Goal: Contribute content: Contribute content

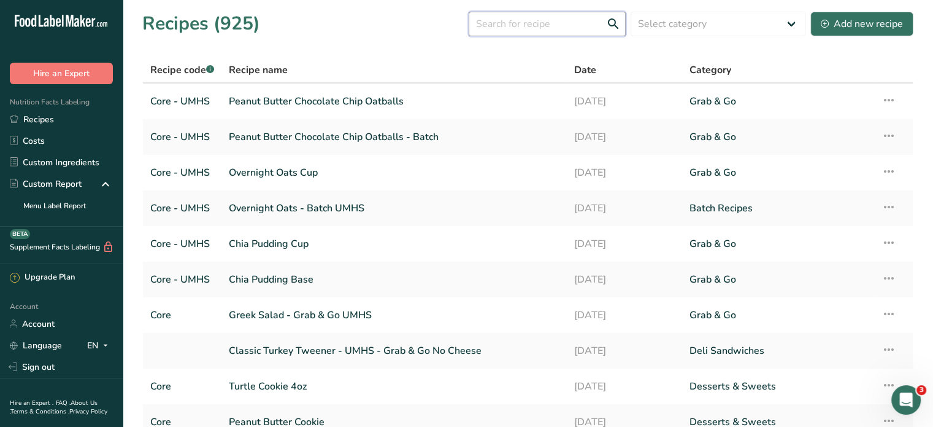
click at [539, 30] on input "text" at bounding box center [547, 24] width 157 height 25
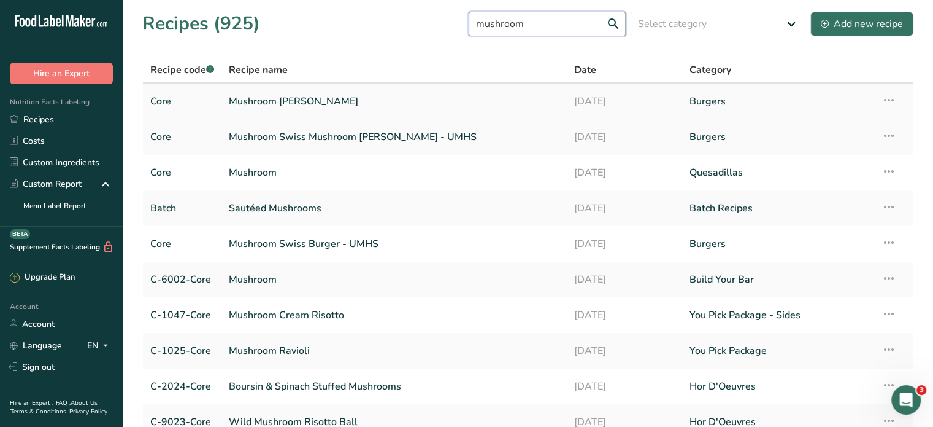
type input "mushroom"
click at [342, 106] on link "Mushroom [PERSON_NAME]" at bounding box center [394, 101] width 331 height 26
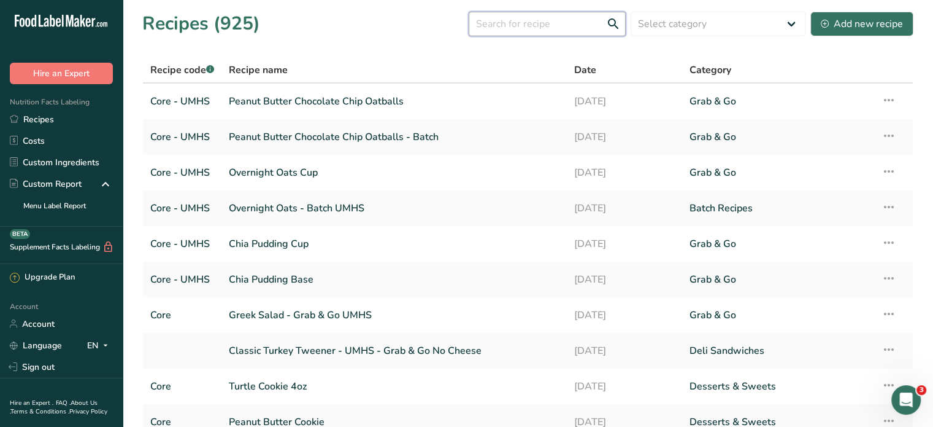
click at [511, 28] on input "text" at bounding box center [547, 24] width 157 height 25
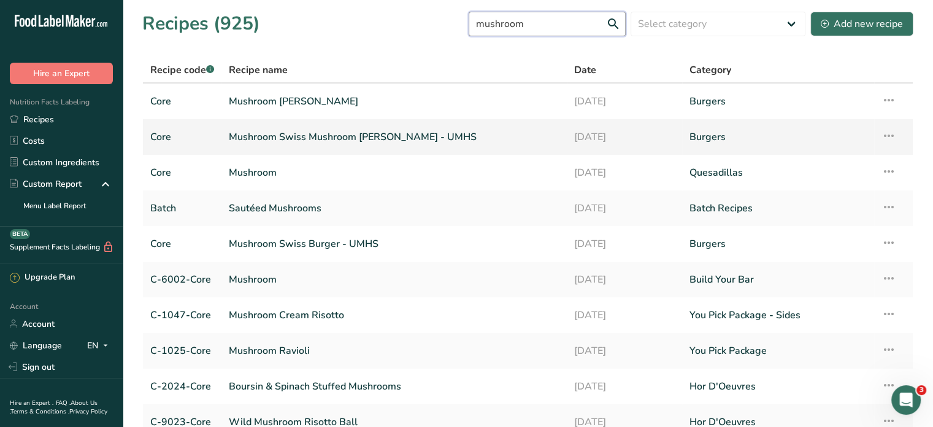
type input "mushroom"
click at [407, 137] on link "Mushroom Swiss Mushroom Angel Burger - UMHS" at bounding box center [394, 137] width 331 height 26
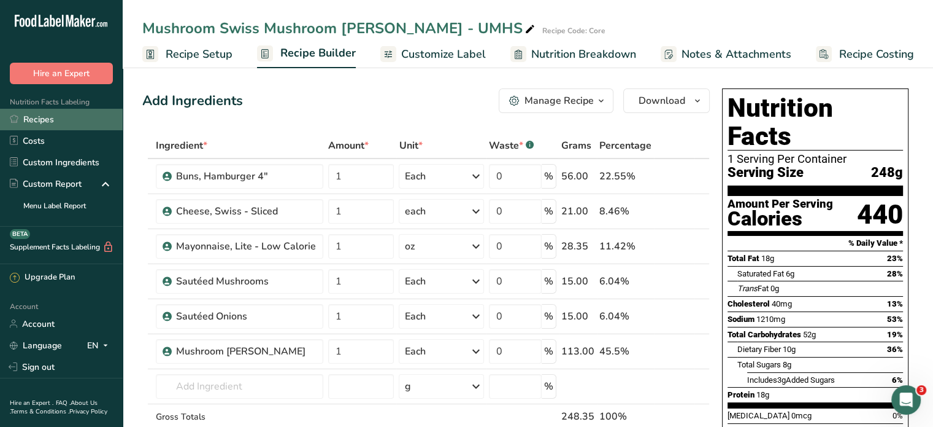
click at [42, 119] on link "Recipes" at bounding box center [61, 119] width 123 height 21
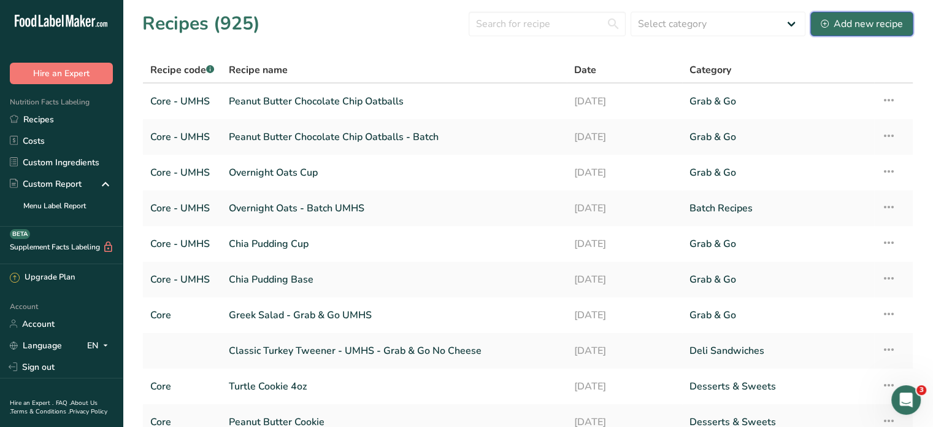
click at [700, 26] on div "Add new recipe" at bounding box center [862, 24] width 82 height 15
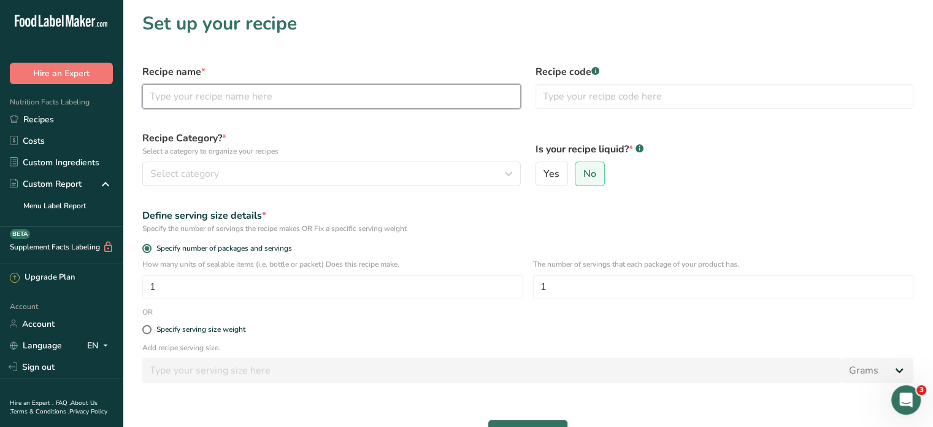
click at [422, 96] on input "text" at bounding box center [331, 96] width 379 height 25
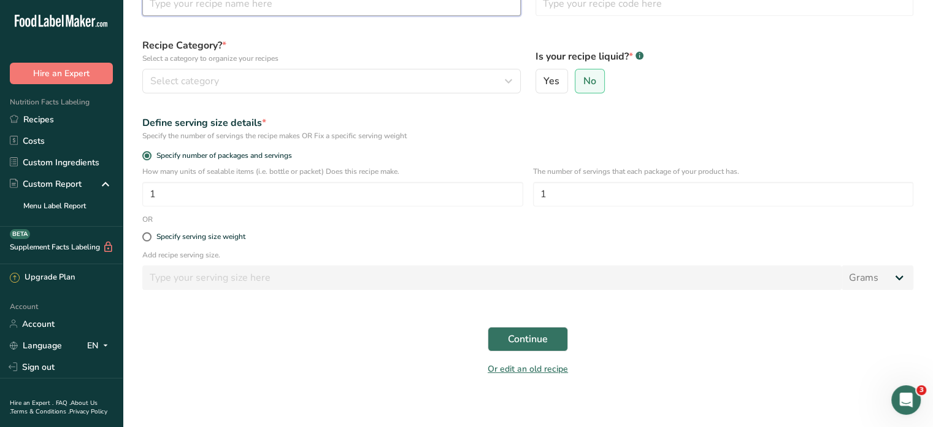
scroll to position [101, 0]
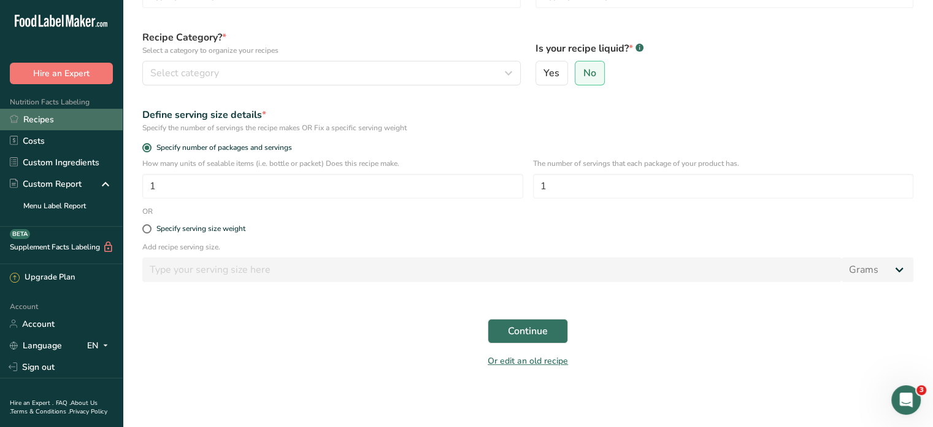
click at [56, 119] on link "Recipes" at bounding box center [61, 119] width 123 height 21
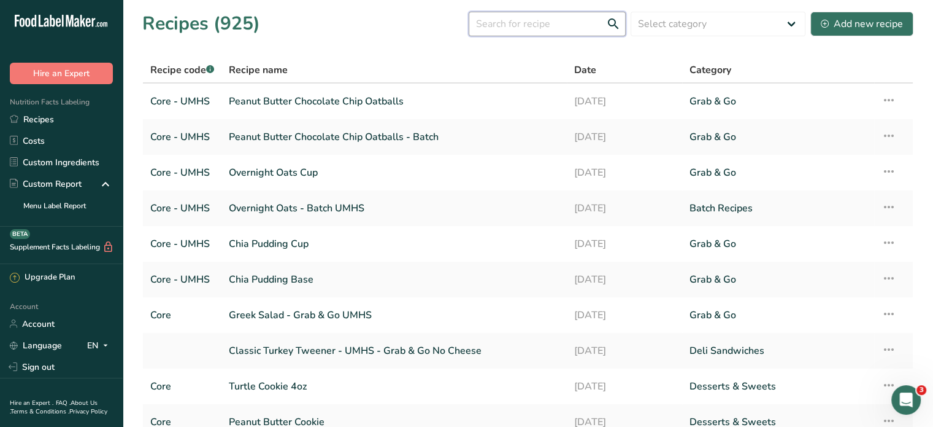
click at [542, 24] on input "text" at bounding box center [547, 24] width 157 height 25
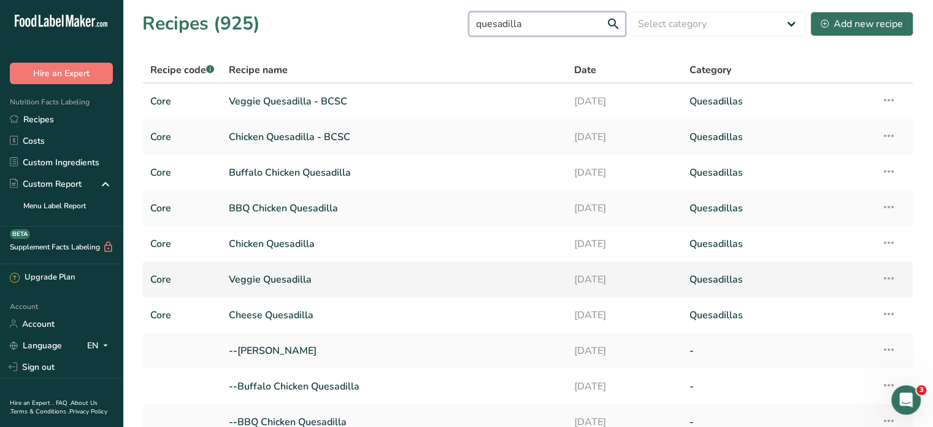
type input "quesadilla"
click at [277, 278] on link "Veggie Quesadilla" at bounding box center [394, 279] width 331 height 26
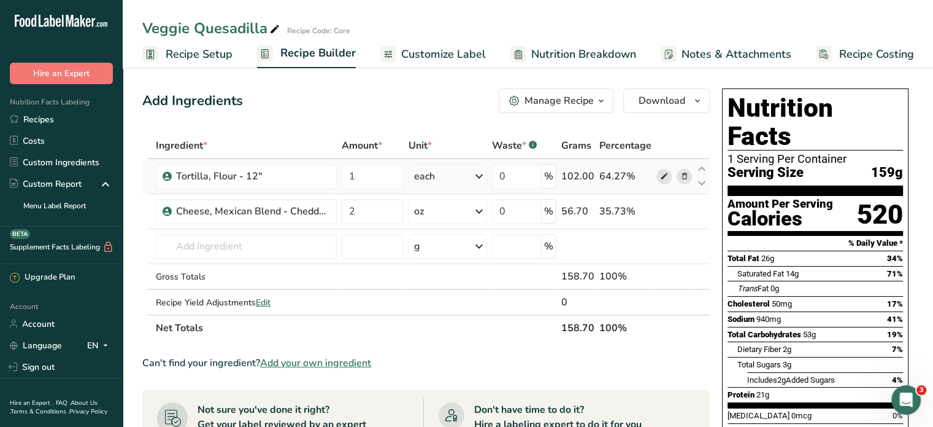
click at [667, 174] on icon at bounding box center [664, 176] width 9 height 13
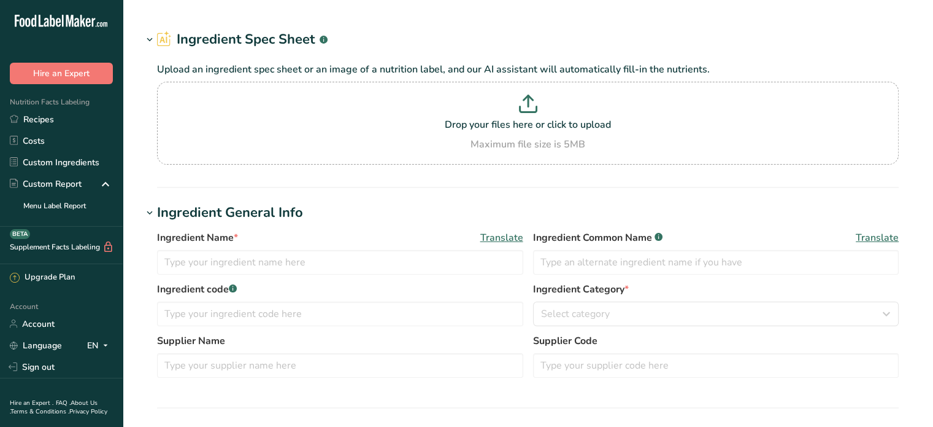
type input "Tortilla, Flour - 12""
type input "1000-Core"
type input "GFS"
type input "713370"
type textarea "Enriched Flour (wheat flour, niacin, reduced iron, thiamine mononitrate, ribofl…"
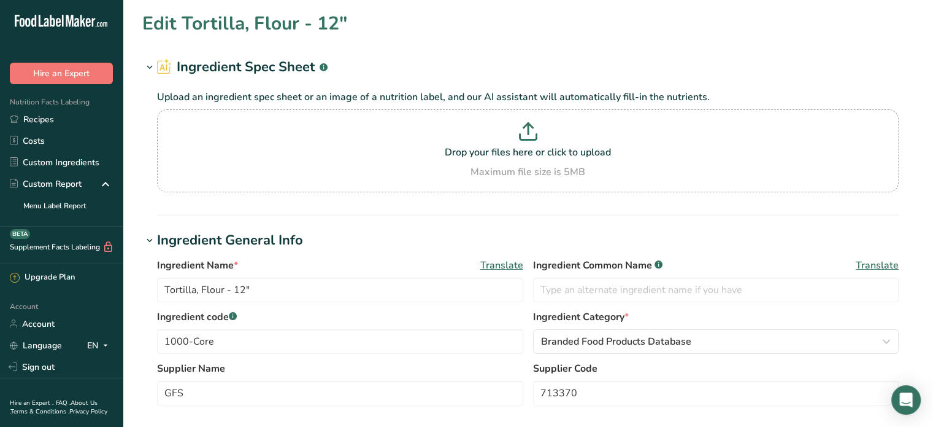
type input "300"
type KJ "1255.2"
type Fat "8"
type Fat "4"
type Fat "0"
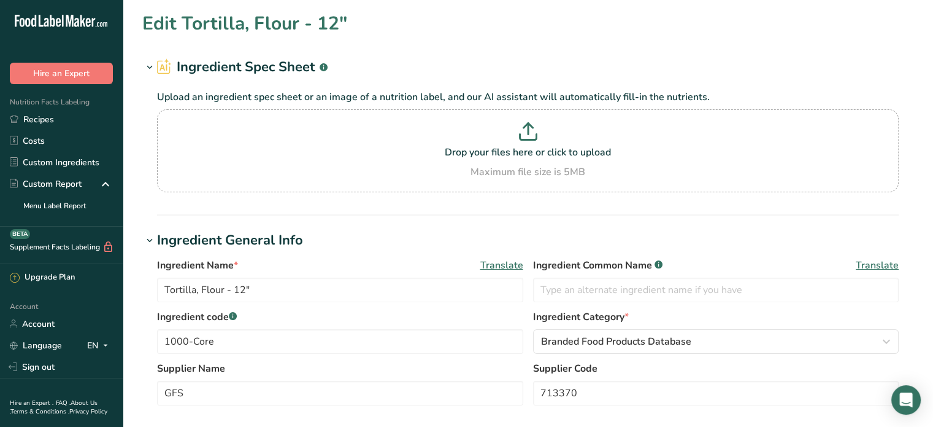
type input "0"
type input "580"
type Carbohydrates "51"
type Fiber "2"
type Sugars "3"
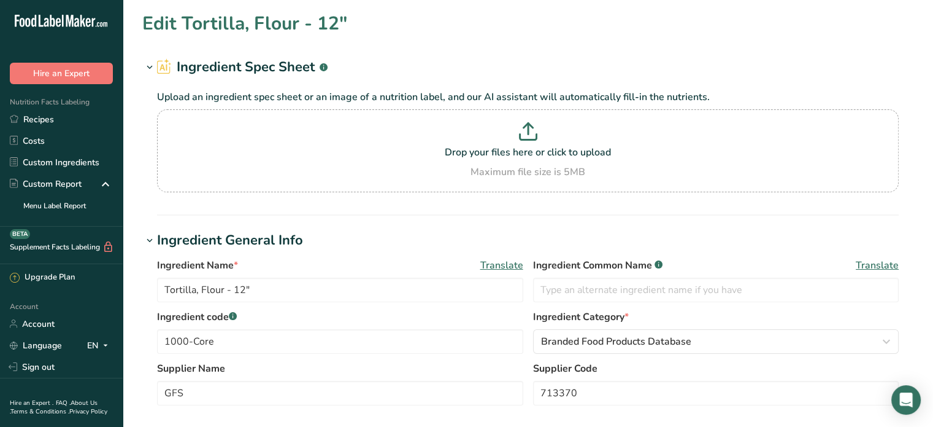
type Sugars "2"
type input "7"
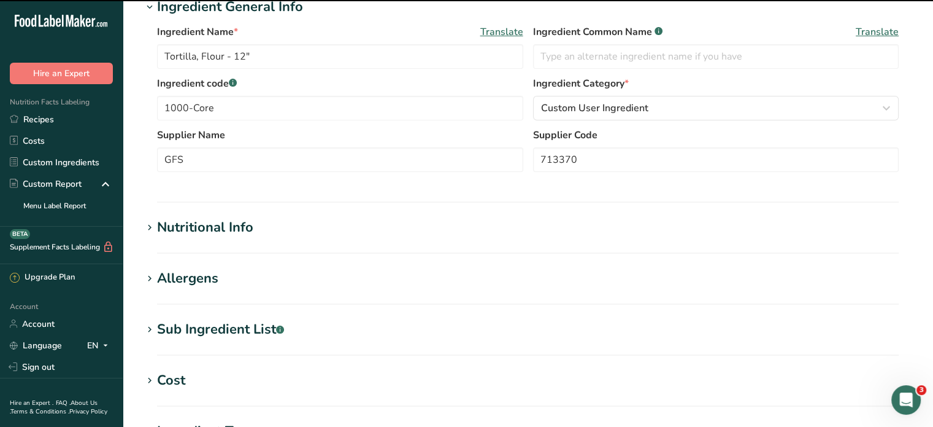
scroll to position [245, 0]
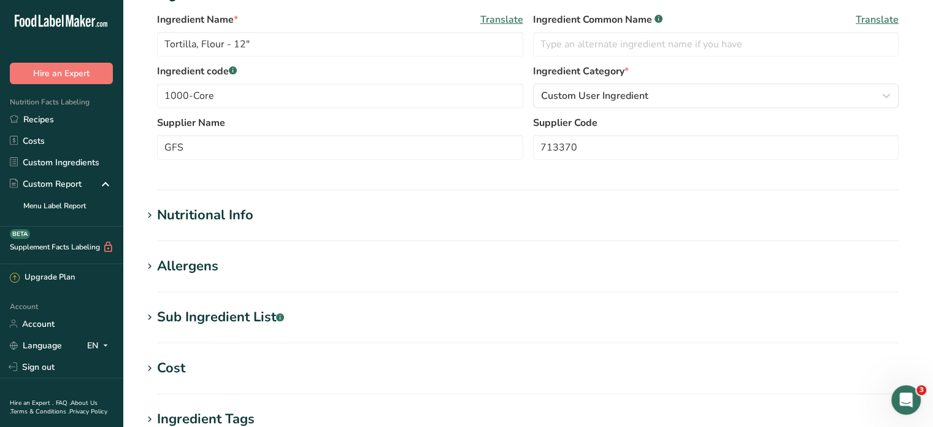
click at [154, 311] on icon at bounding box center [149, 317] width 11 height 17
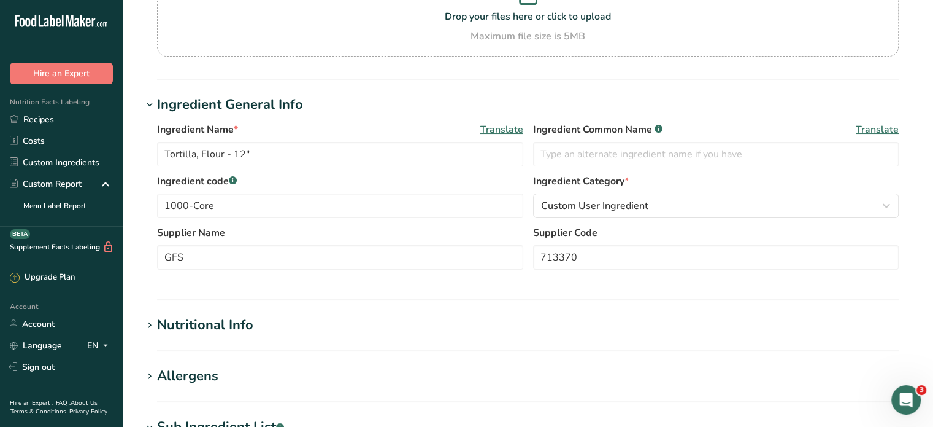
scroll to position [123, 0]
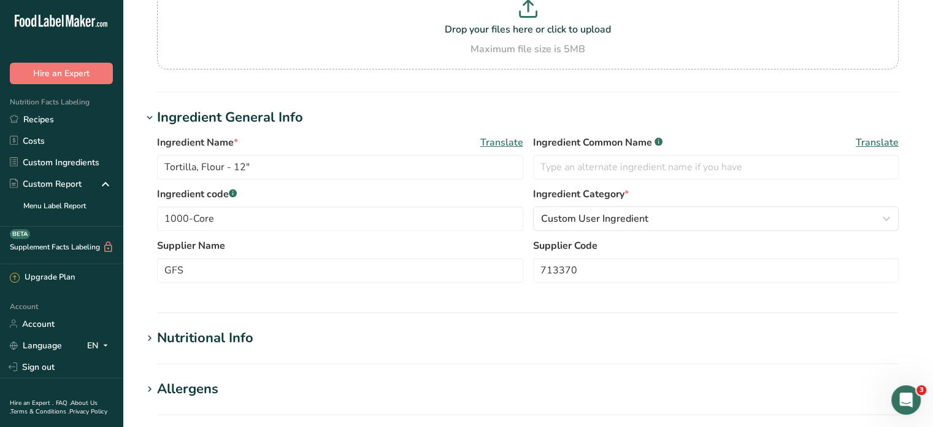
click at [155, 338] on icon at bounding box center [149, 338] width 11 height 17
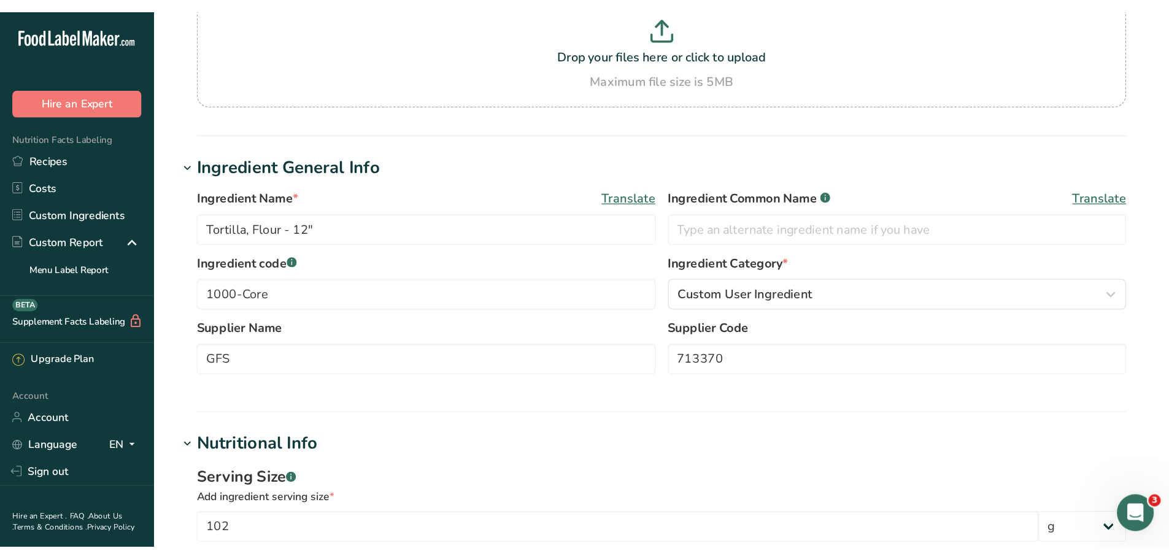
scroll to position [61, 0]
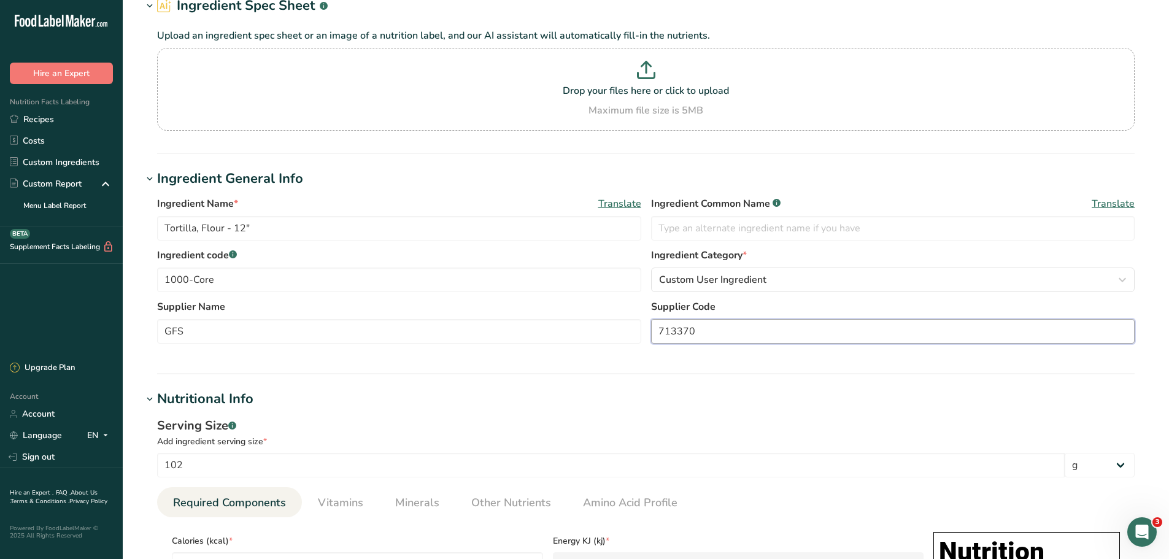
click at [733, 337] on input "713370" at bounding box center [893, 331] width 484 height 25
type input "727271"
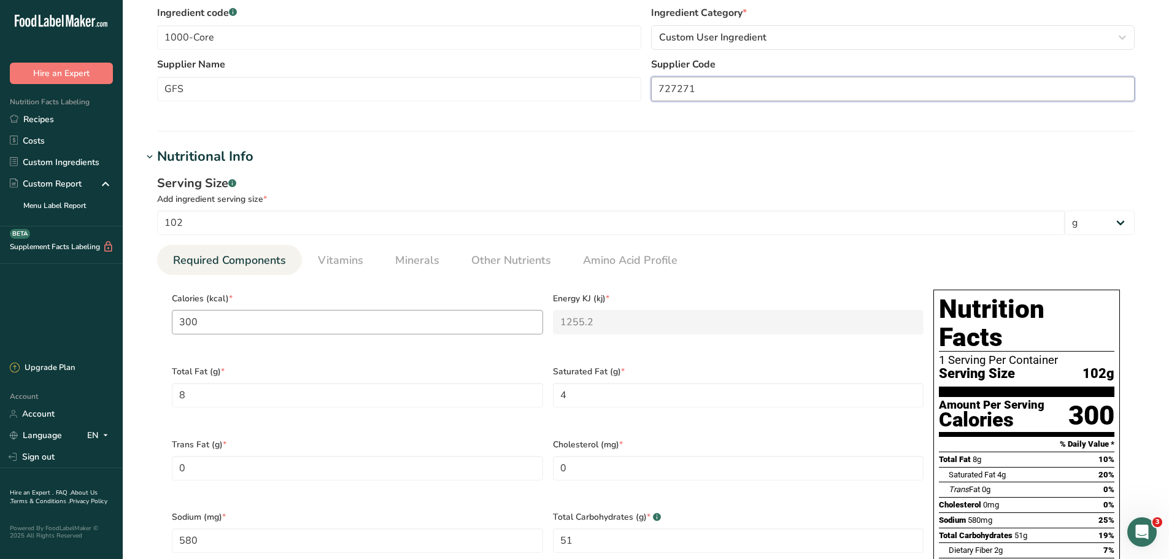
scroll to position [307, 0]
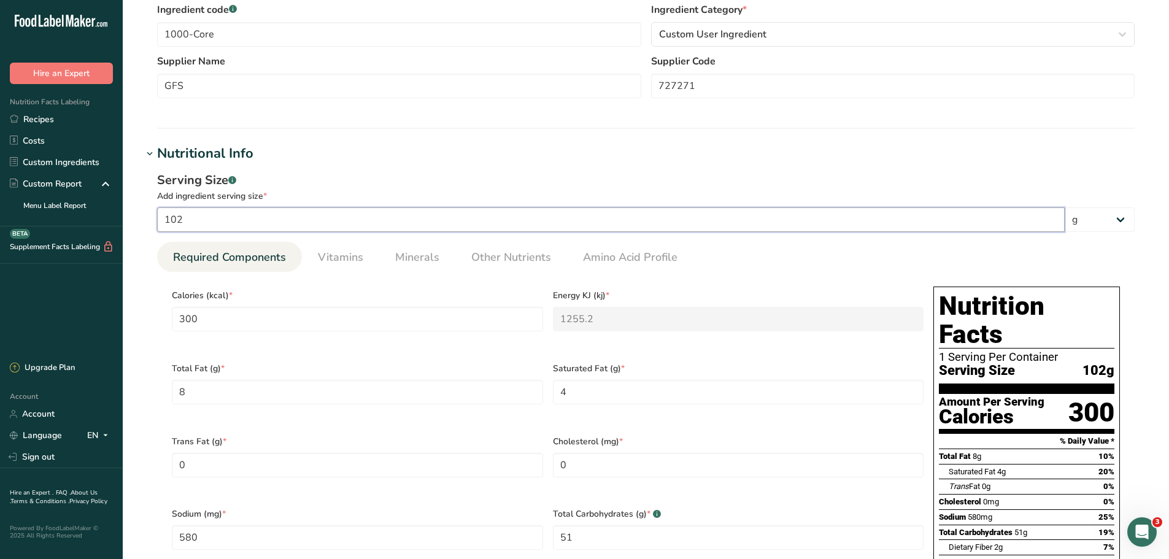
click at [189, 223] on input "102" at bounding box center [611, 219] width 908 height 25
click at [194, 218] on input "102" at bounding box center [611, 219] width 908 height 25
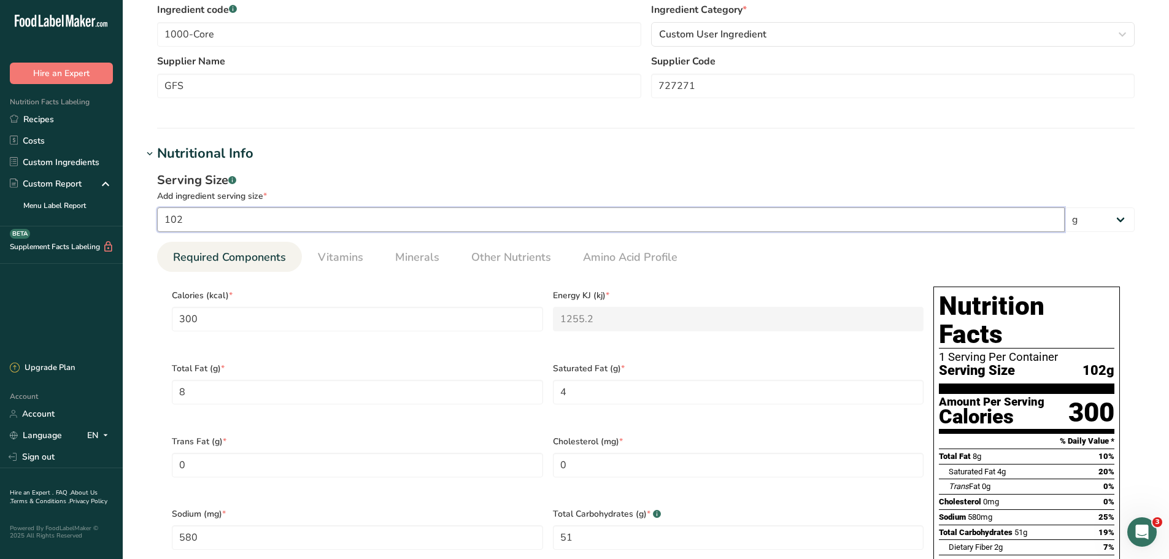
type input "9"
type input "26.4706"
type KJ "110.7529"
type Fat "0.7059"
type Fat "0.3529"
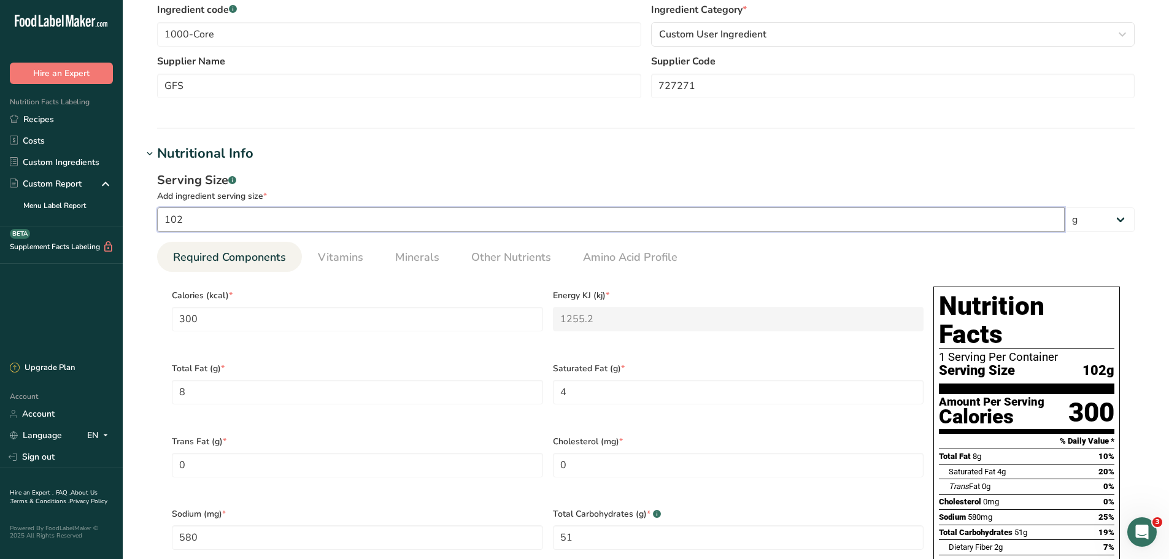
type input "51.1765"
type Carbohydrates "4.5"
type Fiber "0.1765"
type Sugars "0.2647"
type Sugars "0.1765"
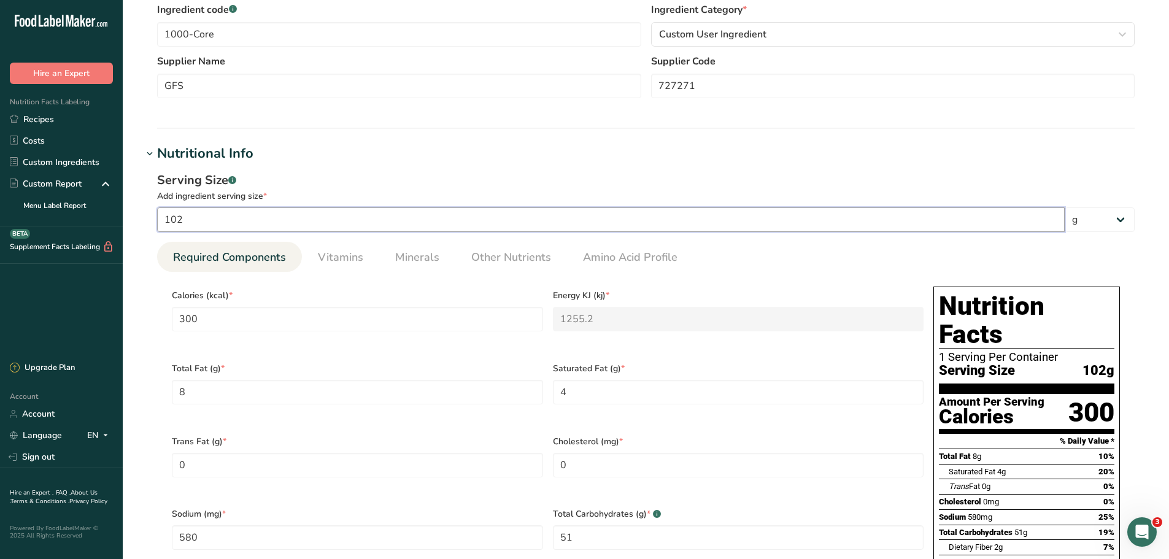
type input "0.6176"
type input "97"
type input "285.2941"
type KJ "1193.6706"
type Fat "7.6078"
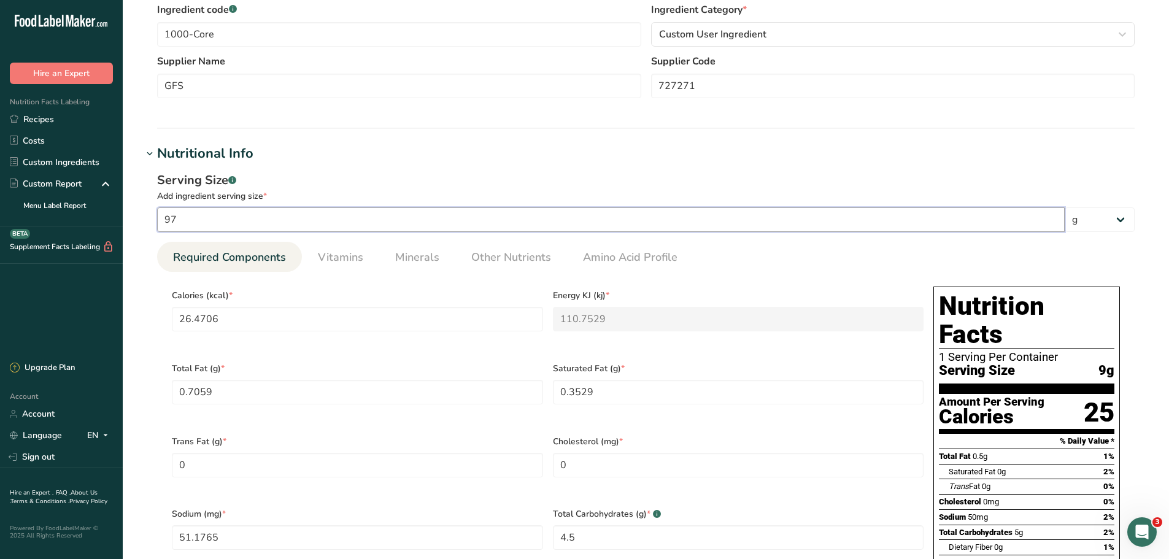
type Fat "3.804"
type input "551.5687"
type Carbohydrates "48.5"
type Fiber "1.902"
type Sugars "2.853"
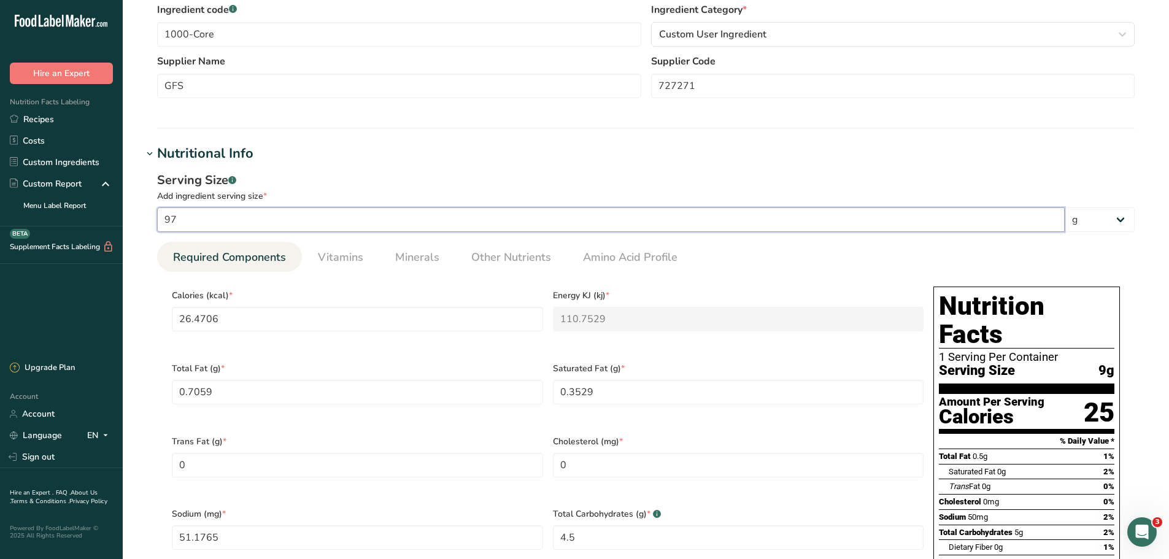
type Sugars "1.902"
type input "6.6568"
type input "97"
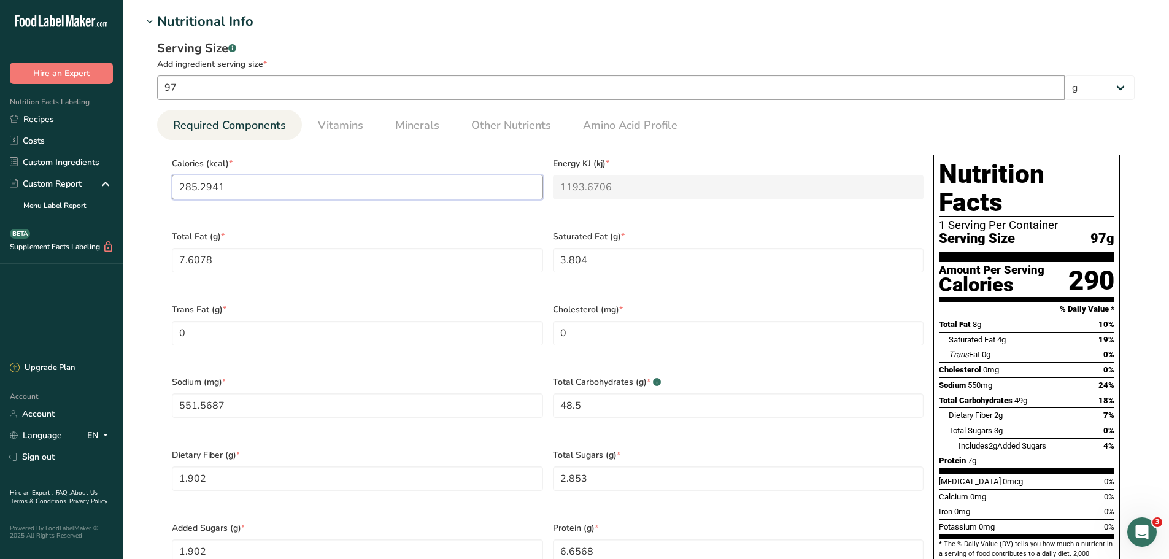
type input "2"
type KJ "8.4"
type input "29"
type KJ "121.3"
type input "290"
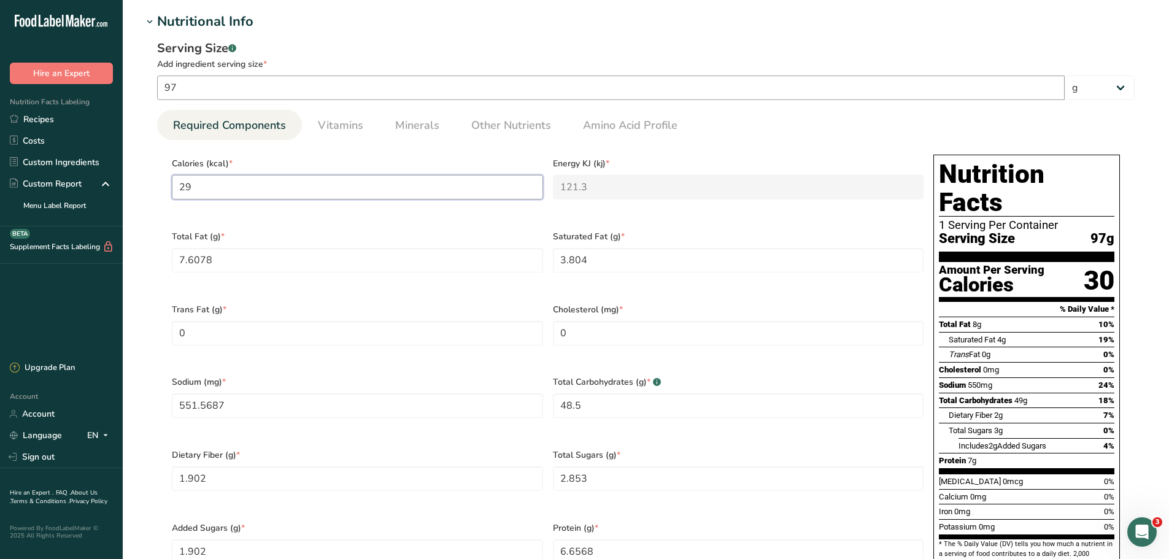
type KJ "1213.4"
type input "290"
type Fat "8"
type Fat "4"
type input "570"
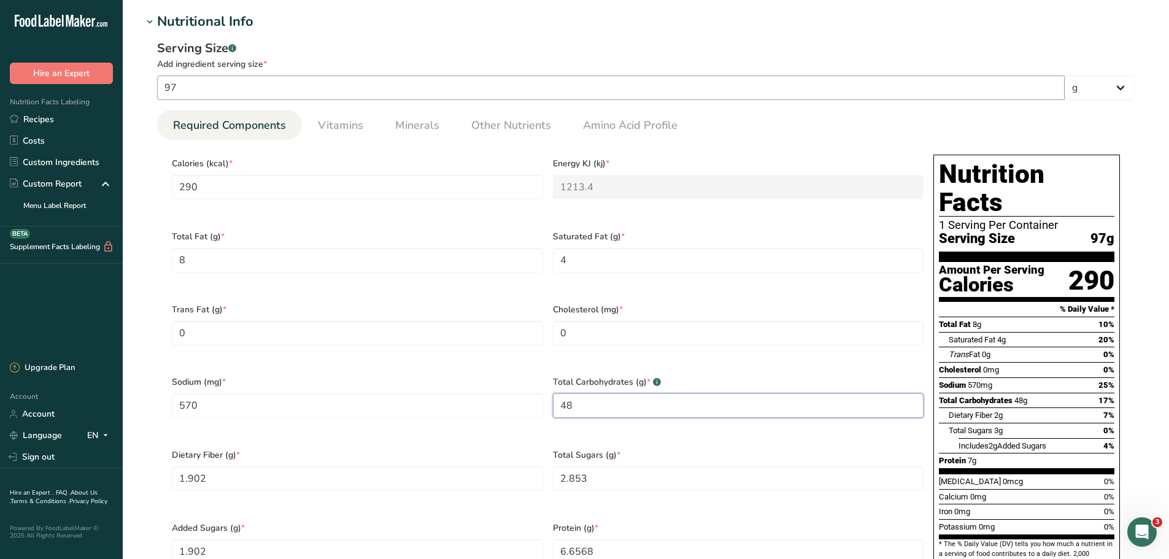
type Carbohydrates "48"
type Fiber "2"
type Sugars "1"
type Sugars "0"
type input "8"
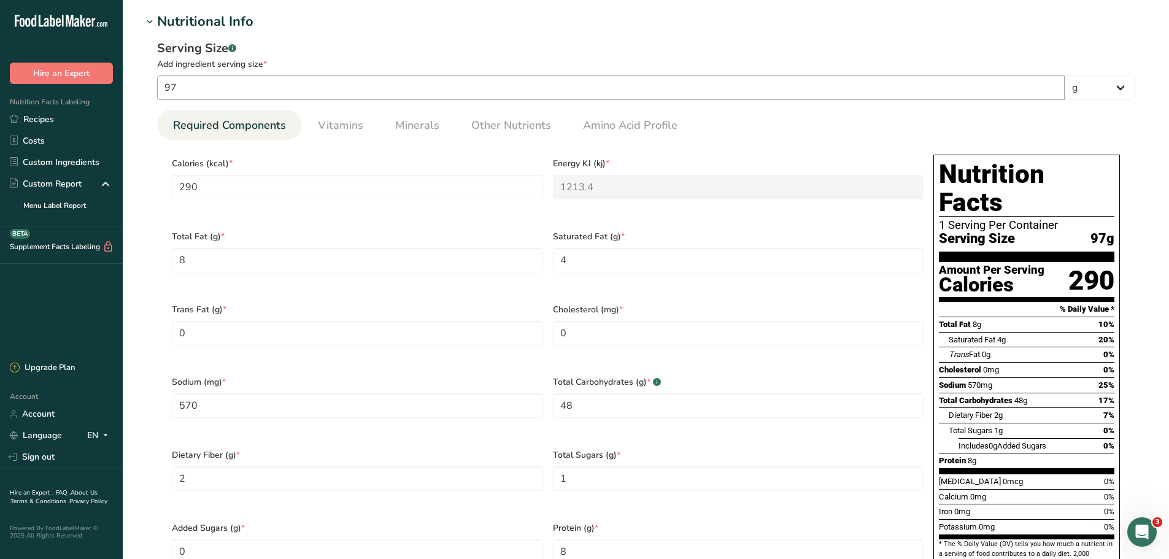
scroll to position [827, 0]
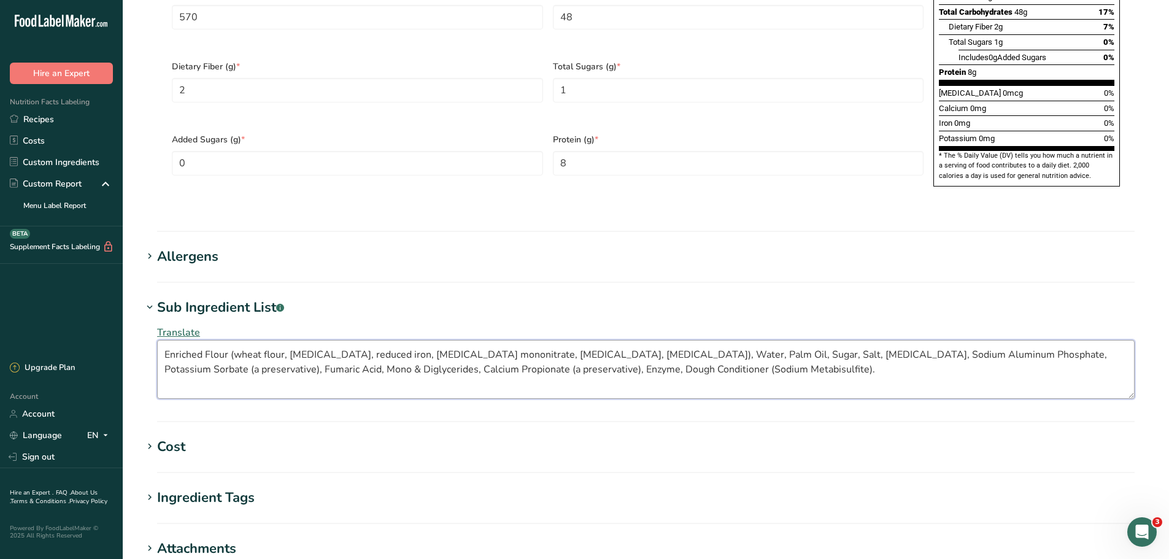
click at [677, 345] on textarea "Enriched Flour (wheat flour, niacin, reduced iron, thiamine mononitrate, ribofl…" at bounding box center [646, 369] width 978 height 59
paste textarea "NRICHED UNBLEACHED FLOUR (WHEAT FLOUR, NIACIN, REDUCED IRON, THIAMINE MONONITRA…"
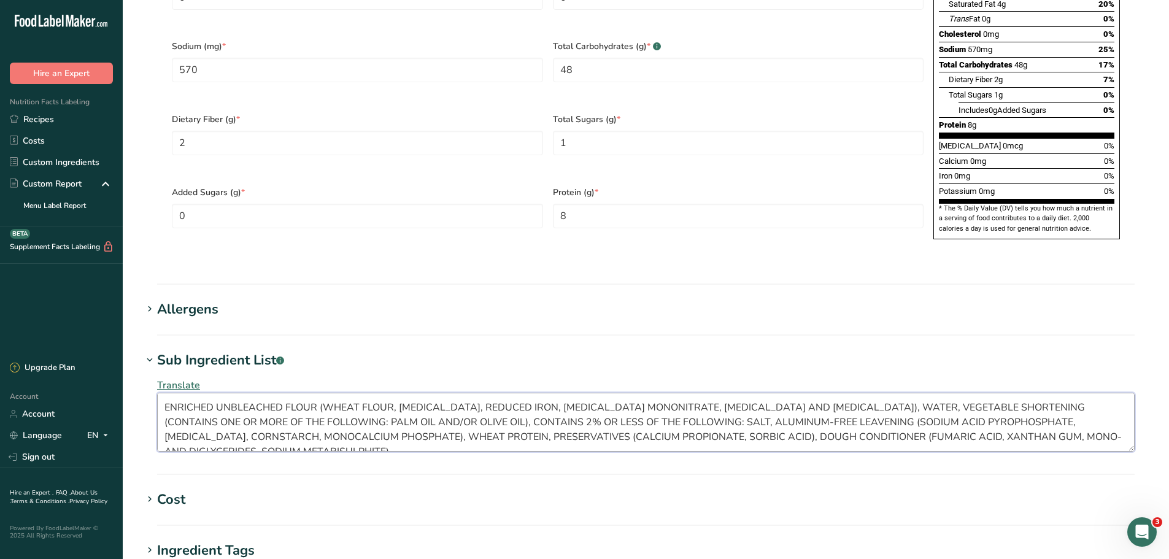
scroll to position [1014, 0]
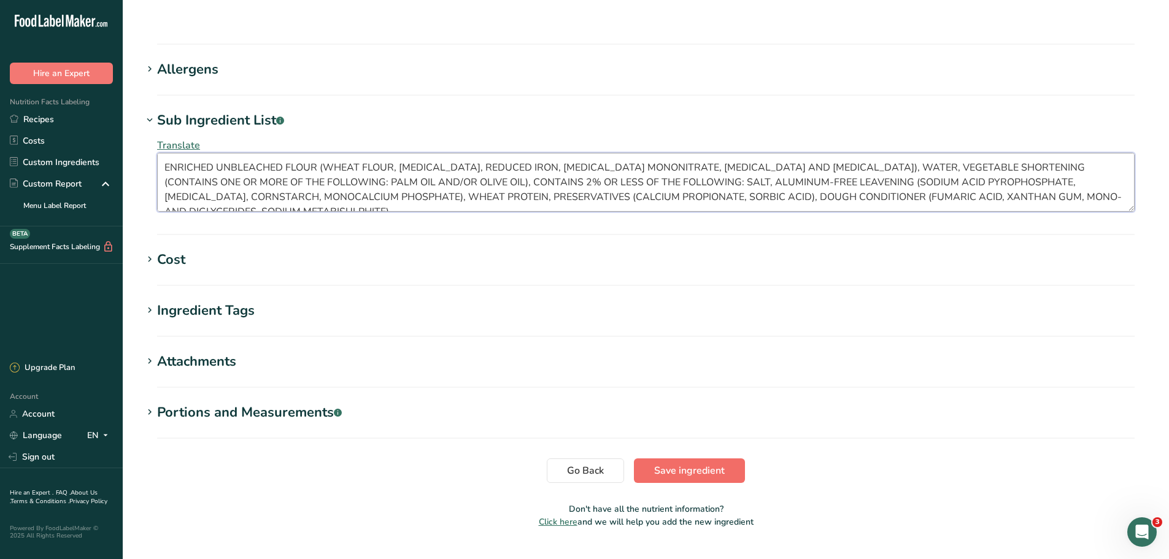
type textarea "ENRICHED UNBLEACHED FLOUR (WHEAT FLOUR, NIACIN, REDUCED IRON, THIAMINE MONONITR…"
click at [677, 426] on span "Save ingredient" at bounding box center [689, 470] width 71 height 15
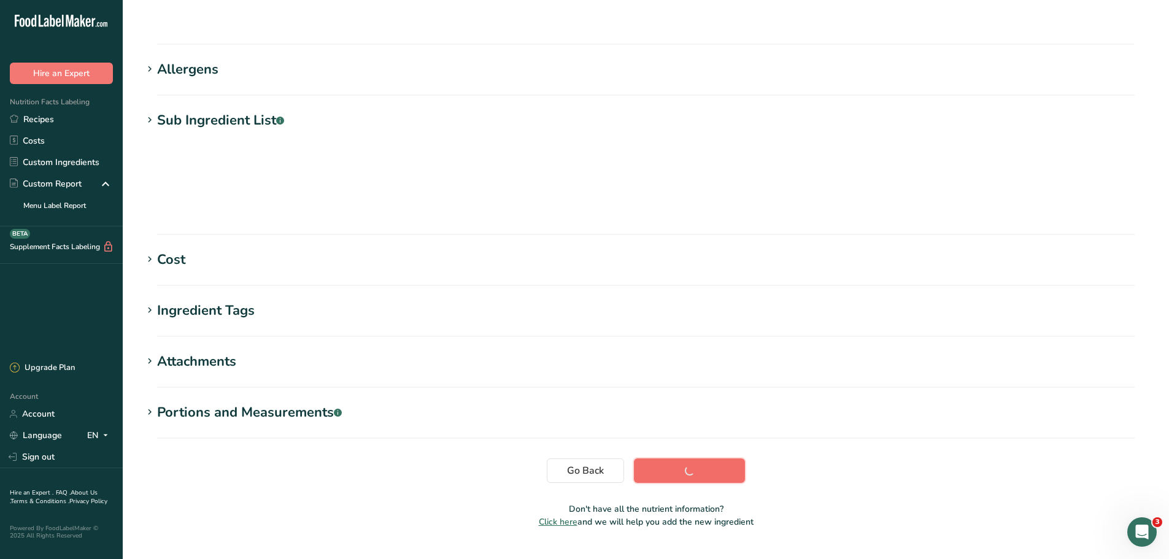
scroll to position [90, 0]
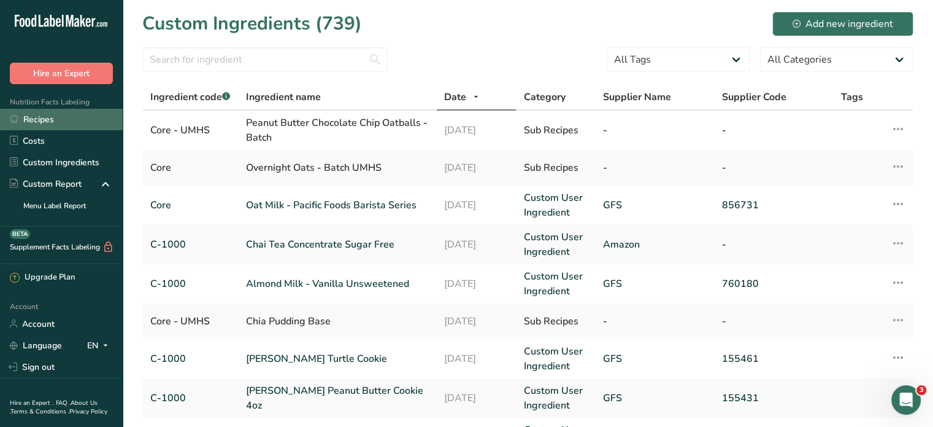
click at [45, 115] on link "Recipes" at bounding box center [61, 119] width 123 height 21
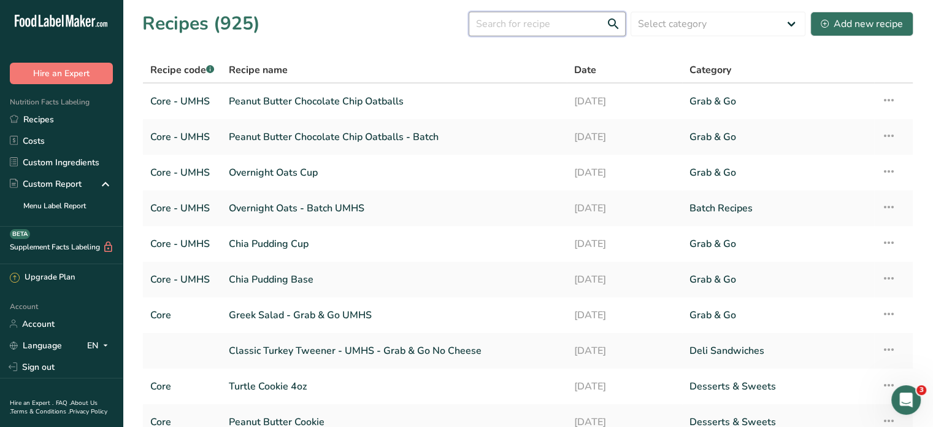
click at [535, 26] on input "text" at bounding box center [547, 24] width 157 height 25
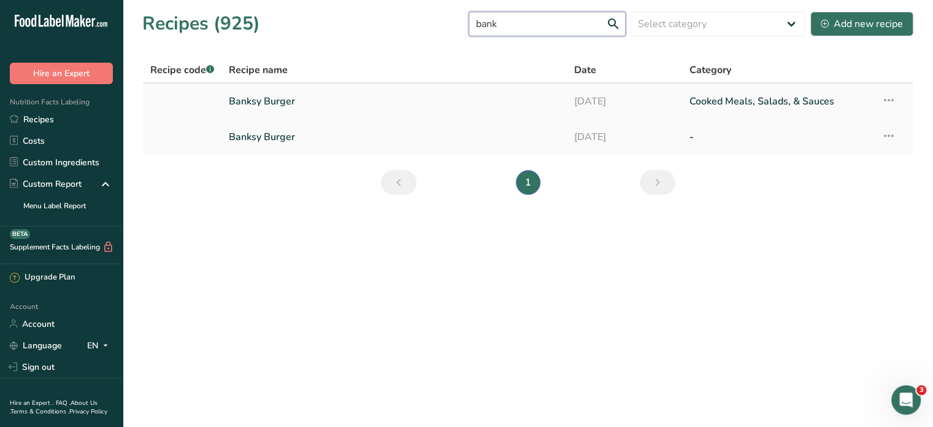
type input "bank"
click at [567, 100] on td "11-08-2023" at bounding box center [624, 101] width 115 height 36
click at [565, 99] on td "Banksy Burger" at bounding box center [395, 101] width 346 height 36
click at [268, 100] on link "Banksy Burger" at bounding box center [394, 101] width 331 height 26
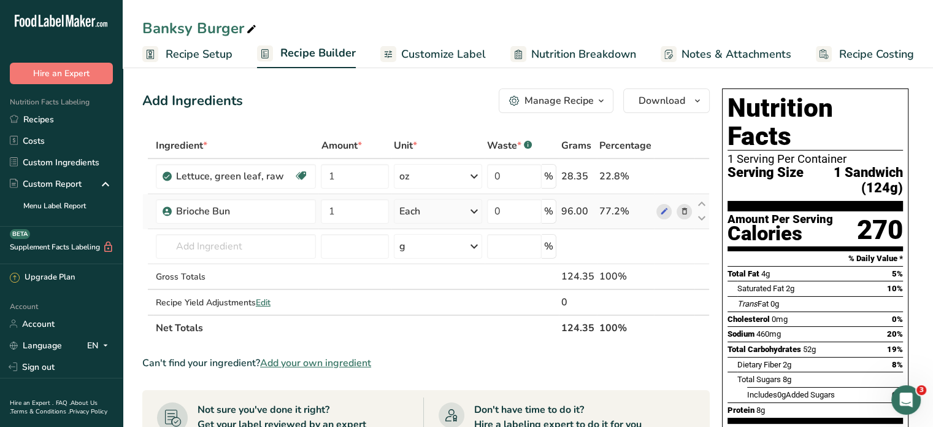
click at [688, 207] on icon at bounding box center [684, 211] width 9 height 13
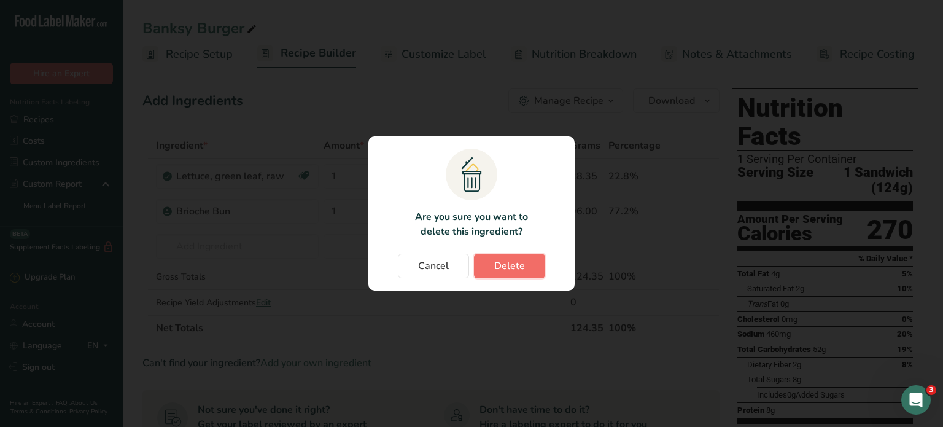
click at [488, 269] on button "Delete" at bounding box center [509, 265] width 71 height 25
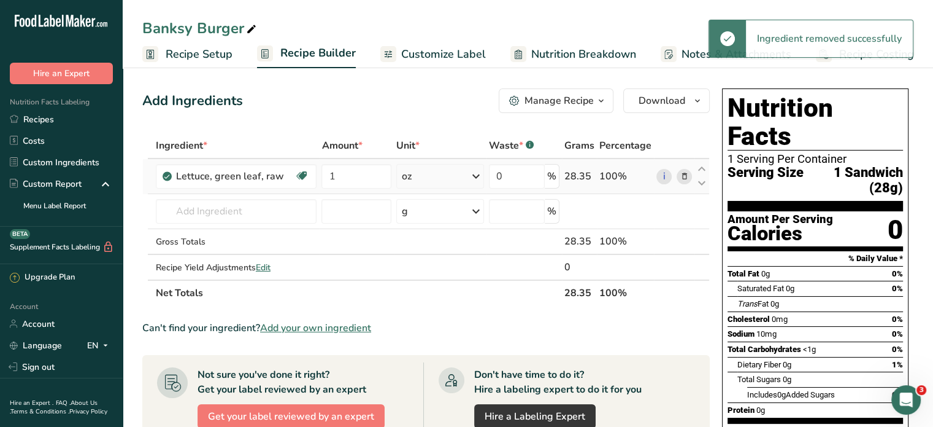
click at [688, 177] on icon at bounding box center [684, 176] width 9 height 13
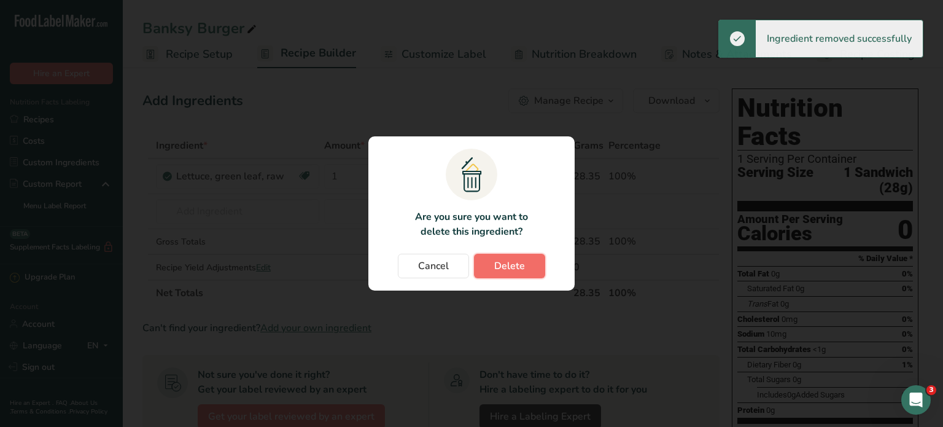
click at [518, 268] on span "Delete" at bounding box center [509, 265] width 31 height 15
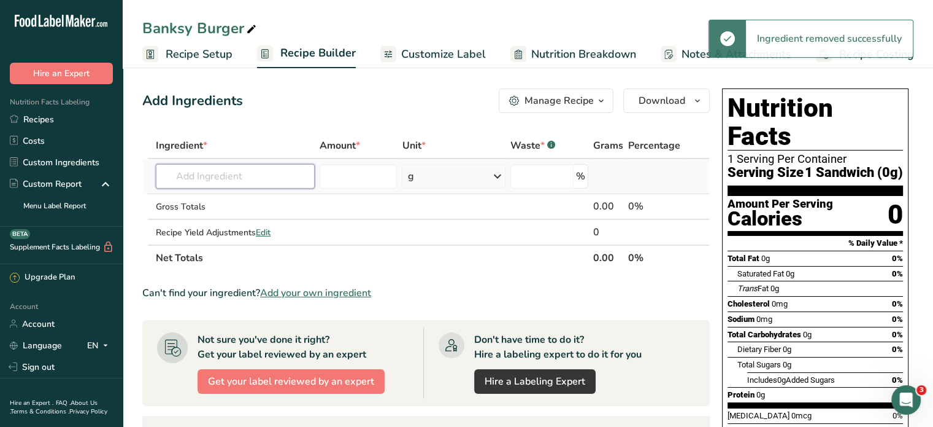
click at [233, 178] on input "text" at bounding box center [235, 176] width 159 height 25
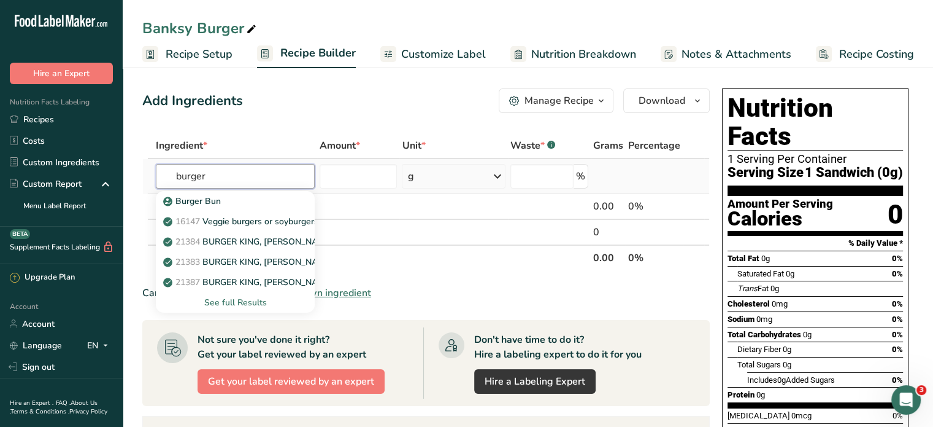
type input "burger"
click at [247, 303] on div "See full Results" at bounding box center [235, 302] width 139 height 13
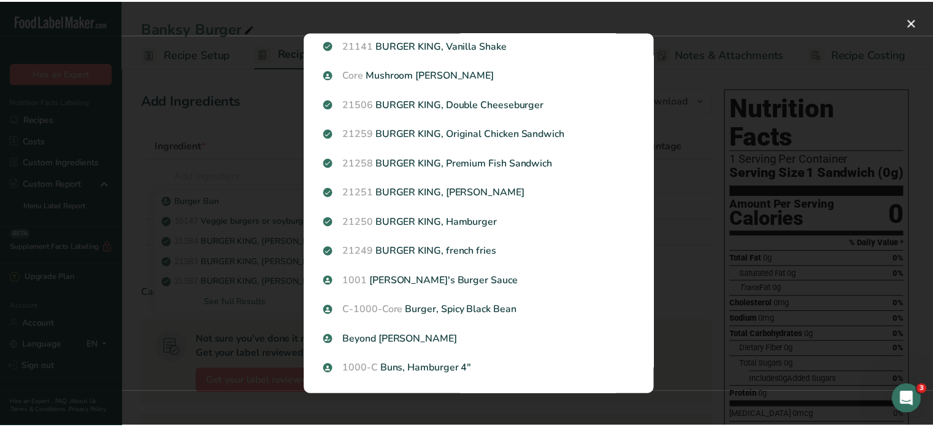
scroll to position [452, 0]
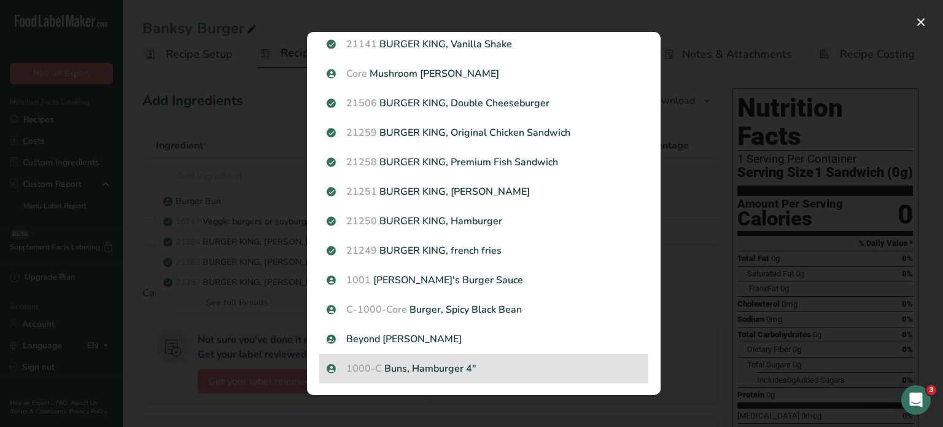
click at [455, 366] on p "1000-C Buns, Hamburger 4"" at bounding box center [483, 368] width 314 height 15
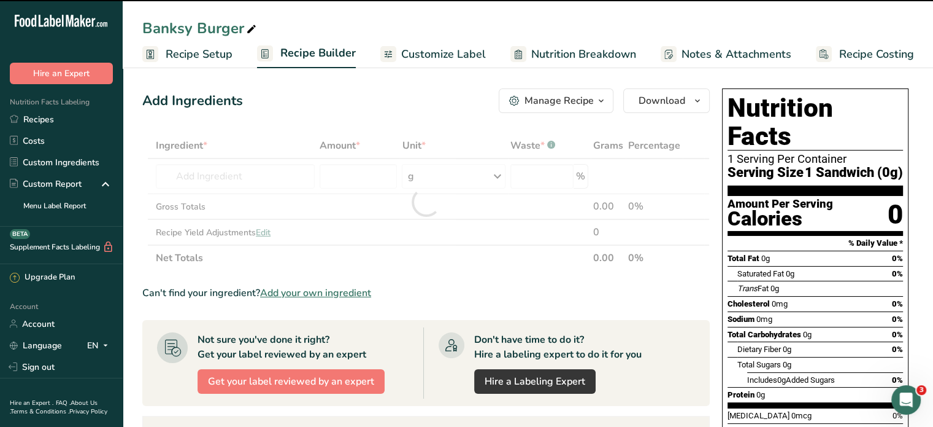
type input "0"
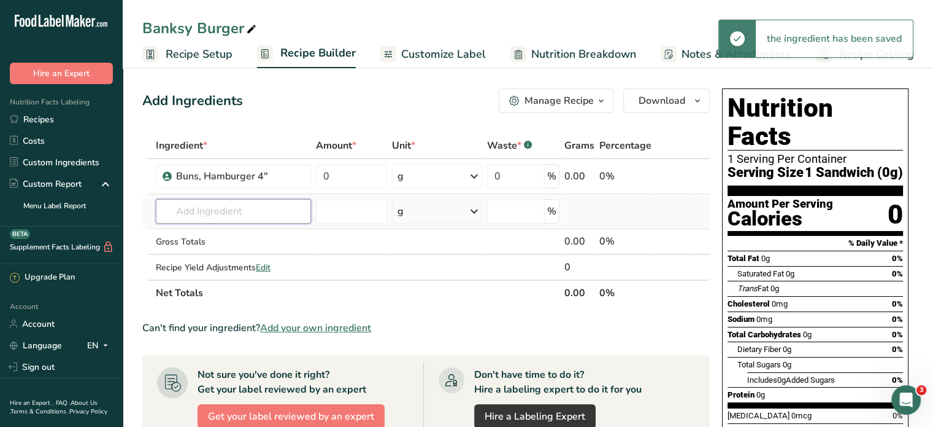
click at [239, 214] on input "text" at bounding box center [233, 211] width 155 height 25
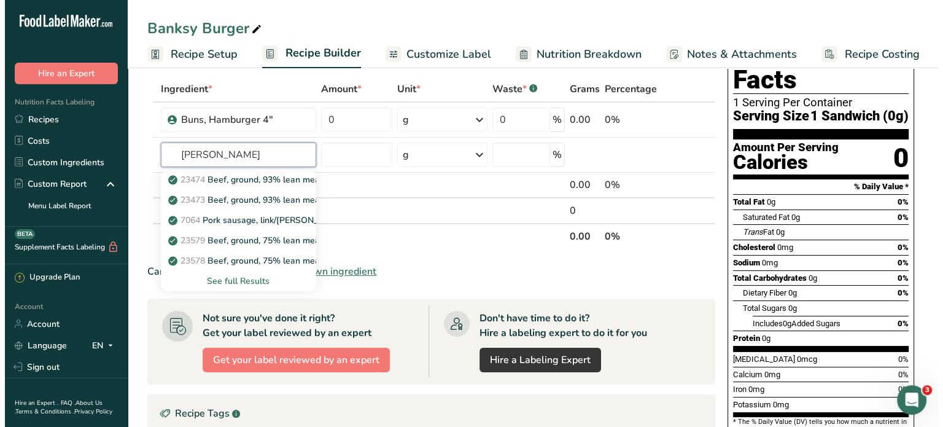
scroll to position [61, 0]
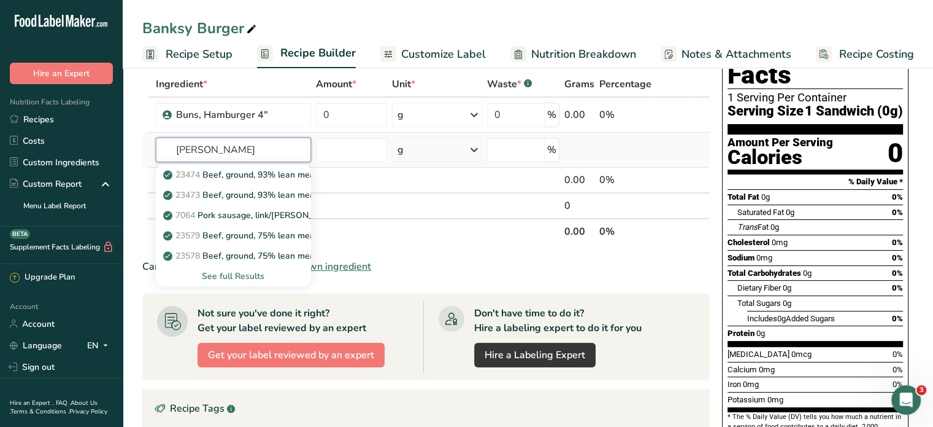
type input "patty"
click at [243, 275] on div "See full Results" at bounding box center [234, 275] width 136 height 13
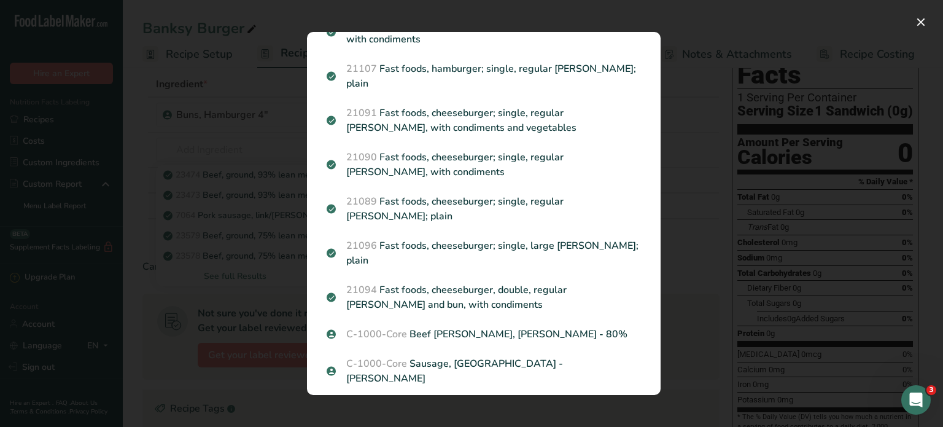
scroll to position [1534, 0]
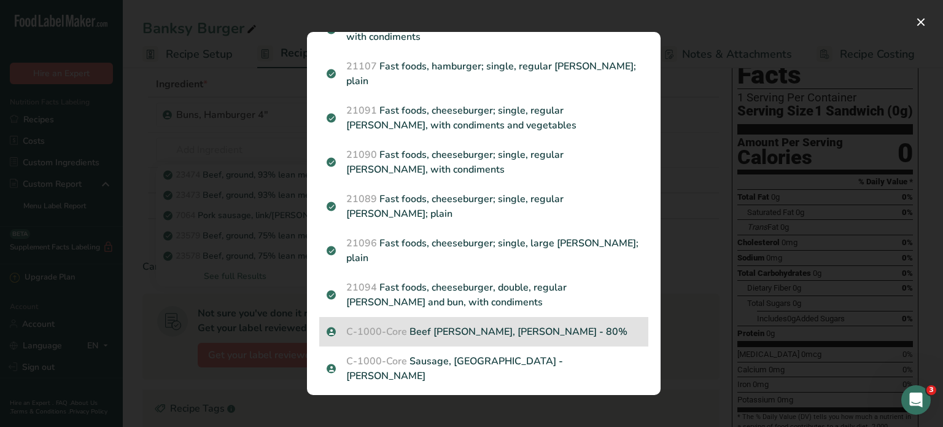
click at [410, 324] on p "C-1000-Core Beef Patty, Angus - 80%" at bounding box center [483, 331] width 314 height 15
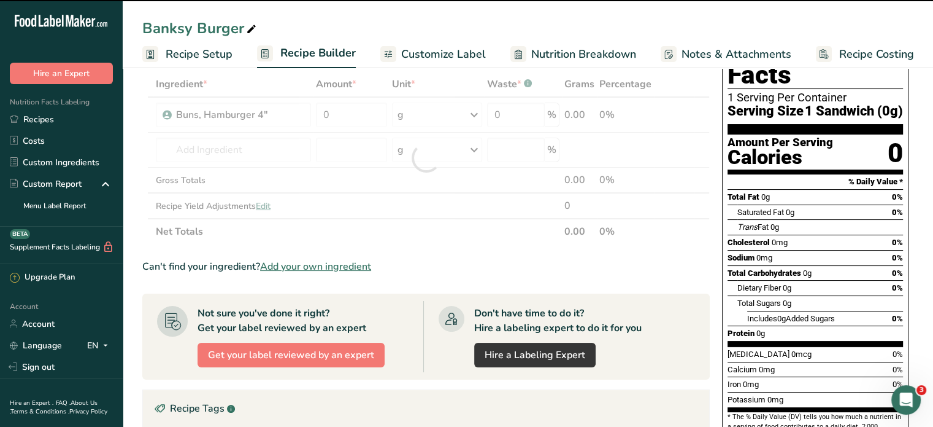
type input "0"
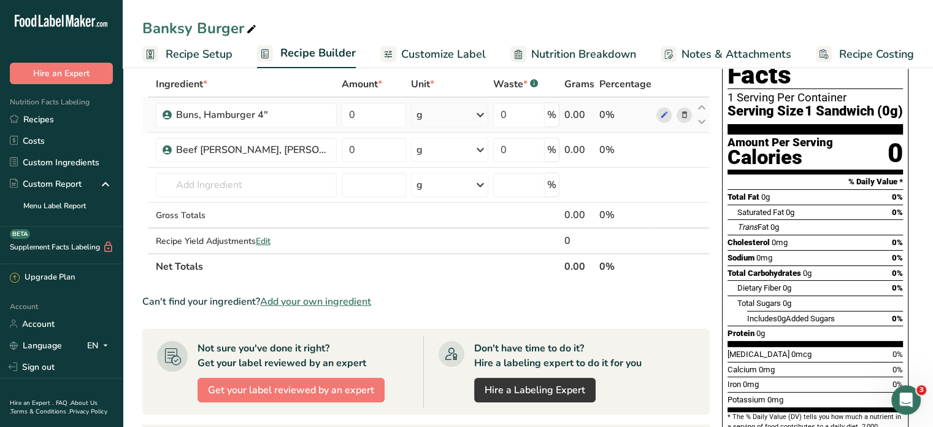
click at [458, 117] on div "g" at bounding box center [449, 114] width 77 height 25
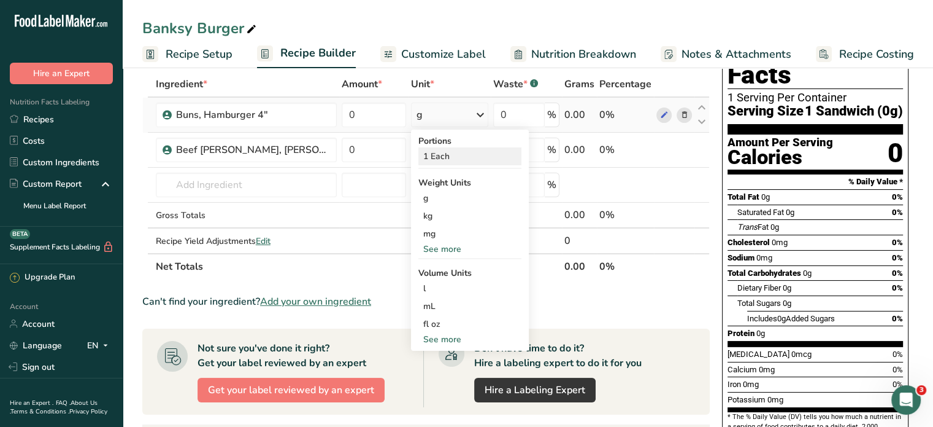
click at [436, 149] on div "1 Each" at bounding box center [470, 156] width 103 height 18
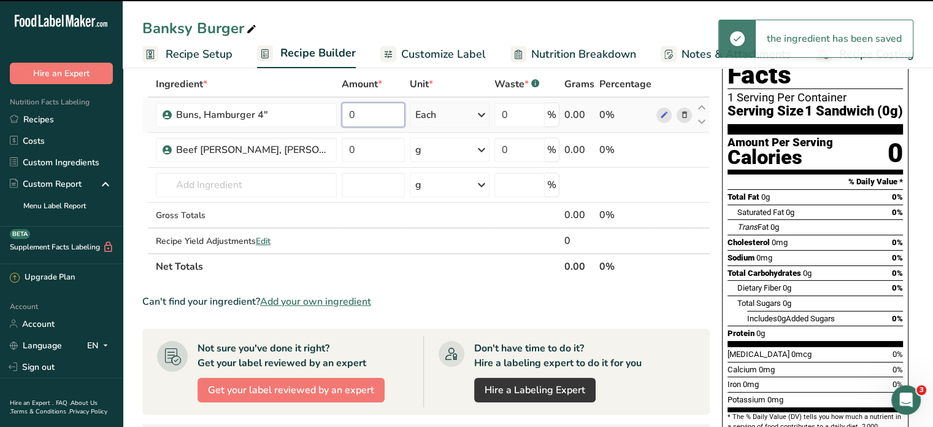
click at [357, 117] on input "0" at bounding box center [373, 114] width 63 height 25
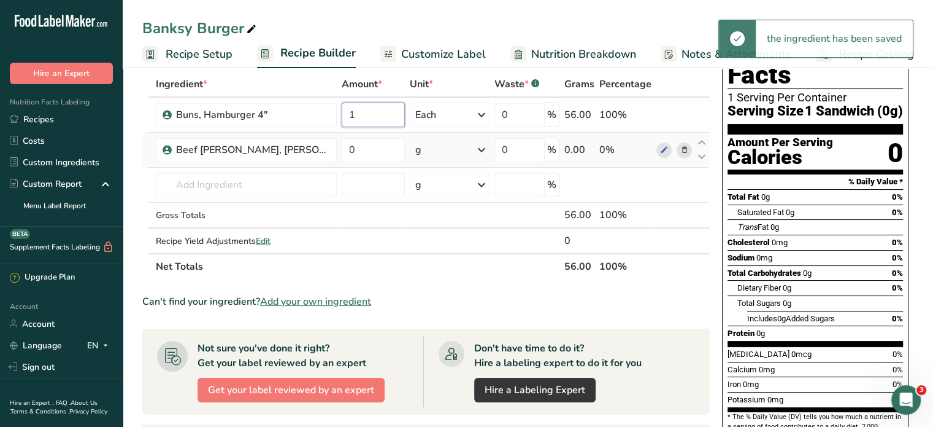
type input "1"
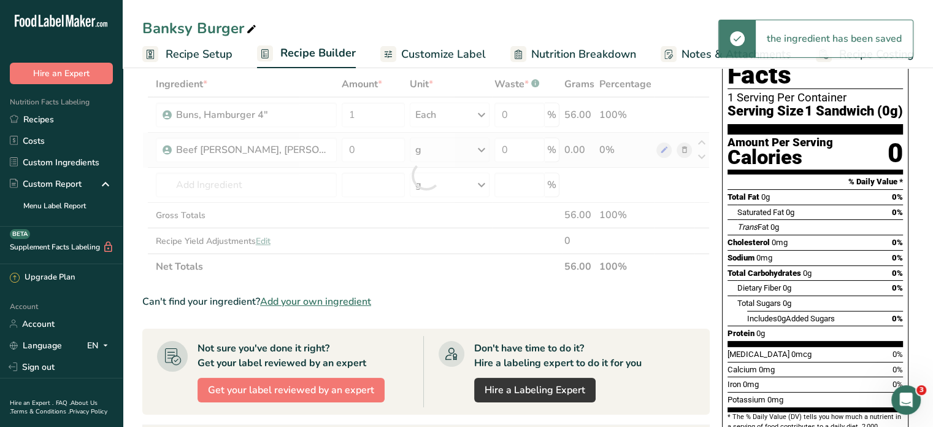
click at [446, 144] on div "Ingredient * Amount * Unit * Waste * .a-a{fill:#347362;}.b-a{fill:#fff;} Grams …" at bounding box center [426, 175] width 568 height 208
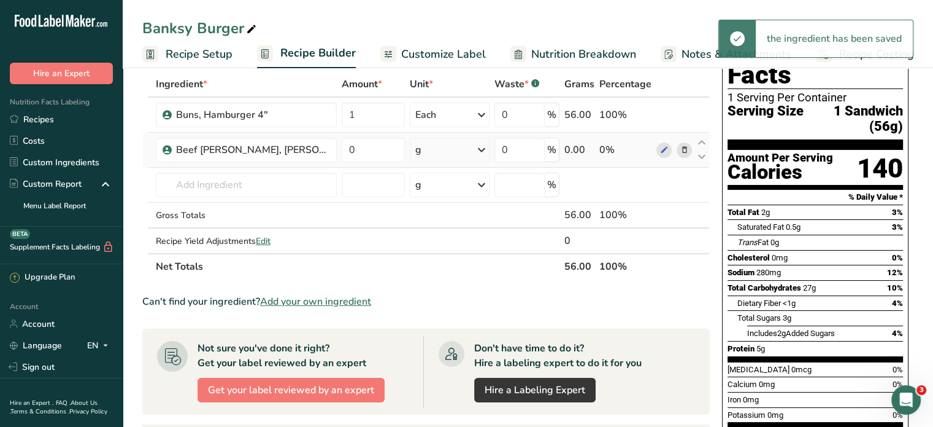
click at [447, 149] on div "g" at bounding box center [450, 149] width 80 height 25
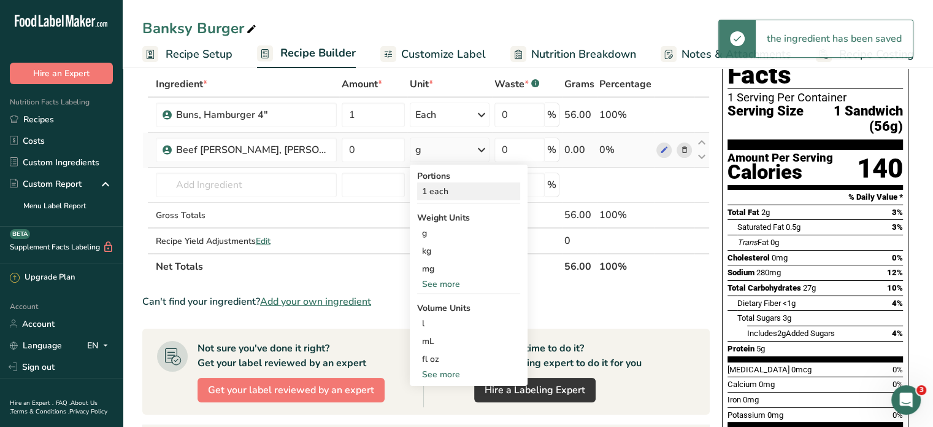
click at [431, 192] on div "1 each" at bounding box center [468, 191] width 103 height 18
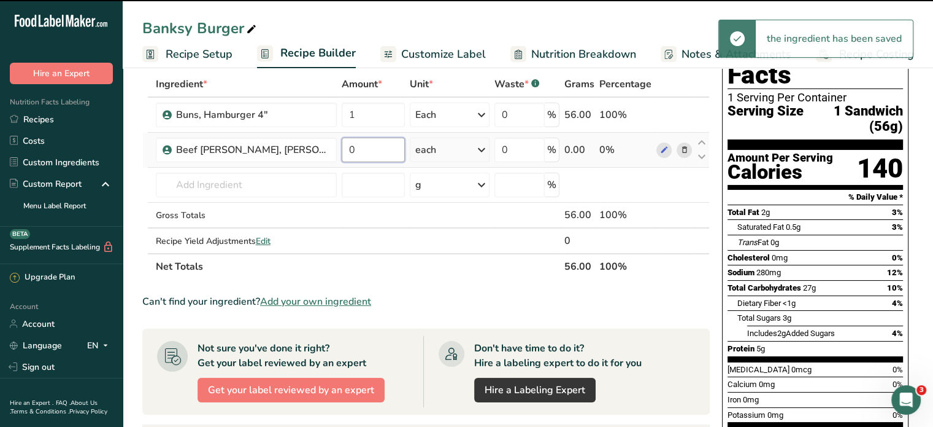
click at [342, 152] on input "0" at bounding box center [373, 149] width 63 height 25
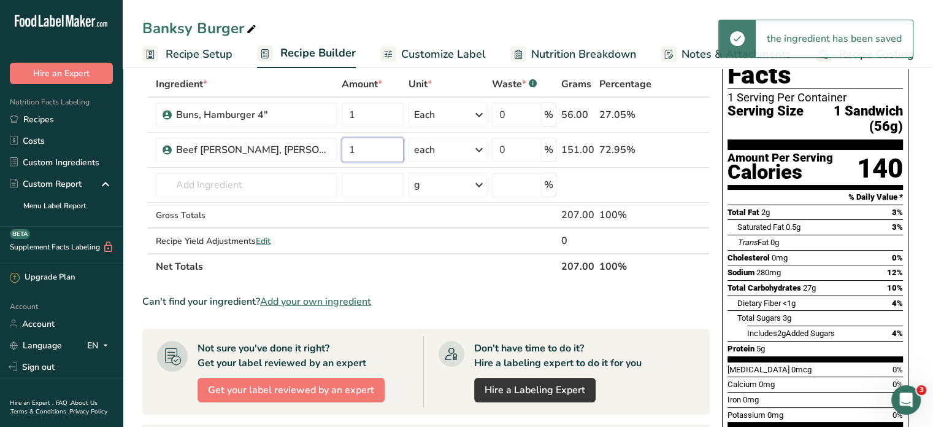
type input "1"
click at [371, 268] on div "Ingredient * Amount * Unit * Waste * .a-a{fill:#347362;}.b-a{fill:#fff;} Grams …" at bounding box center [426, 175] width 568 height 208
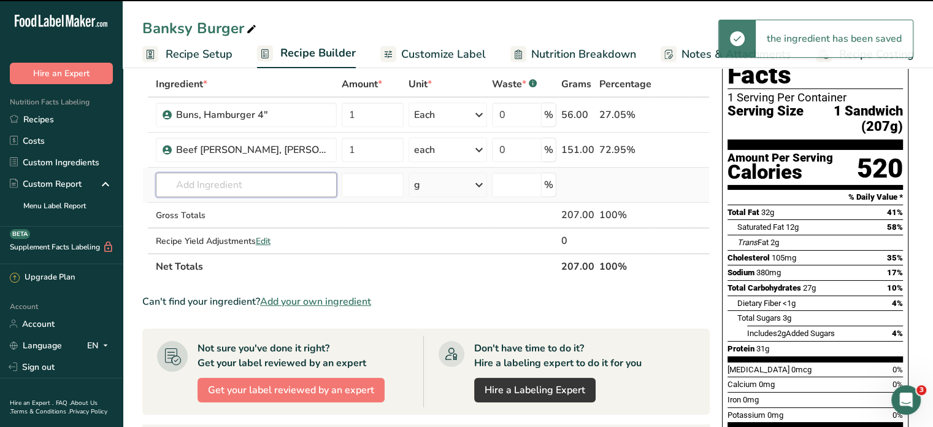
click at [219, 180] on input "text" at bounding box center [246, 184] width 181 height 25
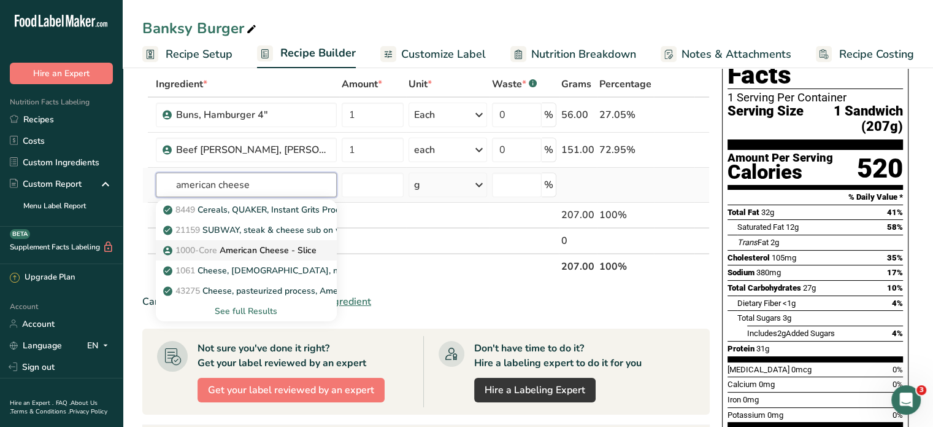
type input "american cheese"
click at [229, 250] on p "1000-Core American Cheese - Slice" at bounding box center [241, 250] width 151 height 13
type input "American Cheese - Slice"
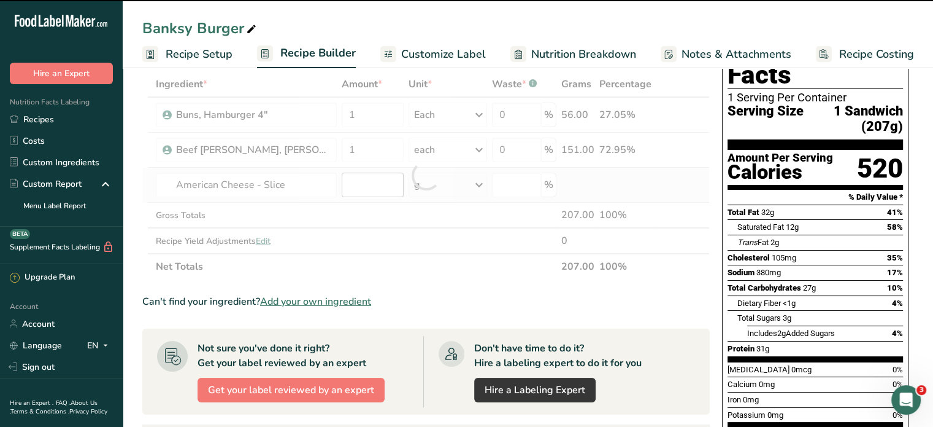
type input "0"
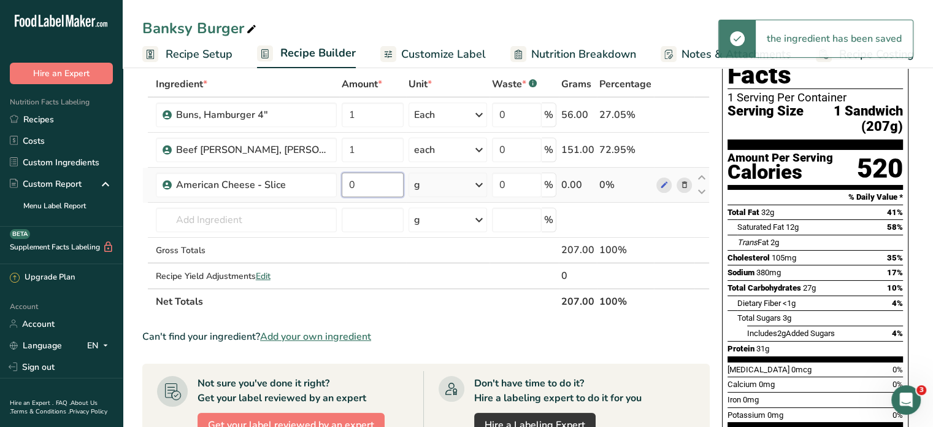
click at [353, 190] on input "0" at bounding box center [373, 184] width 63 height 25
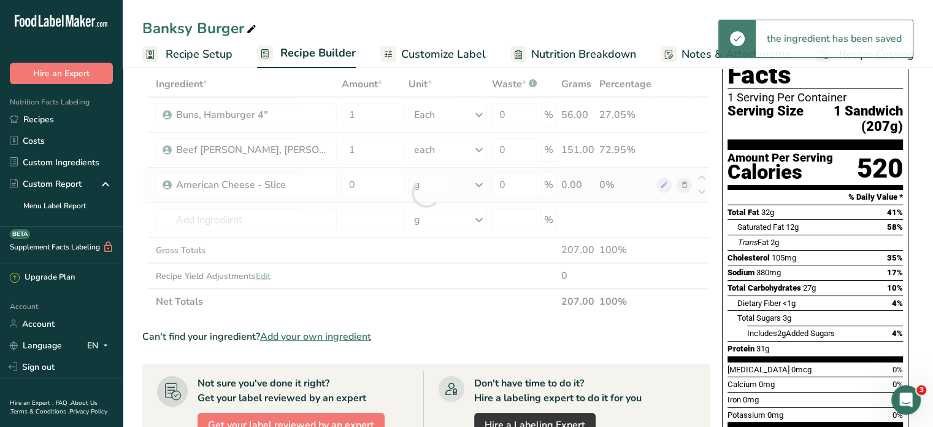
click at [457, 191] on div "Ingredient * Amount * Unit * Waste * .a-a{fill:#347362;}.b-a{fill:#fff;} Grams …" at bounding box center [426, 192] width 568 height 243
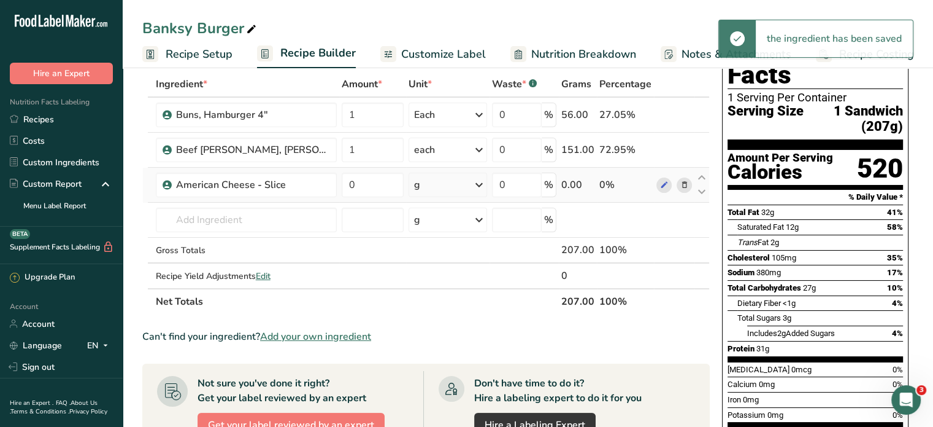
click at [441, 191] on div "g" at bounding box center [448, 184] width 79 height 25
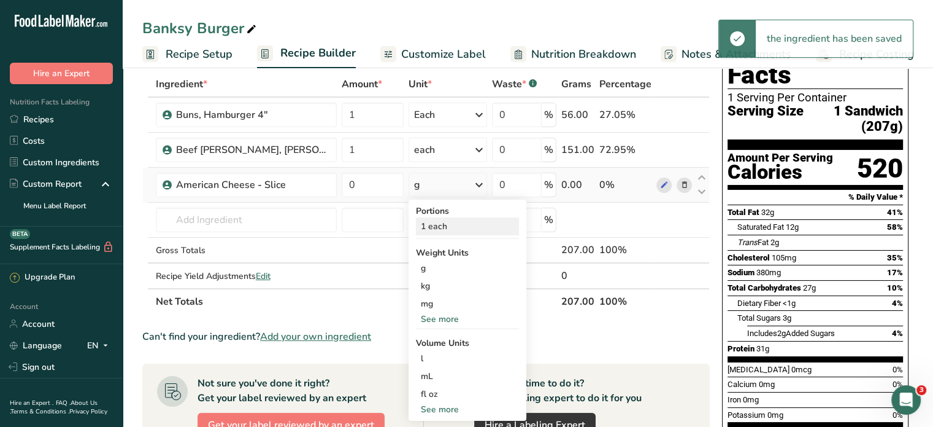
click at [427, 222] on div "1 each" at bounding box center [467, 226] width 103 height 18
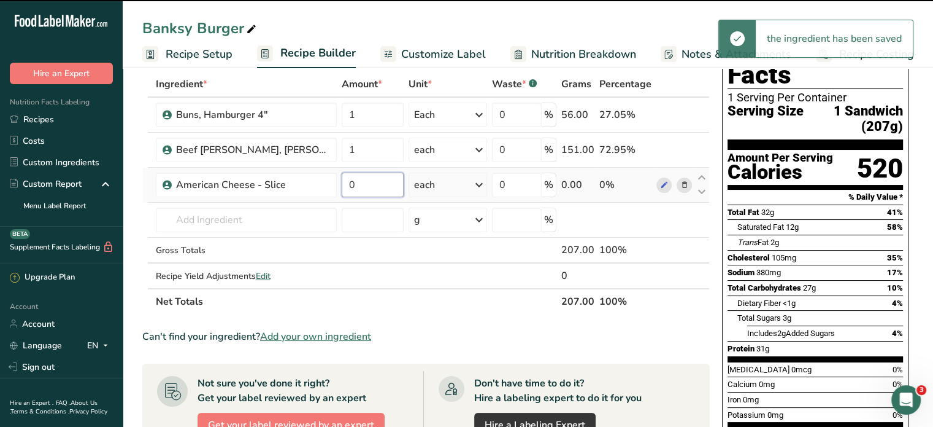
click at [347, 181] on input "0" at bounding box center [373, 184] width 63 height 25
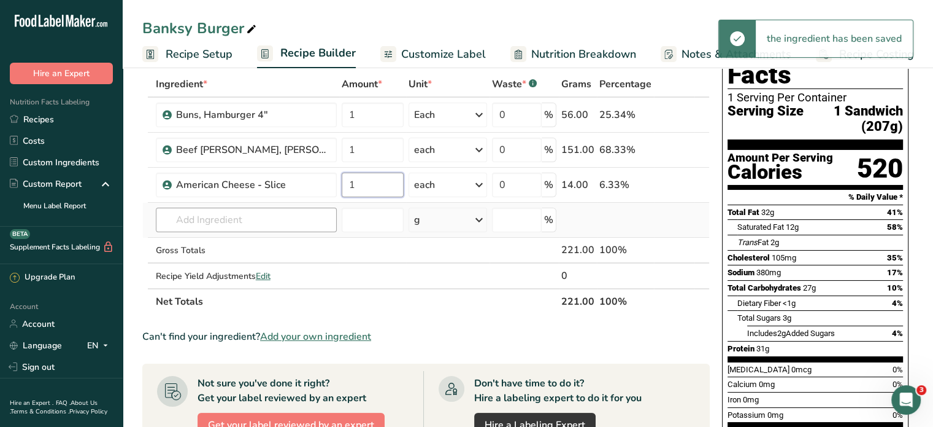
type input "1"
click at [247, 218] on div "Ingredient * Amount * Unit * Waste * .a-a{fill:#347362;}.b-a{fill:#fff;} Grams …" at bounding box center [426, 192] width 568 height 243
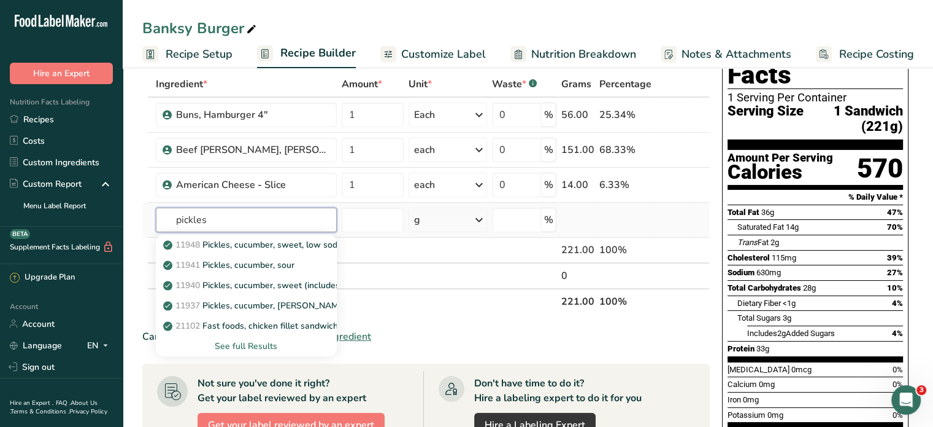
type input "pickles"
click at [240, 342] on div "See full Results" at bounding box center [246, 345] width 161 height 13
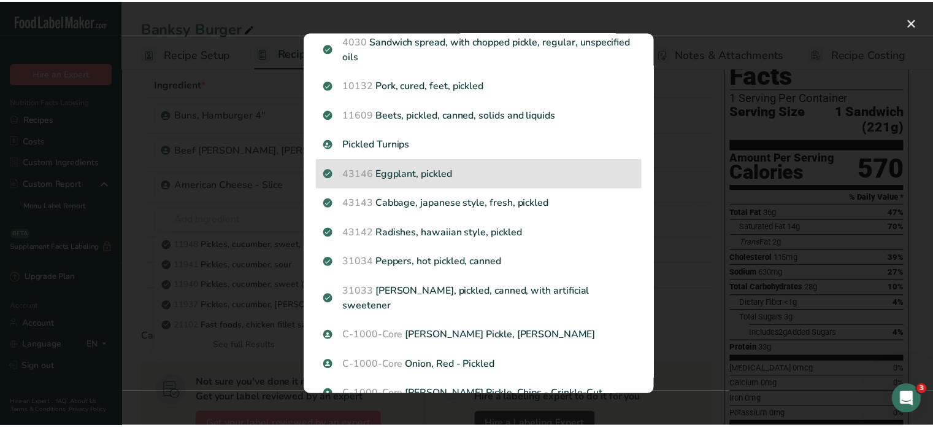
scroll to position [491, 0]
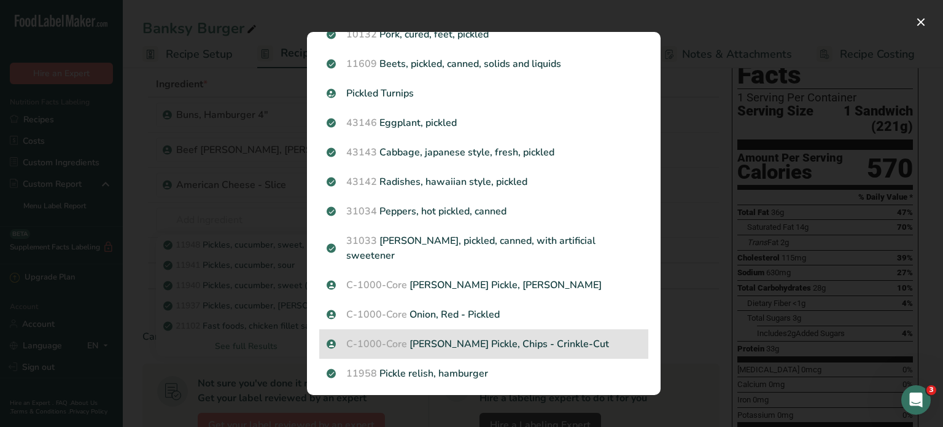
click at [440, 336] on p "C-1000-Core Dill Pickle, Chips - Crinkle-Cut" at bounding box center [483, 343] width 314 height 15
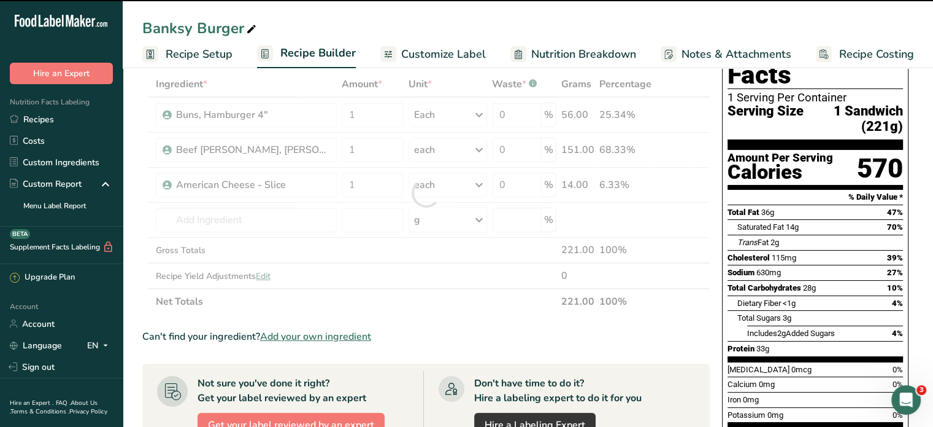
type input "0"
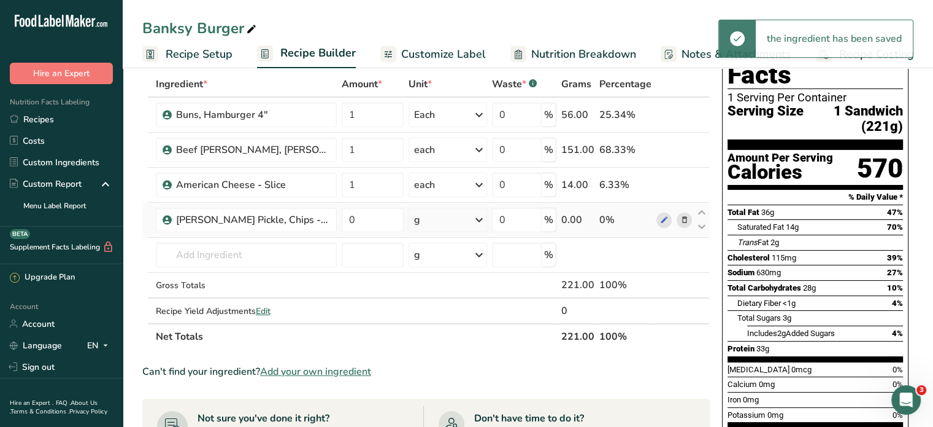
click at [445, 226] on div "g" at bounding box center [448, 219] width 79 height 25
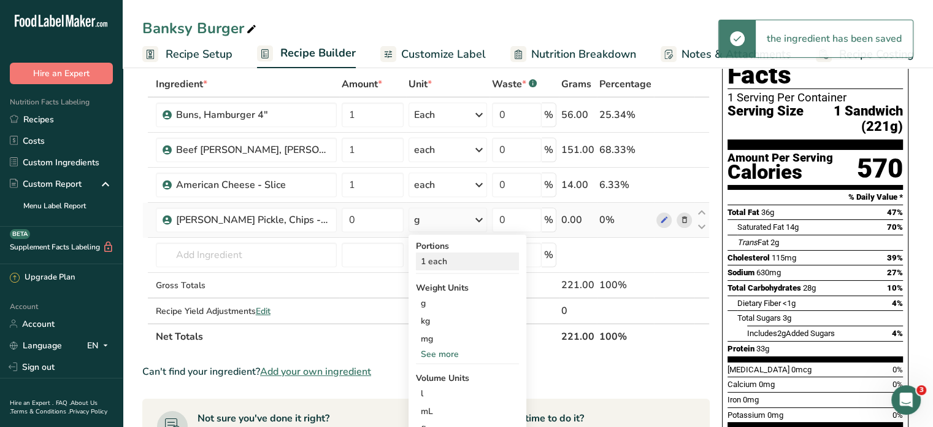
click at [448, 262] on div "1 each" at bounding box center [467, 261] width 103 height 18
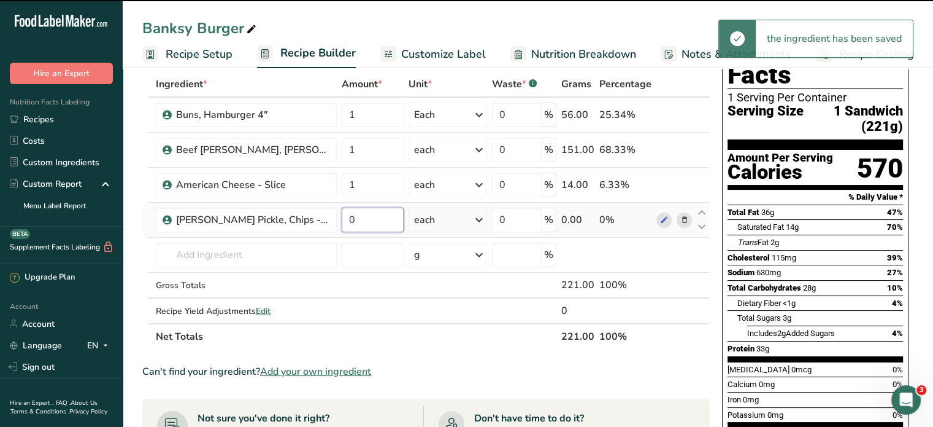
click at [354, 223] on input "0" at bounding box center [373, 219] width 63 height 25
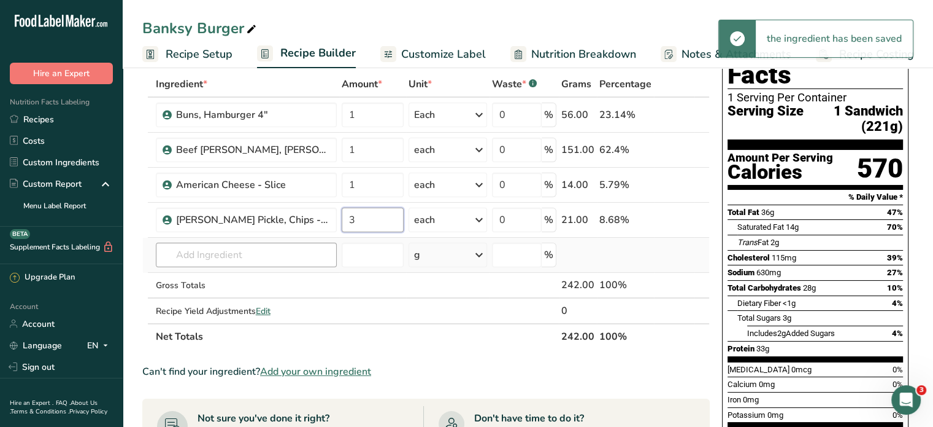
type input "3"
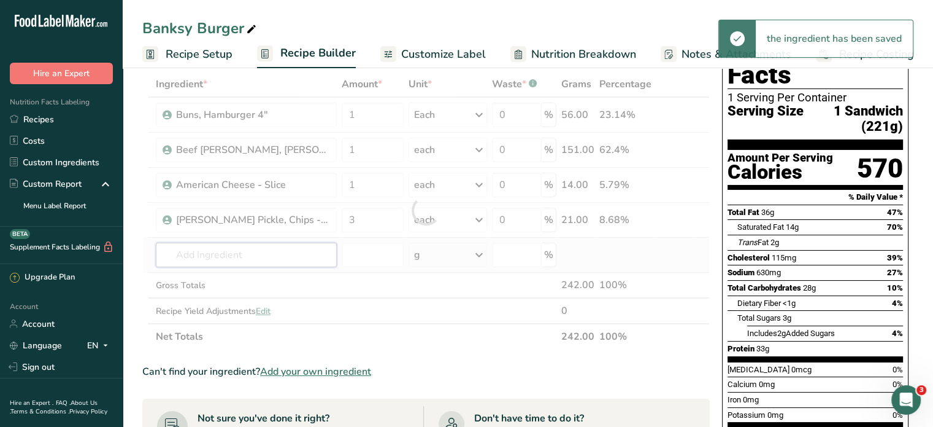
click at [278, 253] on div "Ingredient * Amount * Unit * Waste * .a-a{fill:#347362;}.b-a{fill:#fff;} Grams …" at bounding box center [426, 210] width 568 height 278
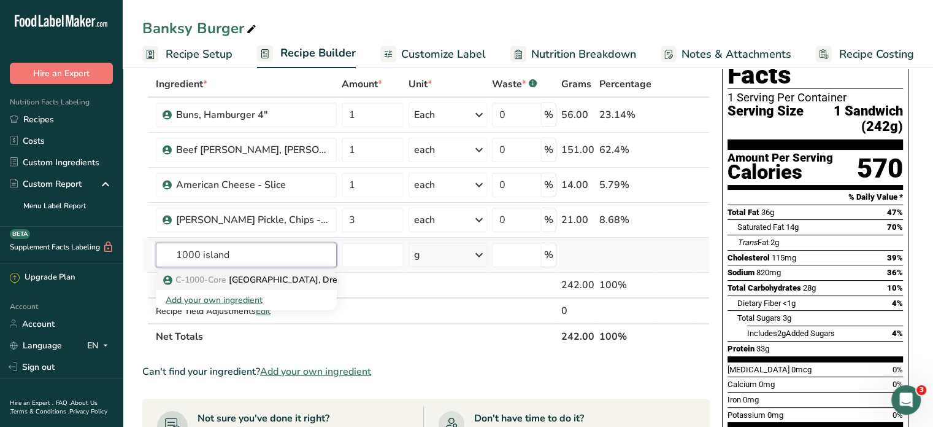
type input "1000 island"
click at [270, 280] on p "C-1000-Core Thousand Island, Dressing" at bounding box center [262, 279] width 192 height 13
type input "Thousand Island, Dressing"
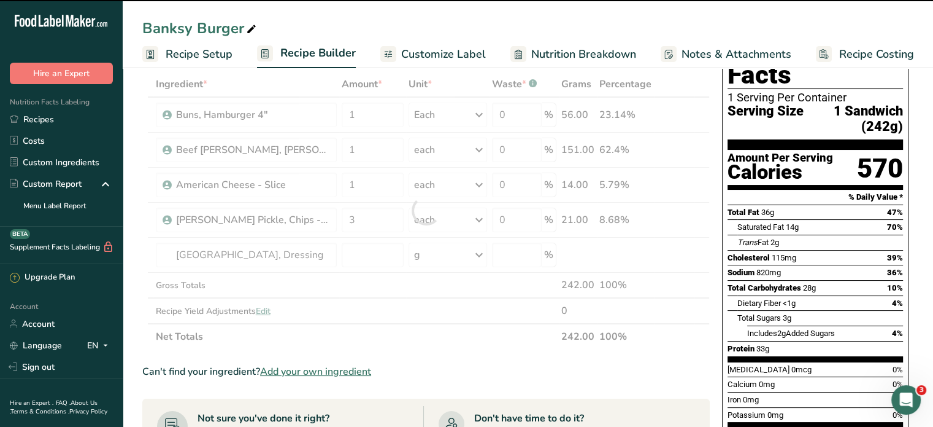
type input "0"
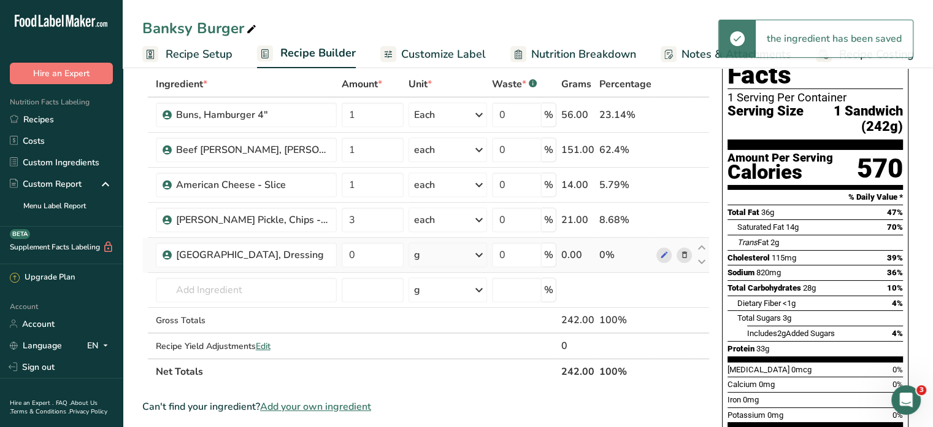
click at [437, 257] on div "g" at bounding box center [448, 254] width 79 height 25
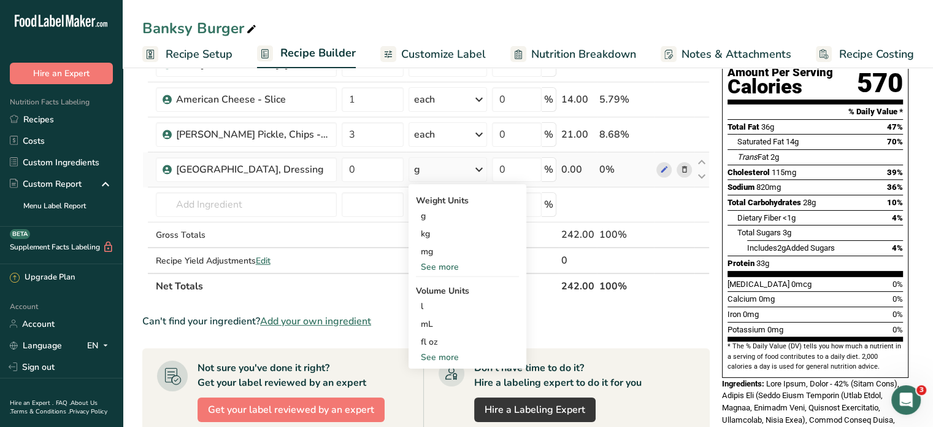
scroll to position [184, 0]
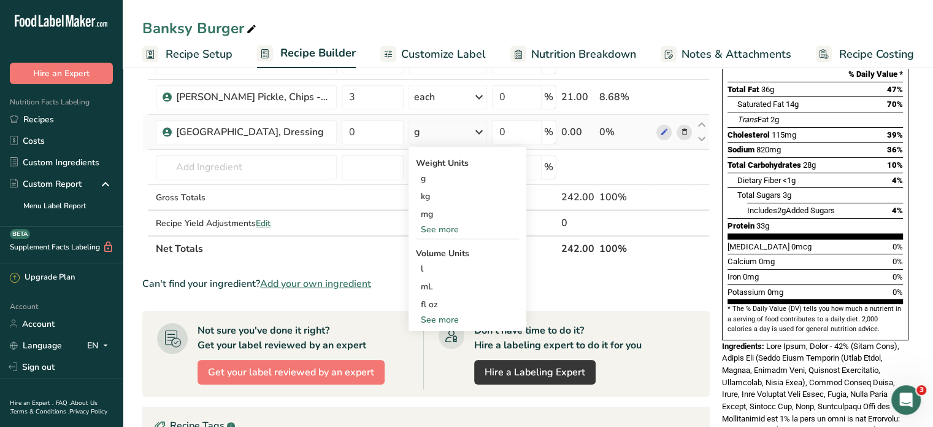
click at [438, 319] on div "See more" at bounding box center [467, 319] width 103 height 13
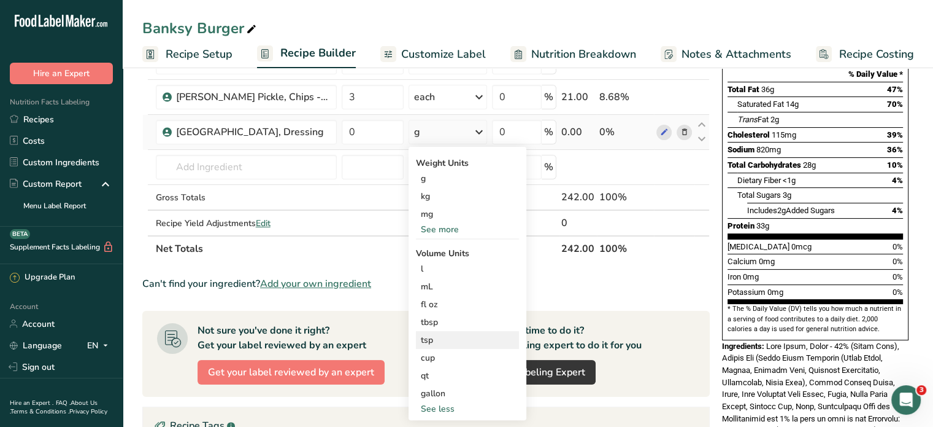
click at [424, 338] on div "tsp" at bounding box center [467, 339] width 93 height 13
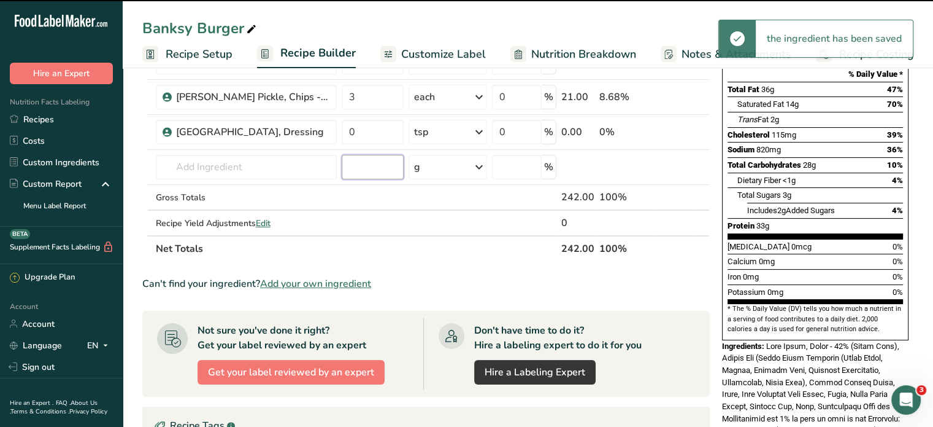
click at [360, 167] on input "number" at bounding box center [373, 167] width 63 height 25
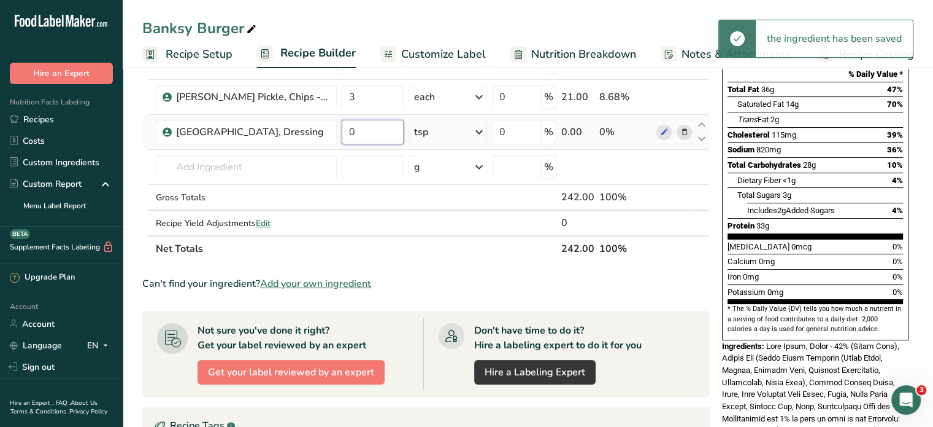
click at [366, 127] on input "0" at bounding box center [373, 132] width 63 height 25
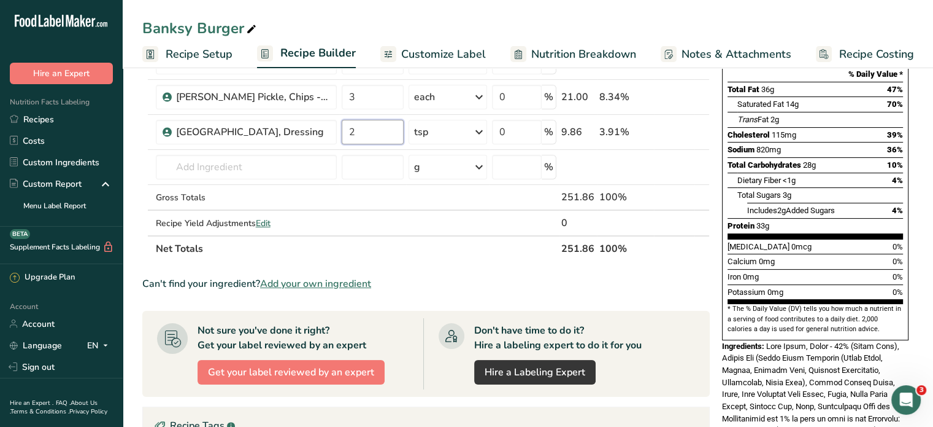
type input "2"
click at [717, 194] on div "Add Ingredients Manage Recipe Delete Recipe Duplicate Recipe Scale Recipe Save …" at bounding box center [429, 312] width 575 height 827
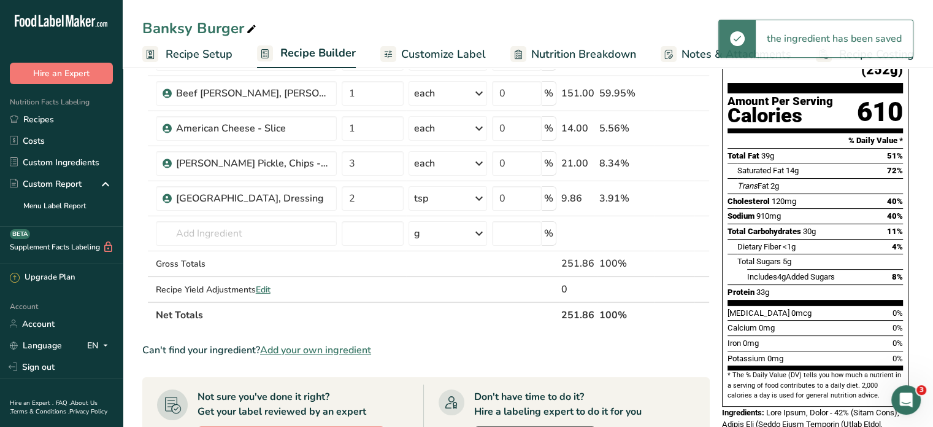
scroll to position [61, 0]
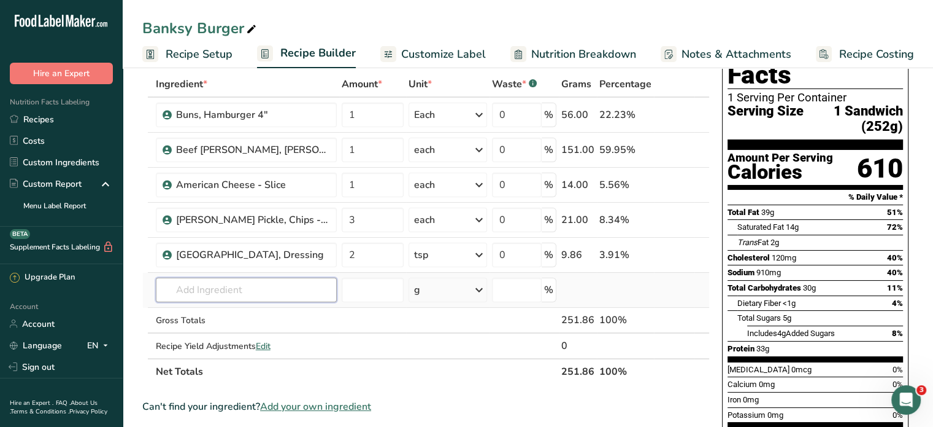
click at [214, 290] on input "text" at bounding box center [246, 289] width 181 height 25
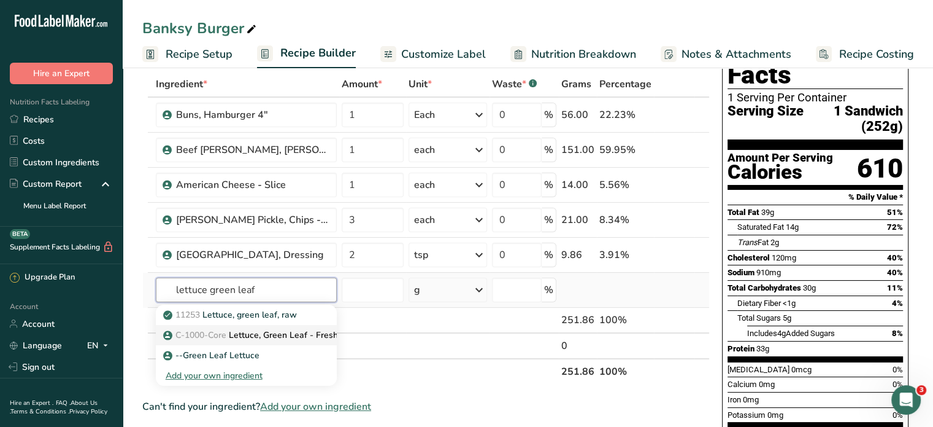
type input "lettuce green leaf"
click at [201, 333] on span "C-1000-Core" at bounding box center [201, 335] width 51 height 12
type input "Lettuce, Green Leaf - Fresh"
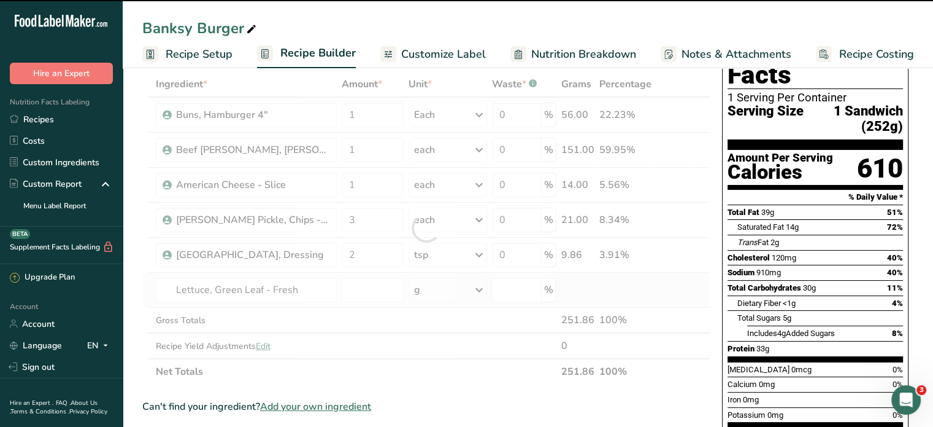
type input "0"
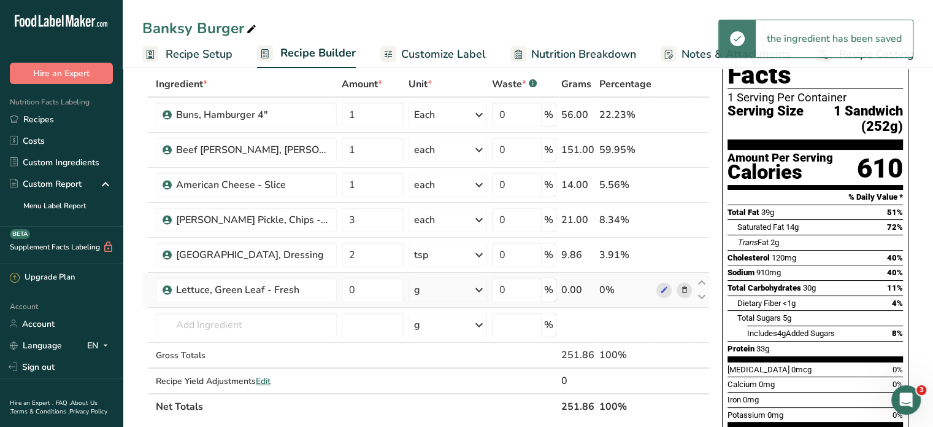
click at [457, 294] on div "g" at bounding box center [448, 289] width 79 height 25
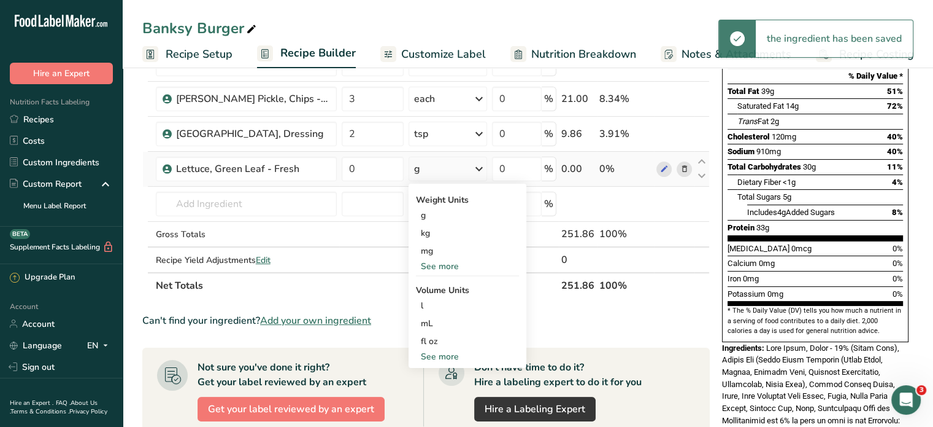
scroll to position [184, 0]
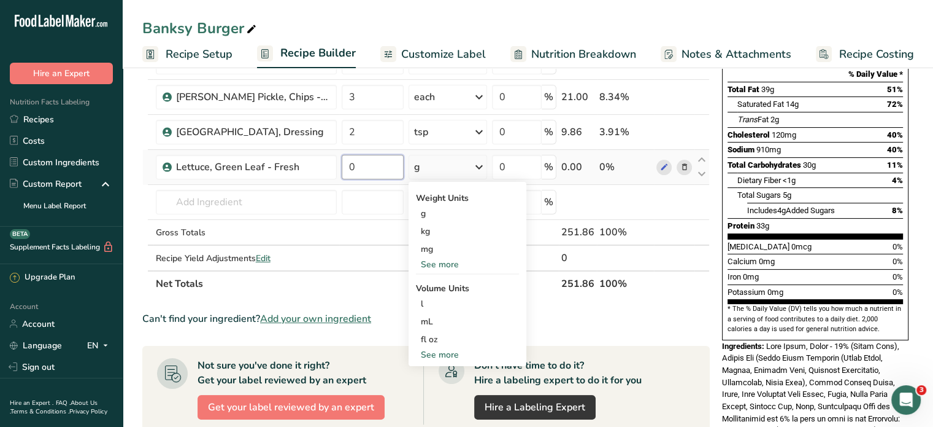
click at [361, 166] on input "0" at bounding box center [373, 167] width 63 height 25
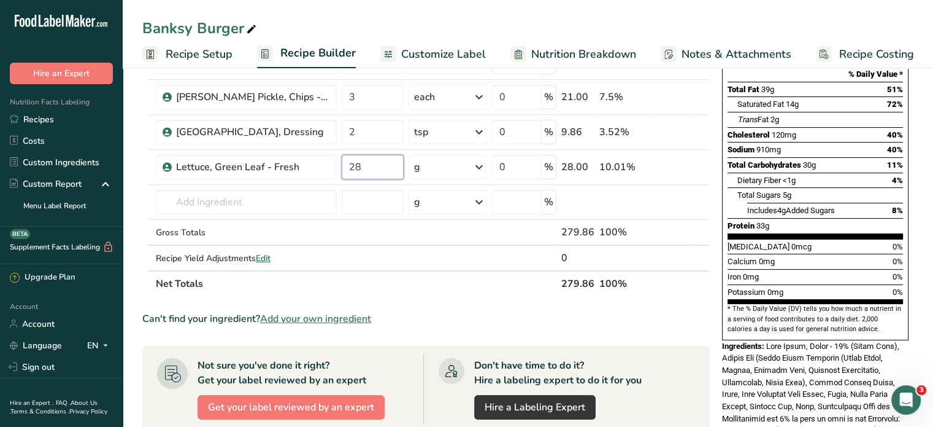
type input "28"
click at [718, 201] on div "Nutrition Facts 1 Serving Per Container Serving Size 1 Sandwich (252g) Amount P…" at bounding box center [815, 315] width 196 height 832
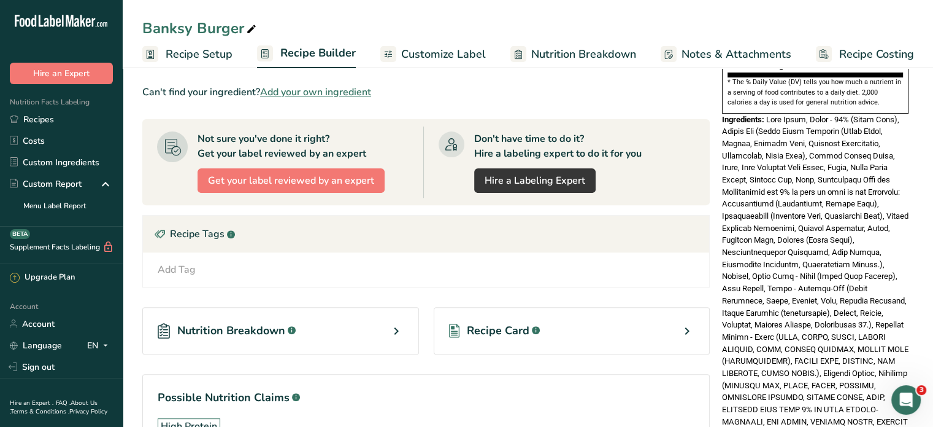
scroll to position [493, 0]
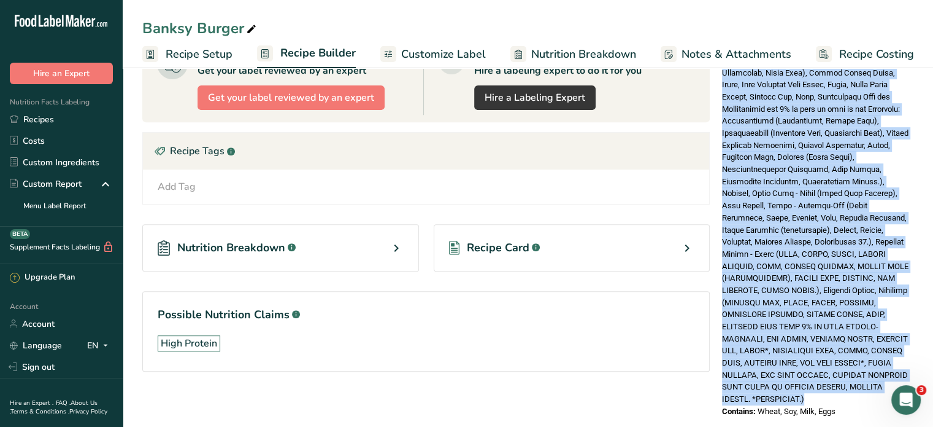
drag, startPoint x: 766, startPoint y: 194, endPoint x: 884, endPoint y: 358, distance: 202.0
click at [884, 358] on div "Ingredients:" at bounding box center [815, 218] width 187 height 374
copy span "Beef Patty, Angus - 80% (Angus Beef), Burger Bun (Wheat Flour Enriched (Wheat F…"
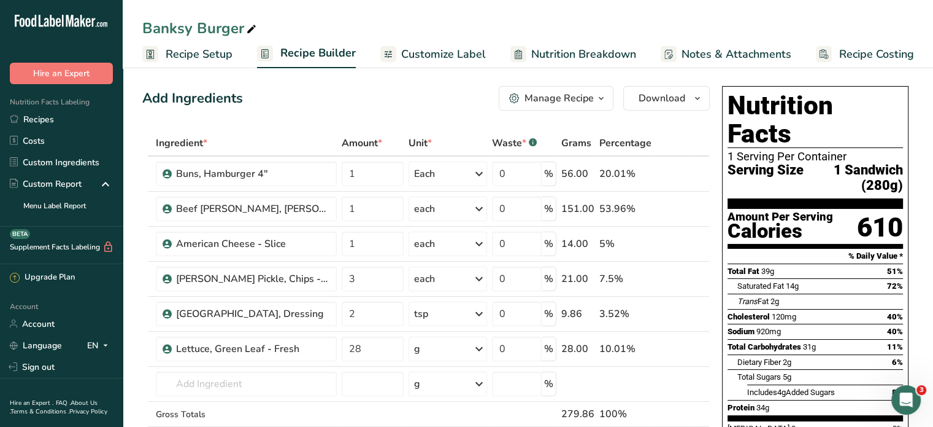
scroll to position [0, 0]
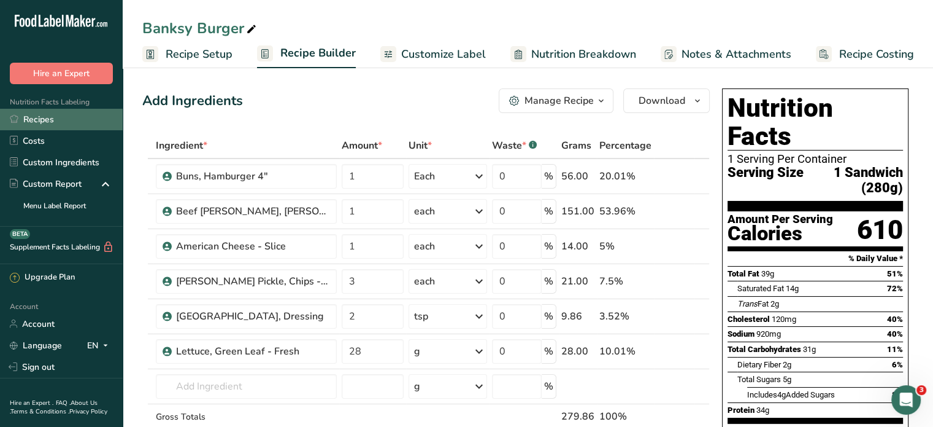
click at [54, 122] on link "Recipes" at bounding box center [61, 119] width 123 height 21
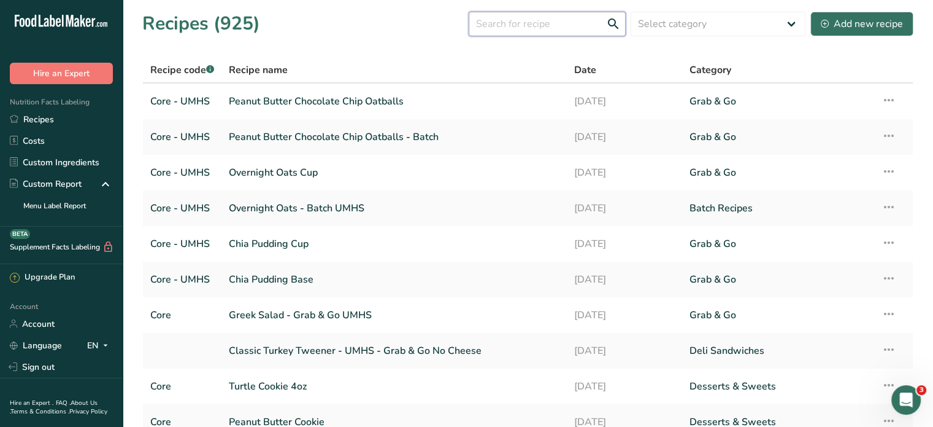
click at [507, 21] on input "text" at bounding box center [547, 24] width 157 height 25
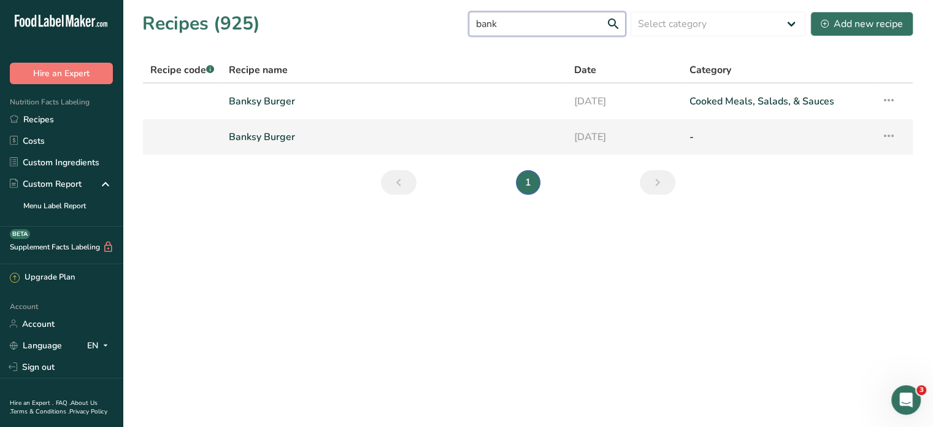
type input "bank"
click at [889, 134] on icon at bounding box center [889, 136] width 15 height 22
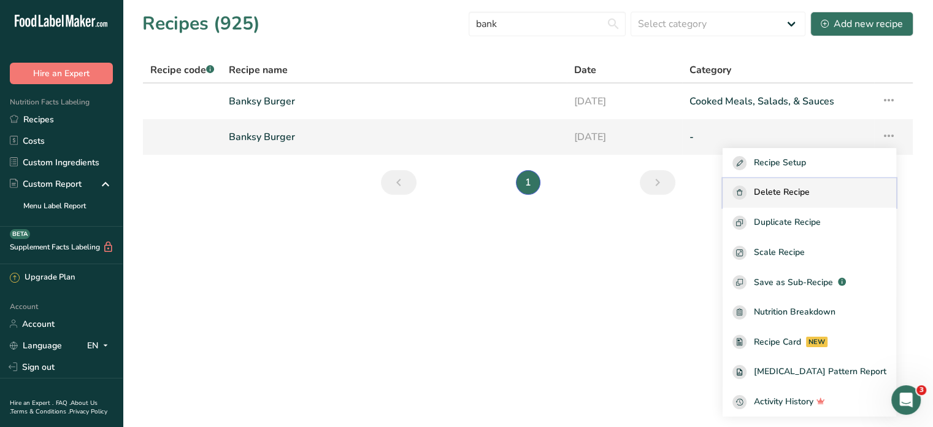
click at [810, 196] on span "Delete Recipe" at bounding box center [782, 192] width 56 height 14
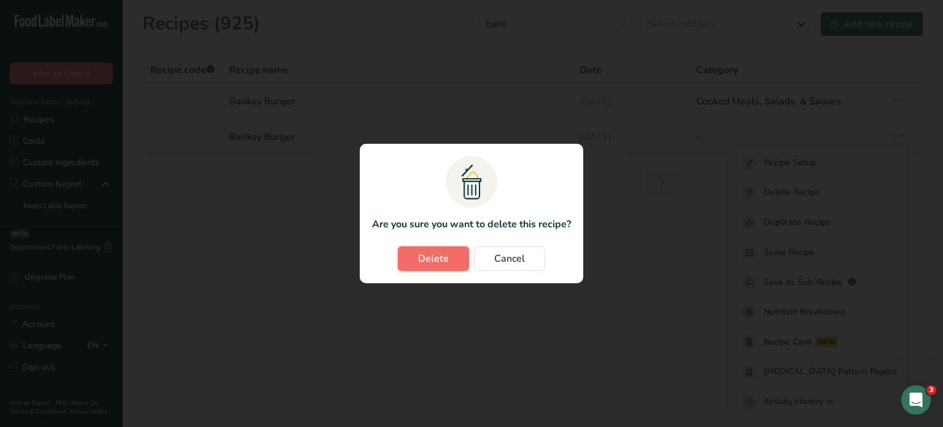
click at [437, 263] on span "Delete" at bounding box center [433, 258] width 31 height 15
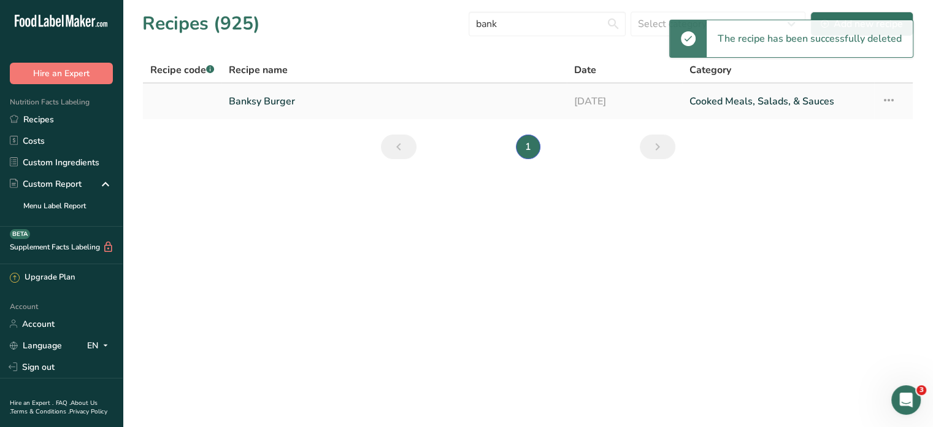
click at [552, 104] on link "Banksy Burger" at bounding box center [394, 101] width 331 height 26
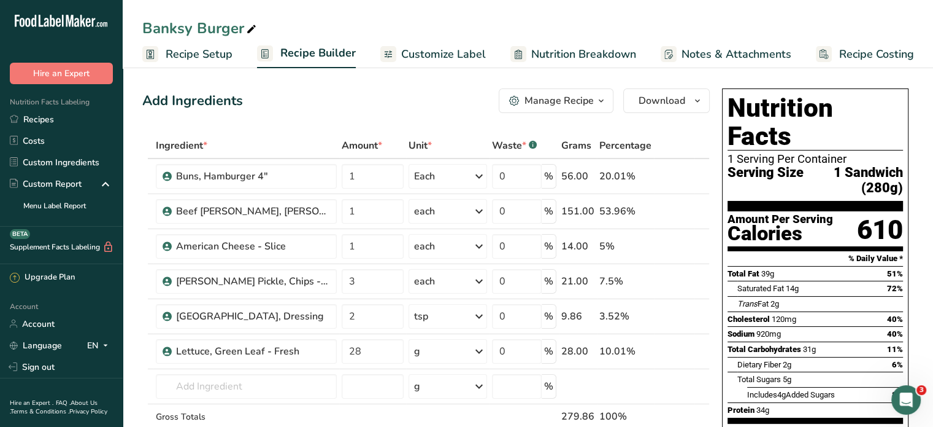
click at [199, 54] on span "Recipe Setup" at bounding box center [199, 54] width 67 height 17
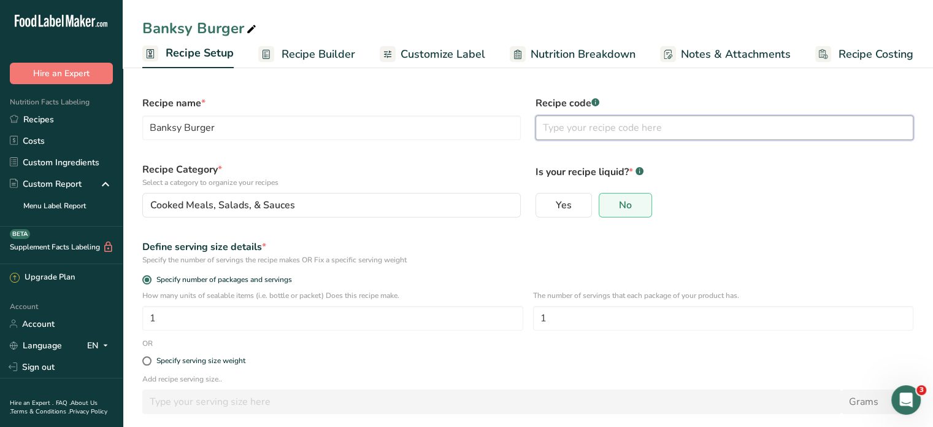
click at [575, 128] on input "text" at bounding box center [725, 127] width 379 height 25
type input "Core - 1000"
click at [848, 193] on div "Yes No" at bounding box center [725, 205] width 379 height 25
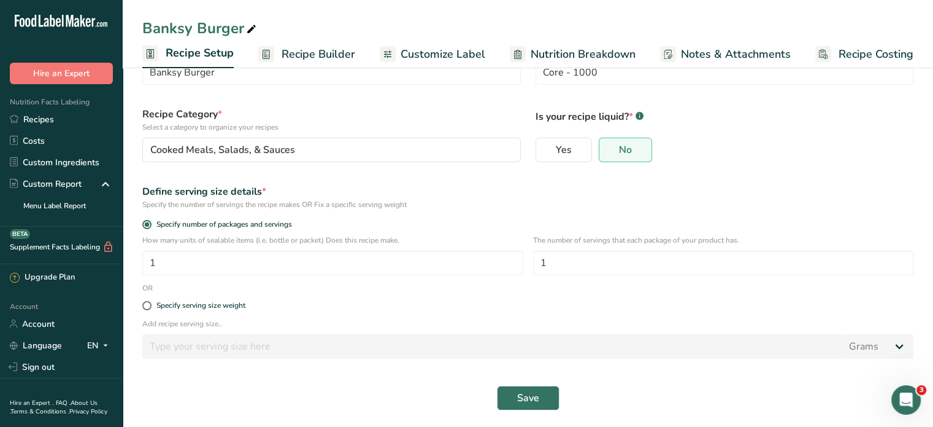
scroll to position [58, 0]
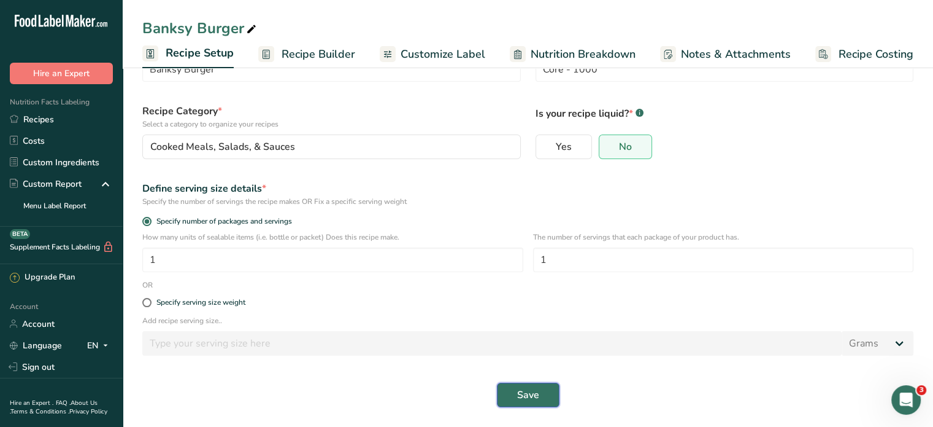
click at [538, 388] on span "Save" at bounding box center [528, 394] width 22 height 15
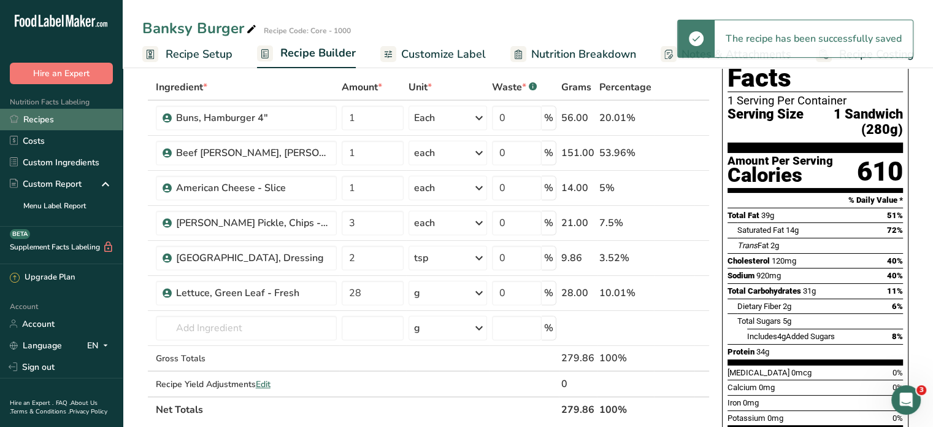
click at [42, 118] on link "Recipes" at bounding box center [61, 119] width 123 height 21
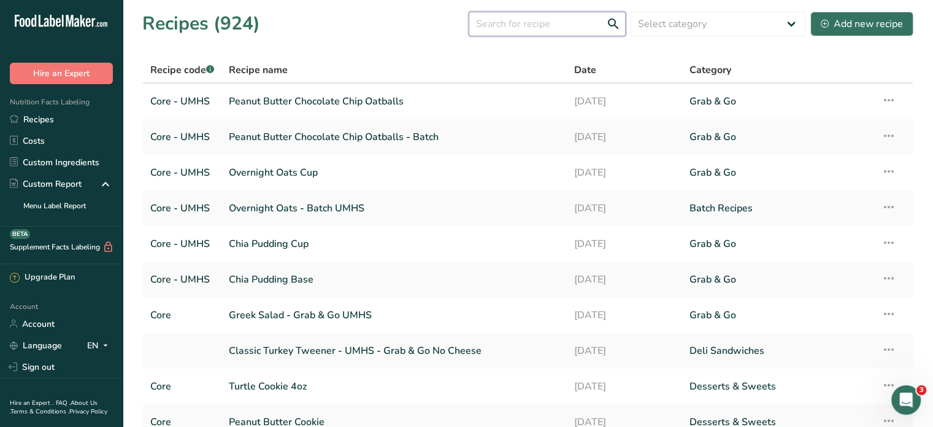
click at [550, 32] on input "text" at bounding box center [547, 24] width 157 height 25
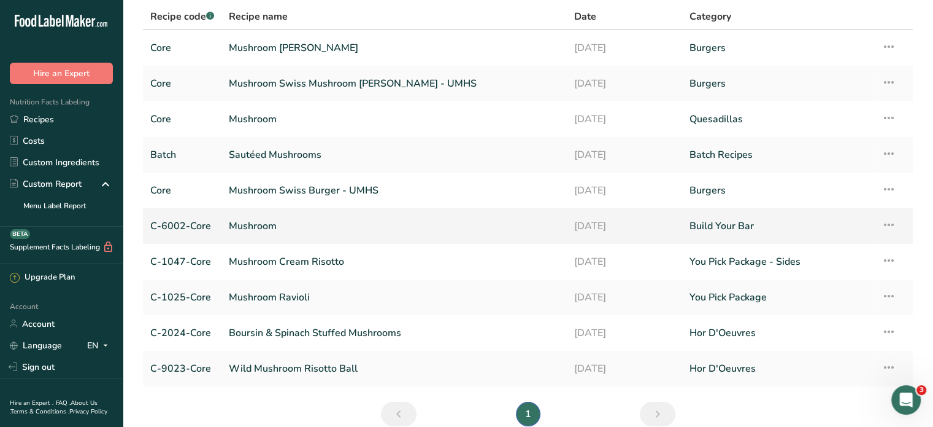
scroll to position [49, 0]
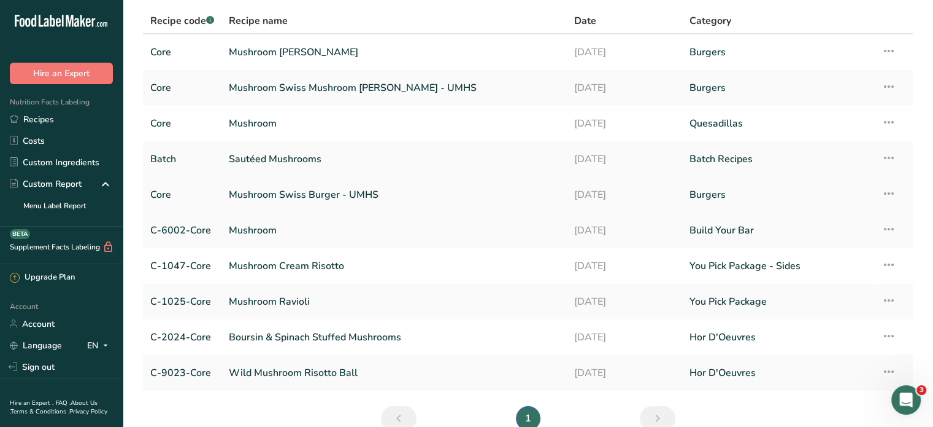
type input "mushroom"
click at [890, 193] on icon at bounding box center [889, 193] width 15 height 22
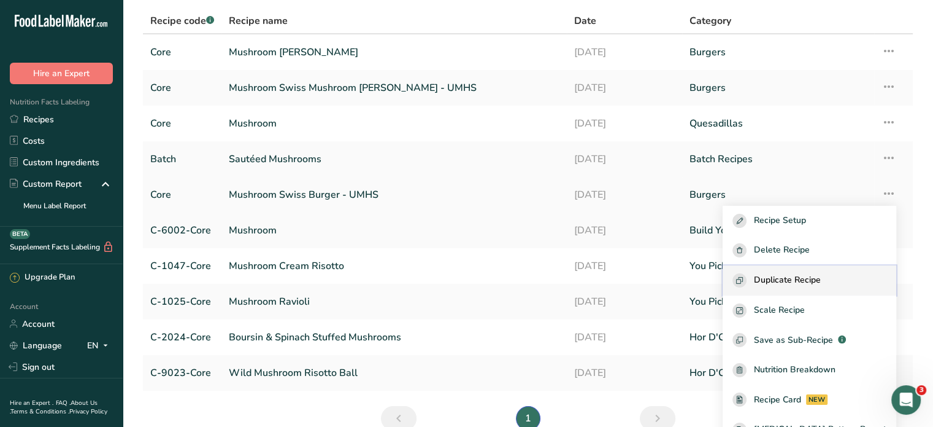
click at [816, 278] on span "Duplicate Recipe" at bounding box center [787, 280] width 67 height 14
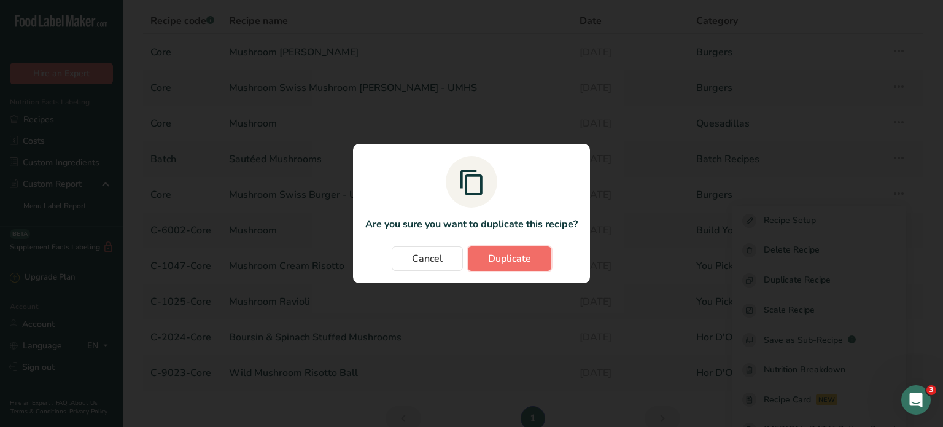
click at [476, 262] on button "Duplicate" at bounding box center [509, 258] width 83 height 25
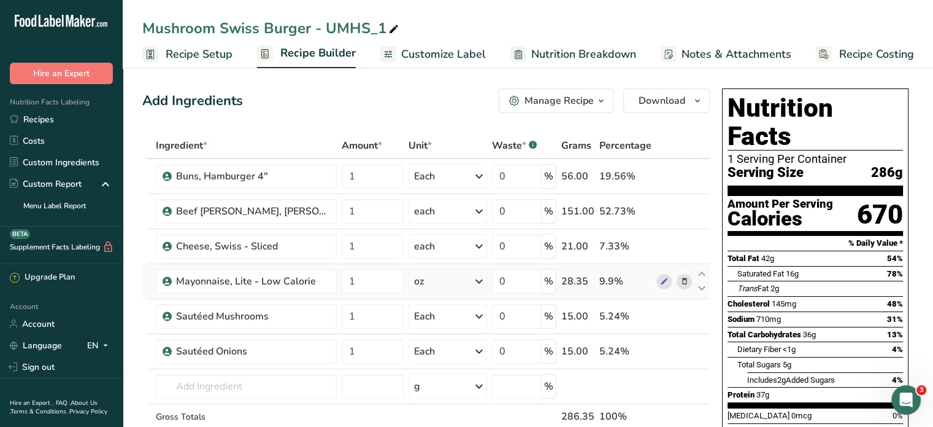
click at [684, 282] on icon at bounding box center [684, 281] width 9 height 13
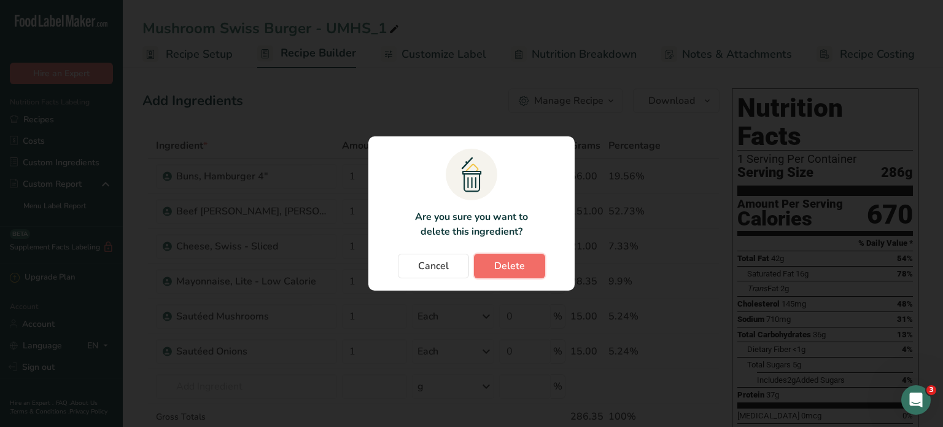
click at [519, 263] on span "Delete" at bounding box center [509, 265] width 31 height 15
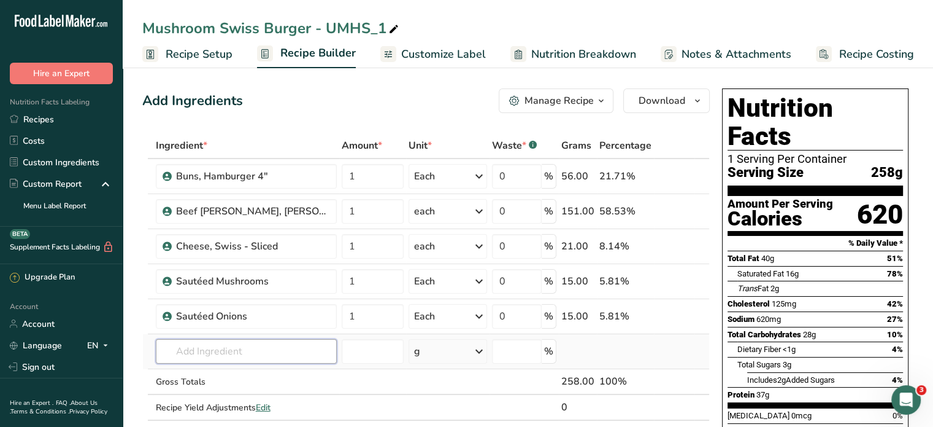
click at [204, 351] on input "text" at bounding box center [246, 351] width 181 height 25
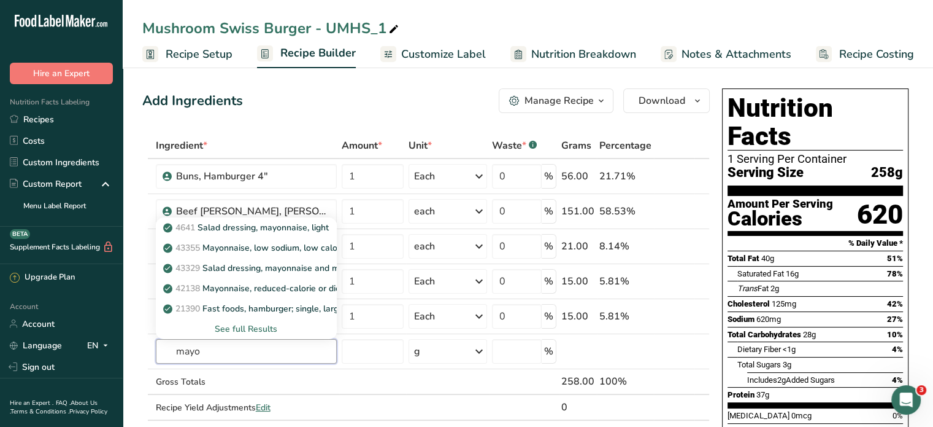
type input "mayo"
click at [250, 328] on div "See full Results" at bounding box center [246, 328] width 161 height 13
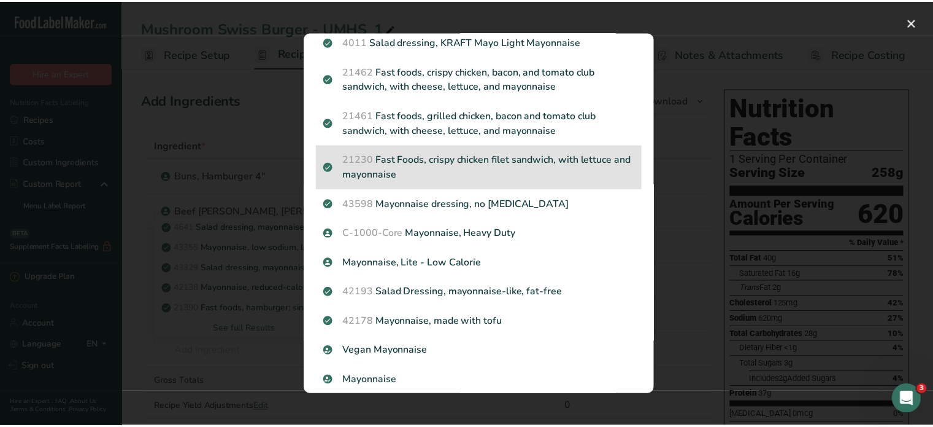
scroll to position [798, 0]
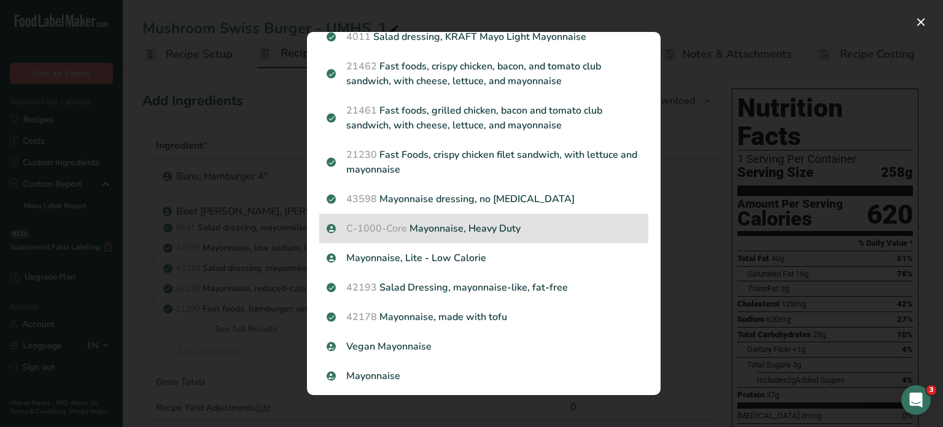
click at [395, 222] on span "C-1000-Core" at bounding box center [376, 229] width 61 height 14
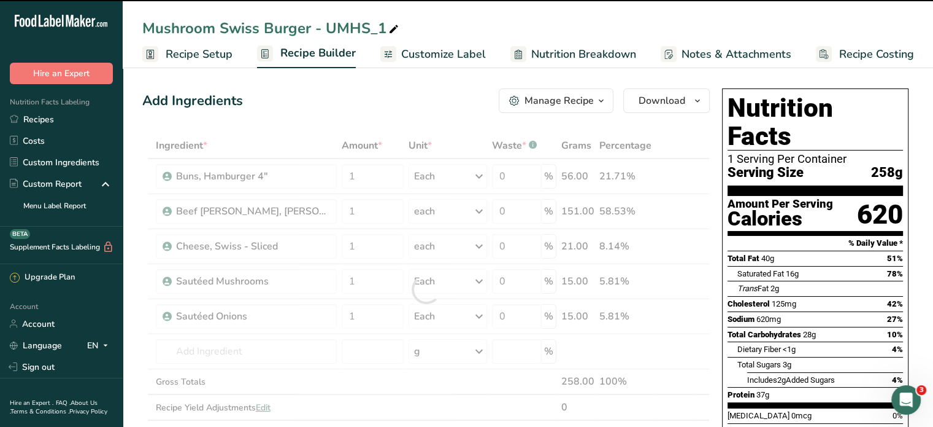
type input "0"
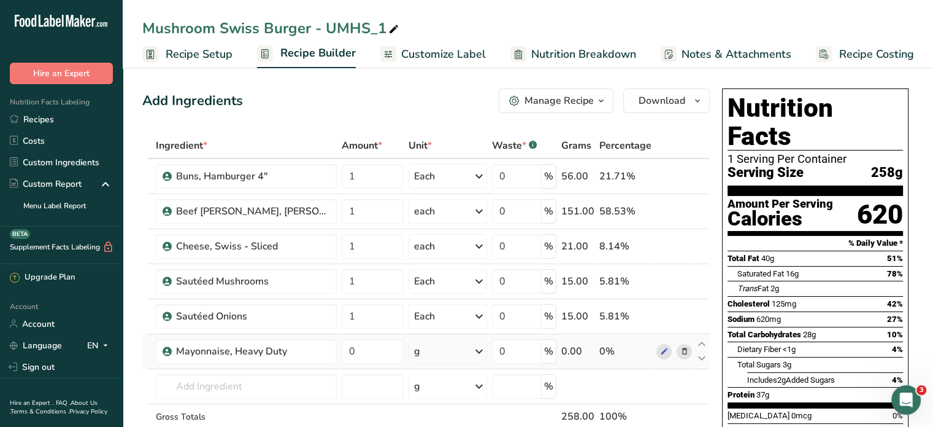
click at [437, 352] on div "g" at bounding box center [448, 351] width 79 height 25
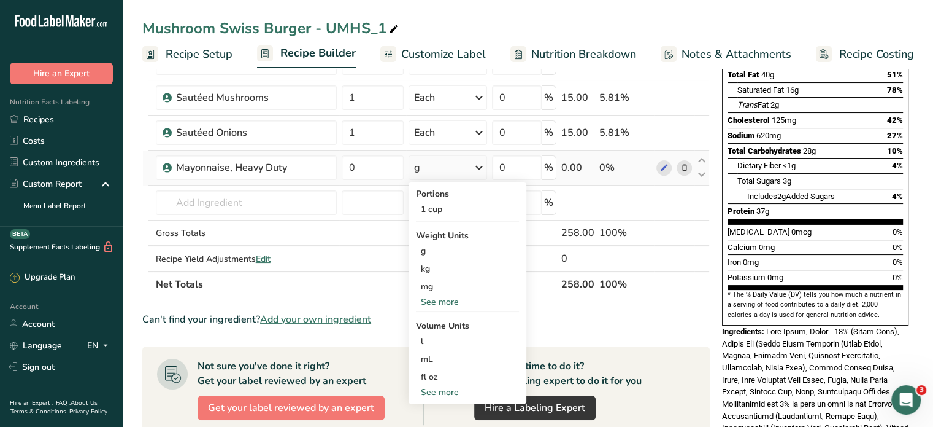
scroll to position [184, 0]
click at [421, 391] on div "See more" at bounding box center [467, 391] width 103 height 13
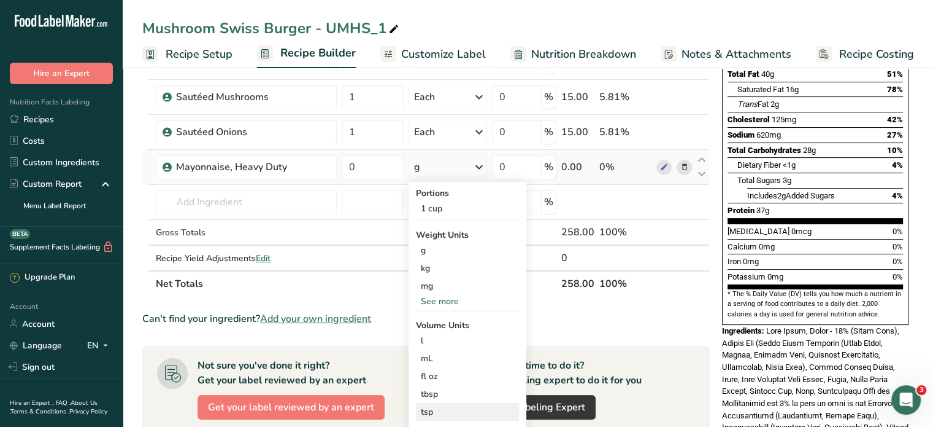
click at [421, 414] on div "tsp" at bounding box center [467, 411] width 93 height 13
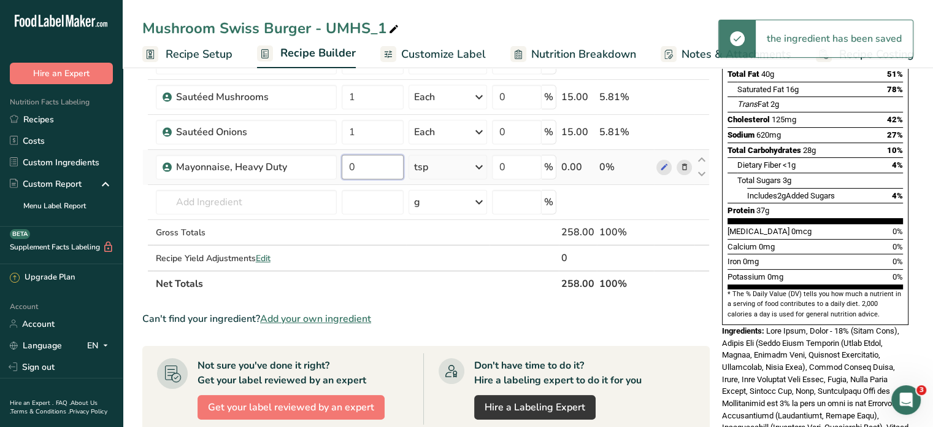
click at [342, 169] on input "0" at bounding box center [373, 167] width 63 height 25
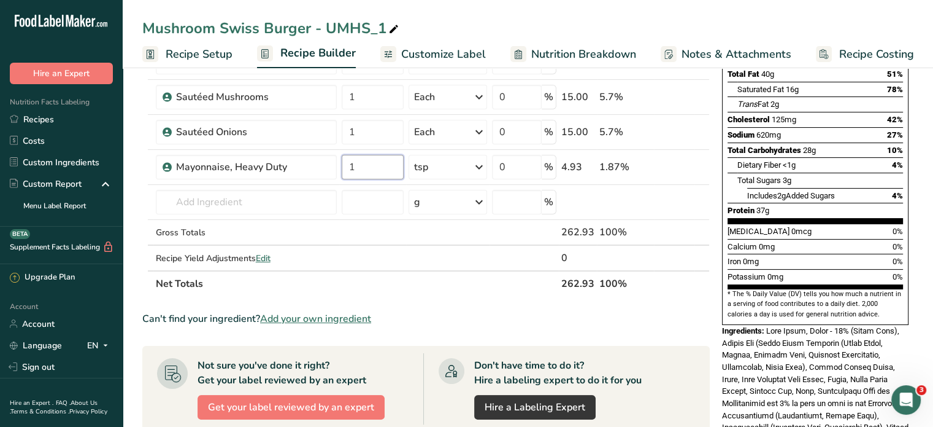
type input "1"
click at [722, 201] on div "Nutrition Facts 1 Serving Per Container Serving Size 258g Amount Per Serving Ca…" at bounding box center [815, 277] width 196 height 756
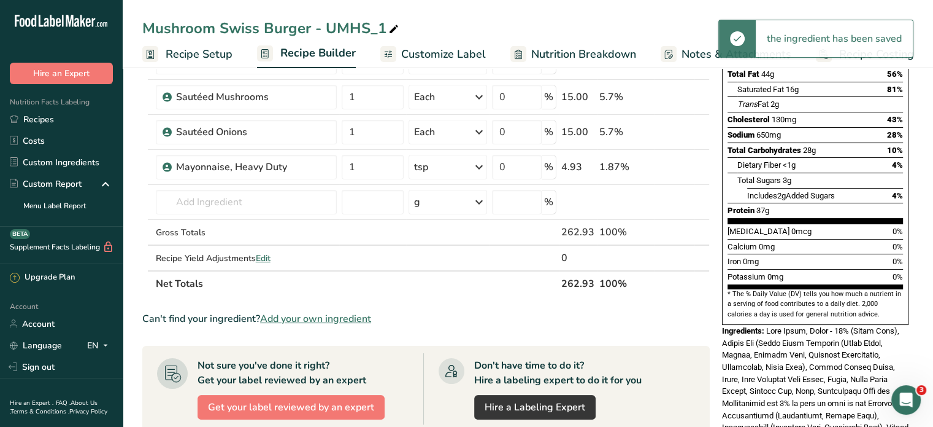
click at [392, 28] on icon at bounding box center [393, 29] width 11 height 17
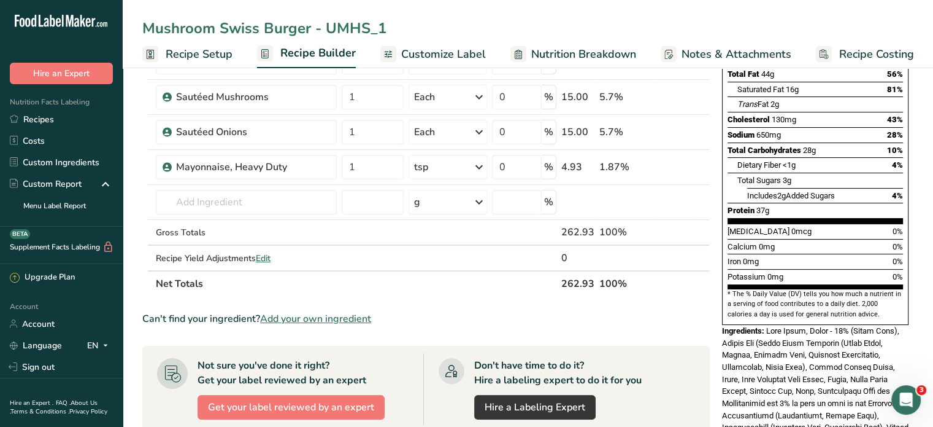
drag, startPoint x: 389, startPoint y: 24, endPoint x: 309, endPoint y: 26, distance: 79.8
click at [309, 26] on input "Mushroom Swiss Burger - UMHS_1" at bounding box center [527, 28] width 771 height 22
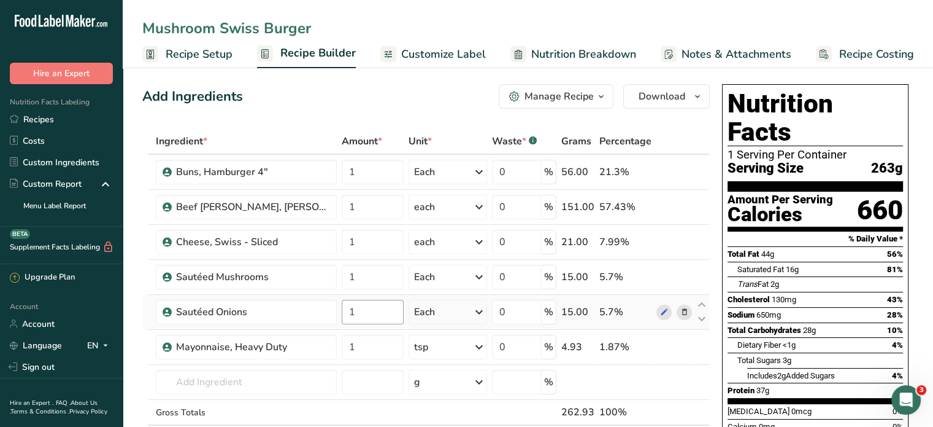
scroll to position [0, 0]
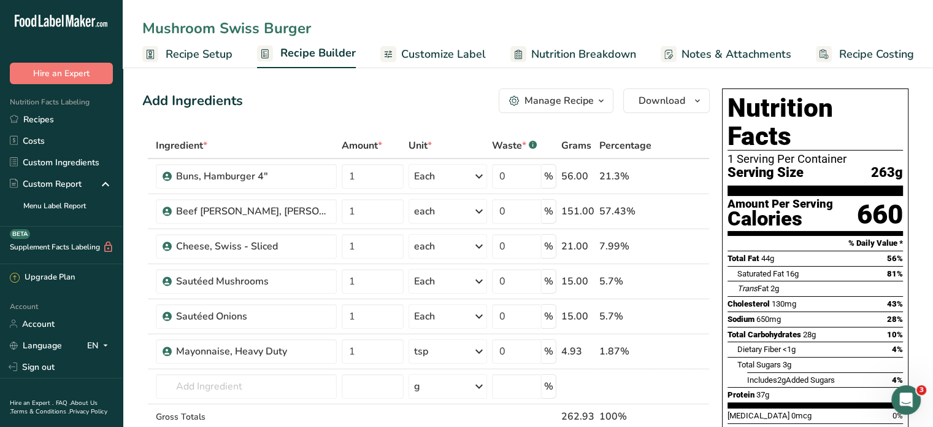
type input "Mushroom Swiss Burger"
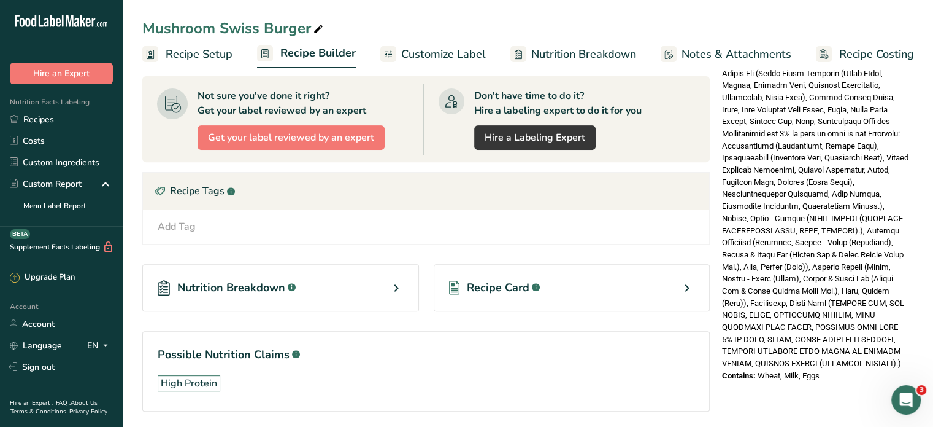
scroll to position [493, 0]
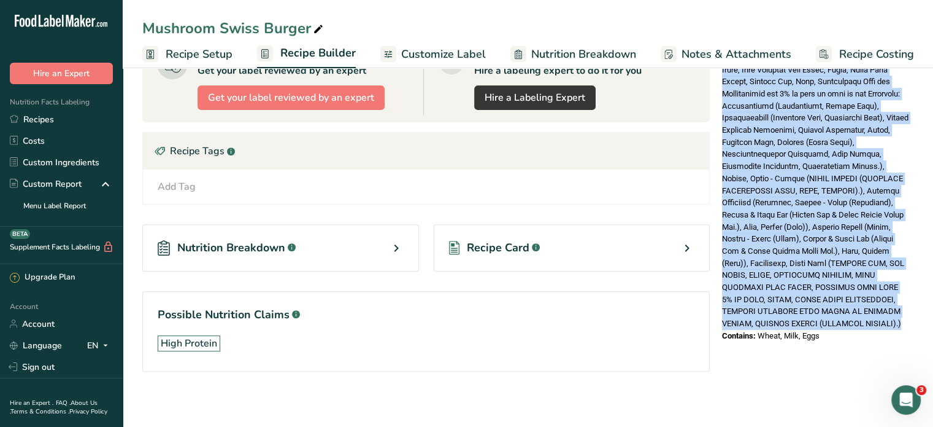
drag, startPoint x: 767, startPoint y: 176, endPoint x: 843, endPoint y: 294, distance: 140.3
click at [843, 294] on div "Ingredients:" at bounding box center [815, 172] width 187 height 314
copy span "Beef Patty, Angus - 80% (Angus Beef), Burger Bun (Wheat Flour Enriched (Wheat F…"
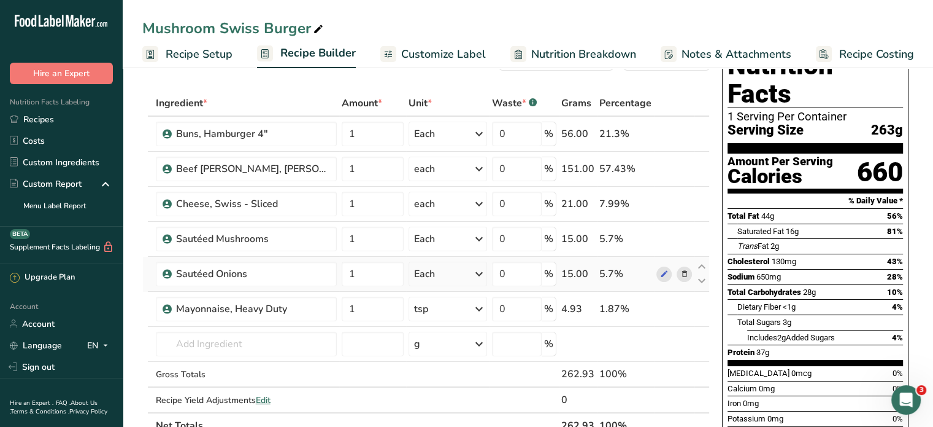
scroll to position [2, 0]
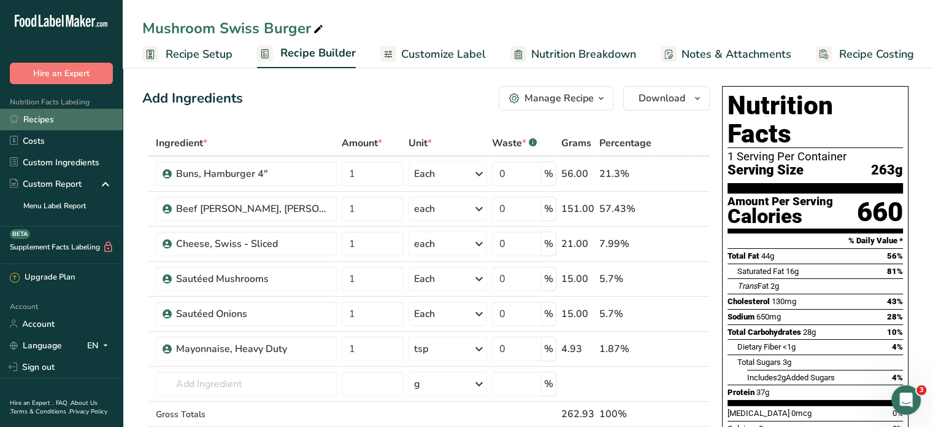
click at [61, 119] on link "Recipes" at bounding box center [61, 119] width 123 height 21
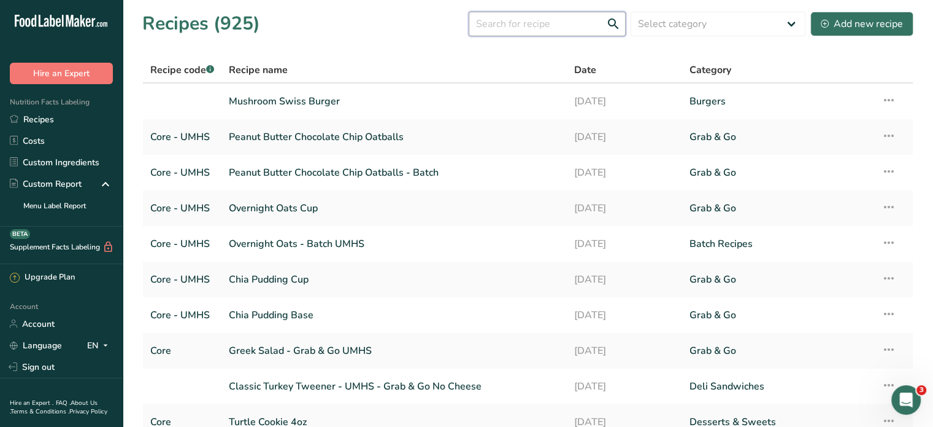
click at [538, 26] on input "text" at bounding box center [547, 24] width 157 height 25
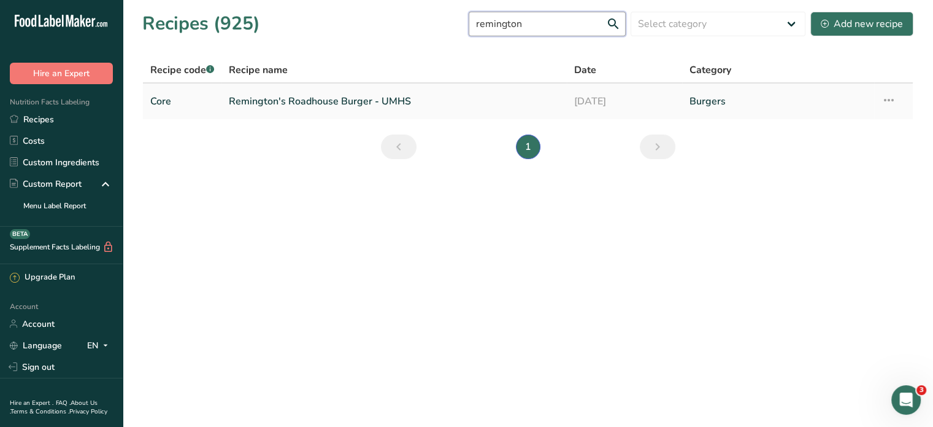
type input "remington"
click at [335, 96] on link "Remington's Roadhouse Burger - UMHS" at bounding box center [394, 101] width 331 height 26
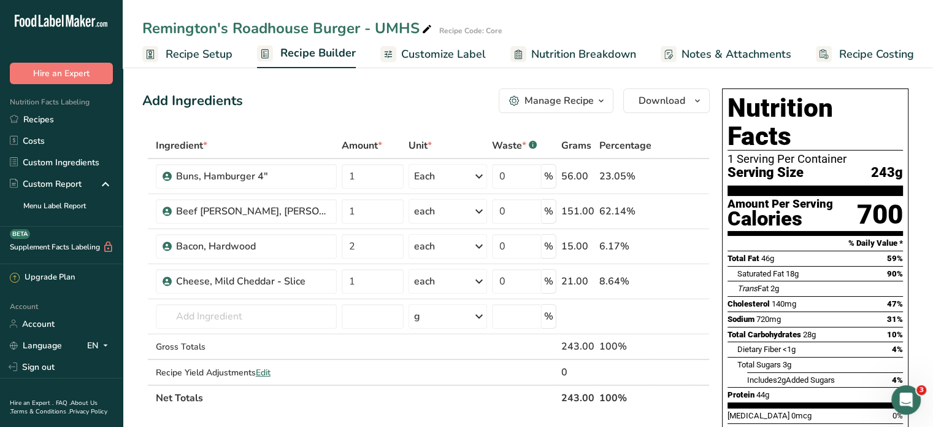
click at [192, 53] on span "Recipe Setup" at bounding box center [199, 54] width 67 height 17
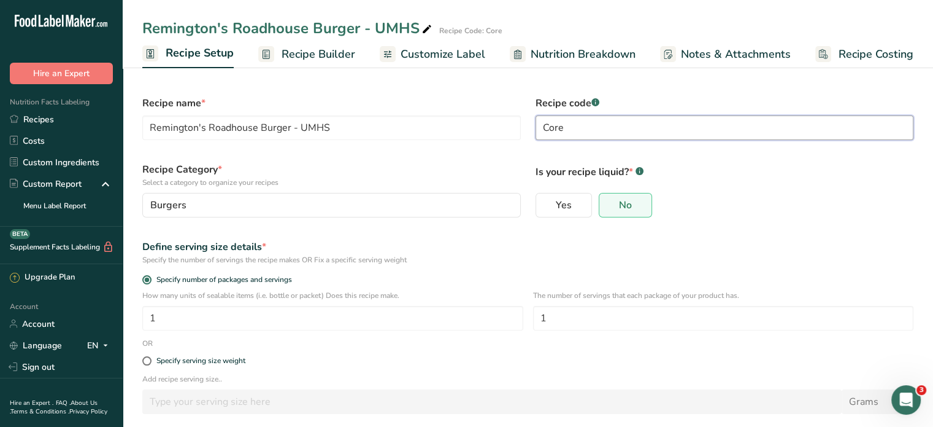
click at [567, 130] on input "Core" at bounding box center [725, 127] width 379 height 25
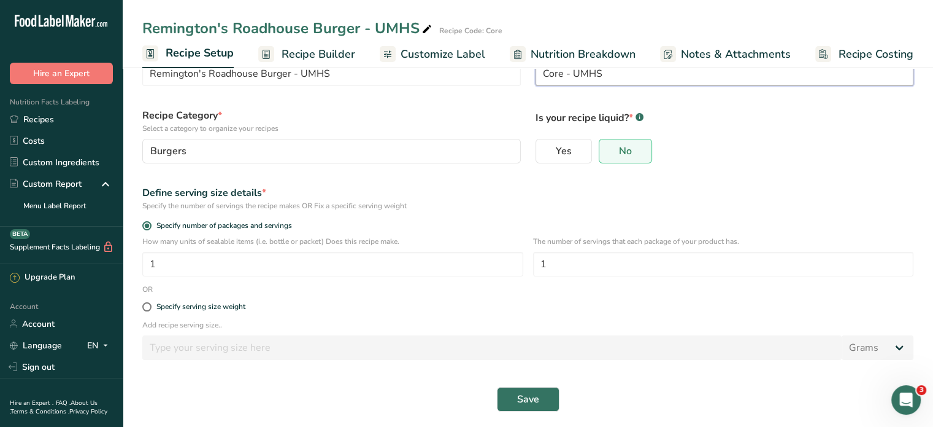
scroll to position [58, 0]
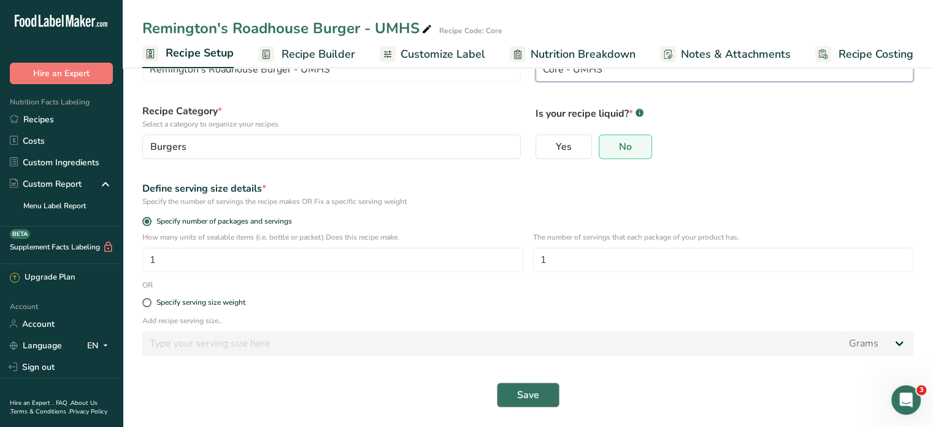
type input "Core - UMHS"
click at [538, 392] on span "Save" at bounding box center [528, 394] width 22 height 15
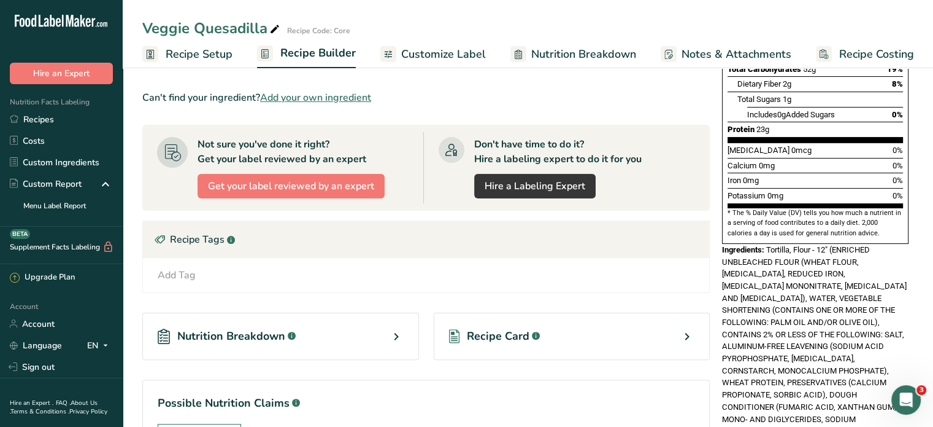
scroll to position [354, 0]
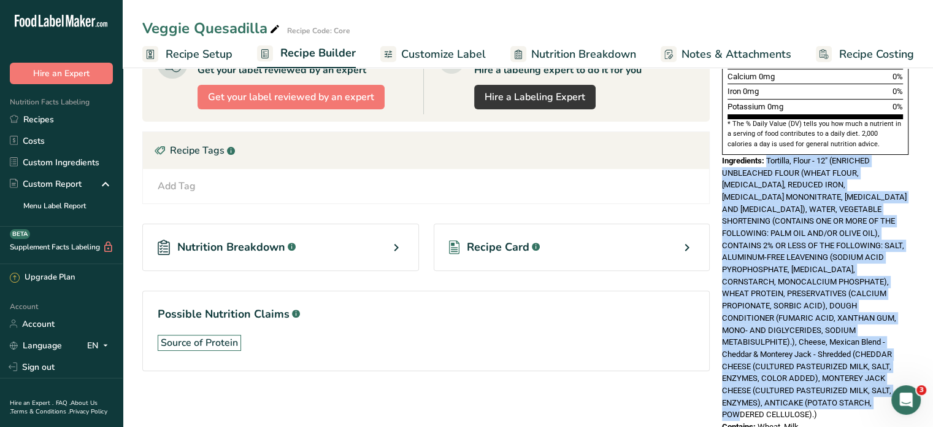
drag, startPoint x: 766, startPoint y: 238, endPoint x: 824, endPoint y: 374, distance: 147.4
click at [824, 374] on div "Ingredients: Tortilla, Flour - 12" (ENRICHED UNBLEACHED FLOUR (WHEAT FLOUR, NIA…" at bounding box center [815, 288] width 187 height 266
copy span "Tortilla, Flour - 12" (ENRICHED UNBLEACHED FLOUR (WHEAT FLOUR, NIACIN, REDUCED …"
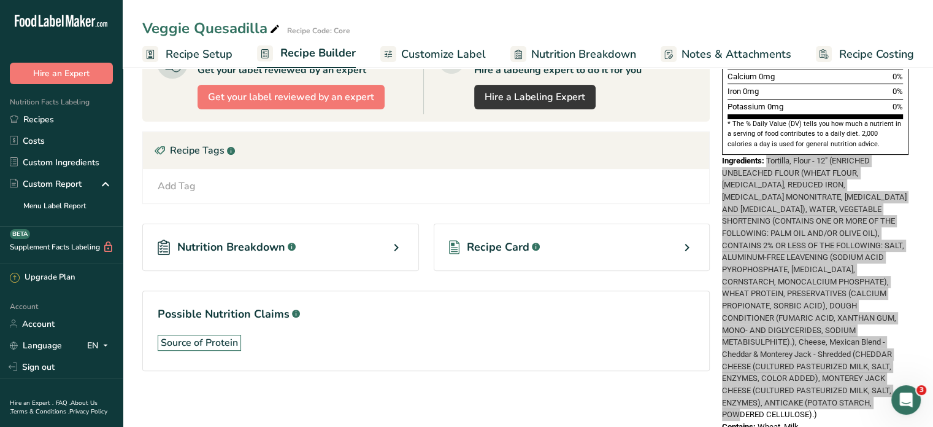
scroll to position [0, 0]
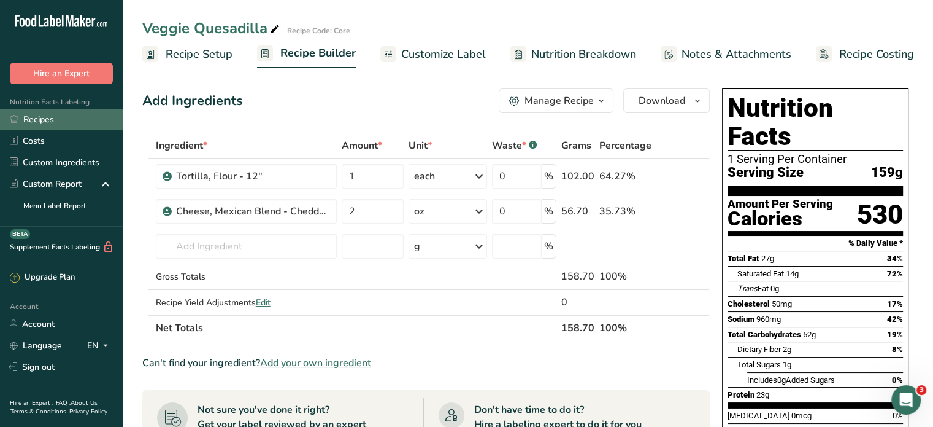
click at [43, 120] on link "Recipes" at bounding box center [61, 119] width 123 height 21
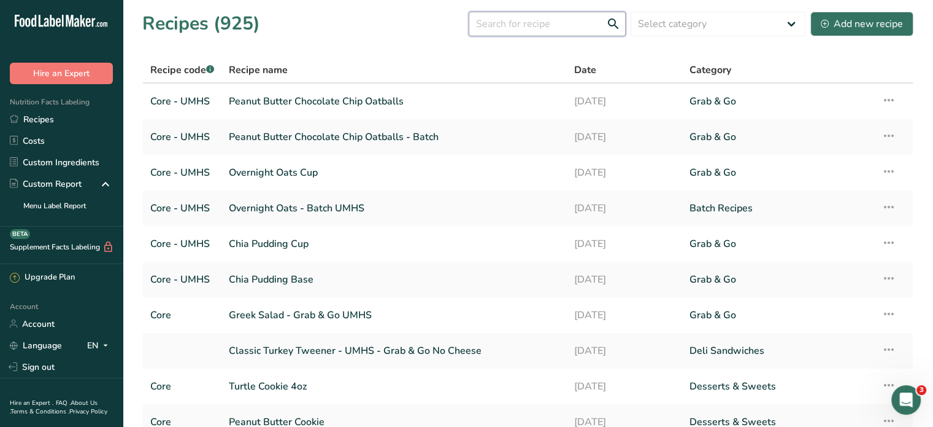
click at [584, 23] on input "text" at bounding box center [547, 24] width 157 height 25
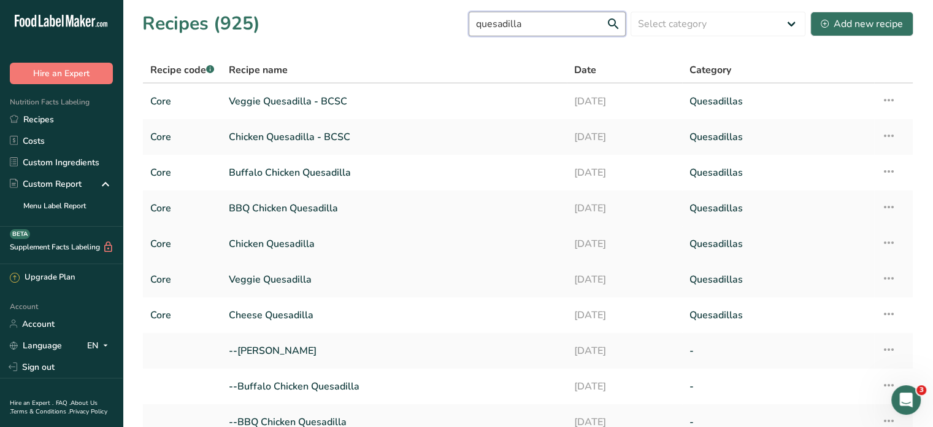
type input "quesadilla"
click at [356, 247] on link "Chicken Quesadilla" at bounding box center [394, 244] width 331 height 26
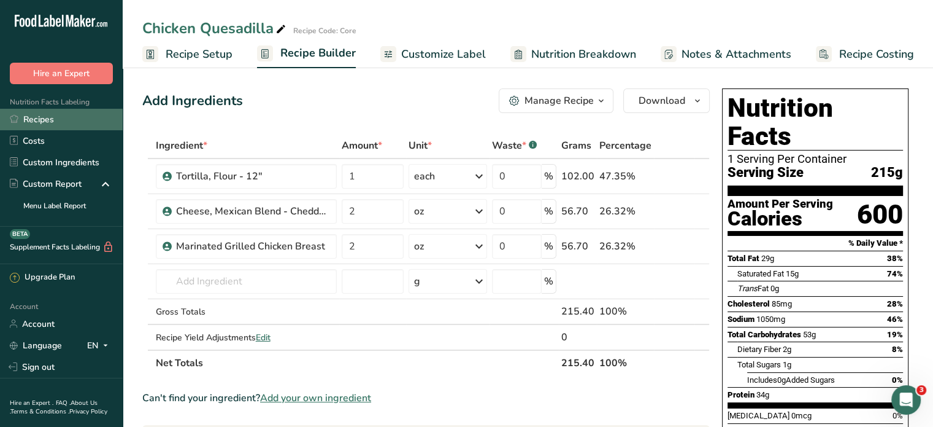
click at [52, 126] on link "Recipes" at bounding box center [61, 119] width 123 height 21
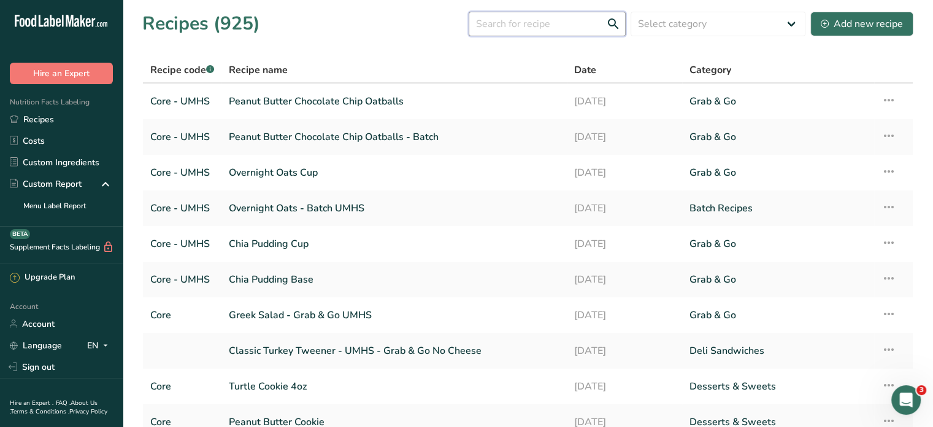
click at [528, 26] on input "text" at bounding box center [547, 24] width 157 height 25
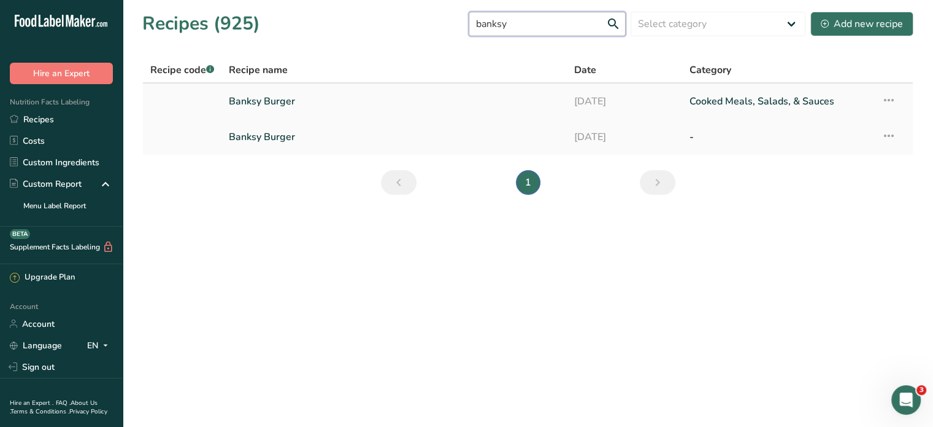
type input "banksy"
click at [380, 98] on link "Banksy Burger" at bounding box center [394, 101] width 331 height 26
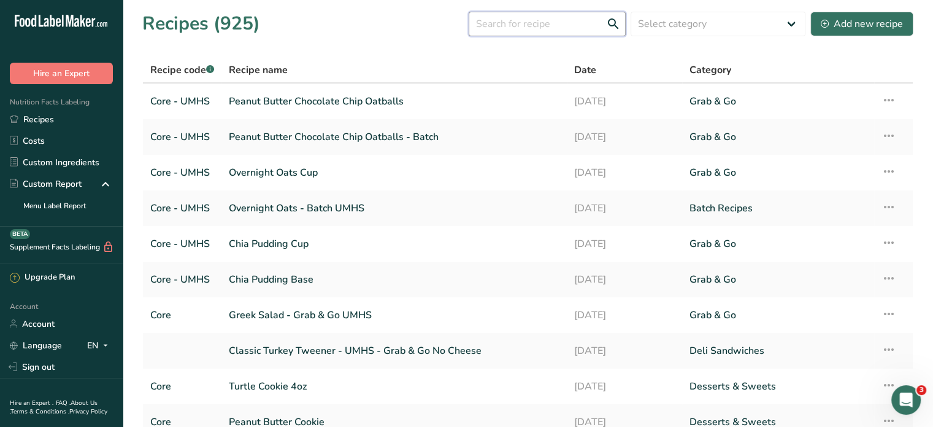
click at [534, 25] on input "text" at bounding box center [547, 24] width 157 height 25
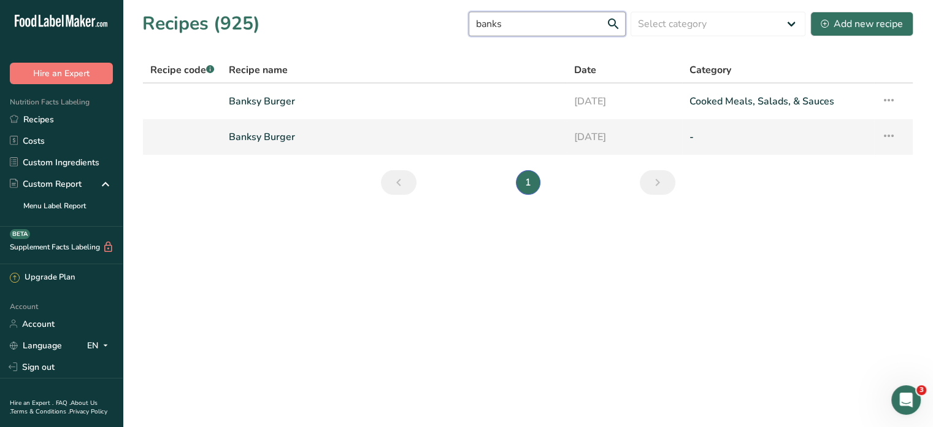
type input "banks"
click at [560, 129] on link "Banksy Burger" at bounding box center [394, 137] width 331 height 26
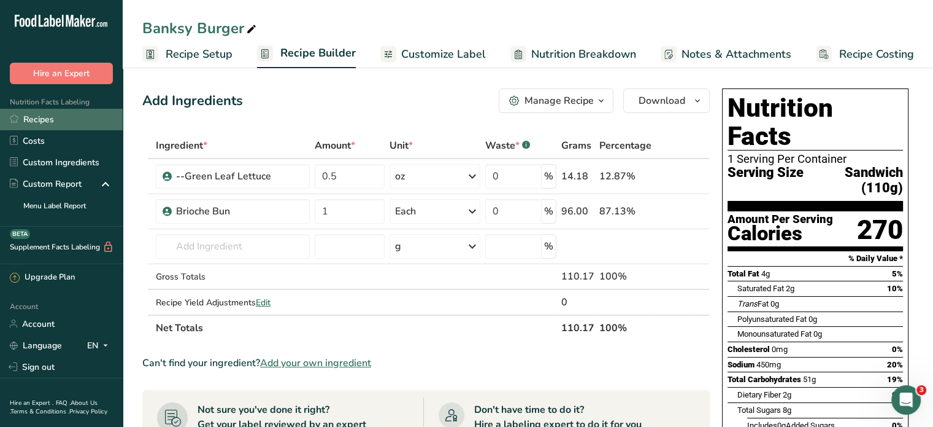
click at [49, 124] on link "Recipes" at bounding box center [61, 119] width 123 height 21
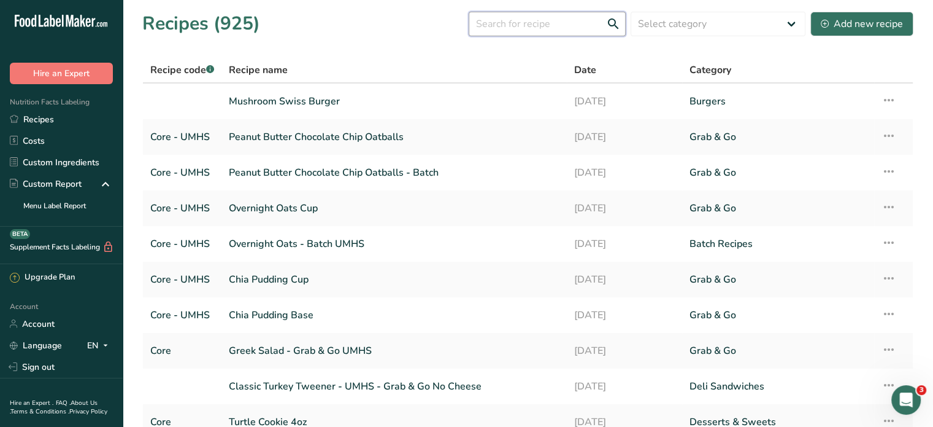
click at [515, 26] on input "text" at bounding box center [547, 24] width 157 height 25
click at [410, 105] on link "Mushroom Swiss Burger" at bounding box center [394, 101] width 331 height 26
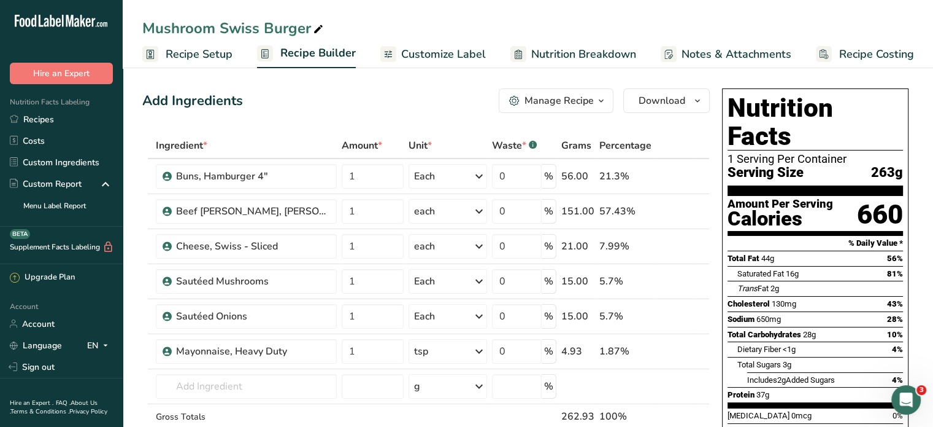
click at [202, 53] on span "Recipe Setup" at bounding box center [199, 54] width 67 height 17
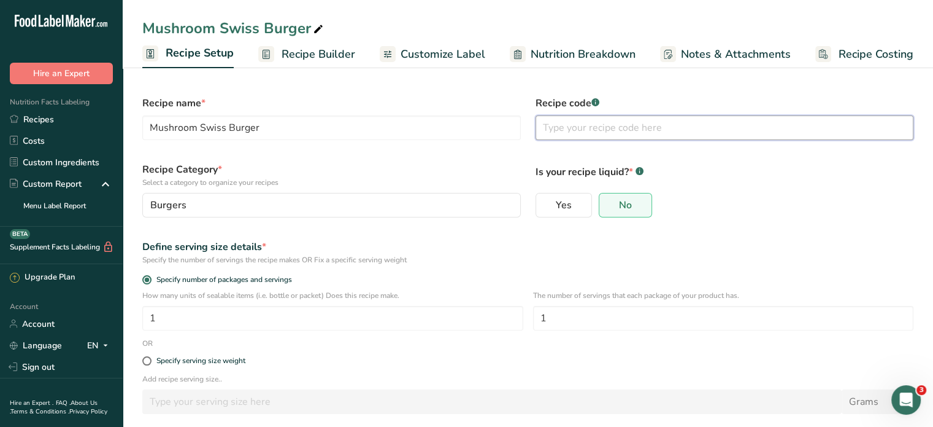
click at [582, 129] on input "text" at bounding box center [725, 127] width 379 height 25
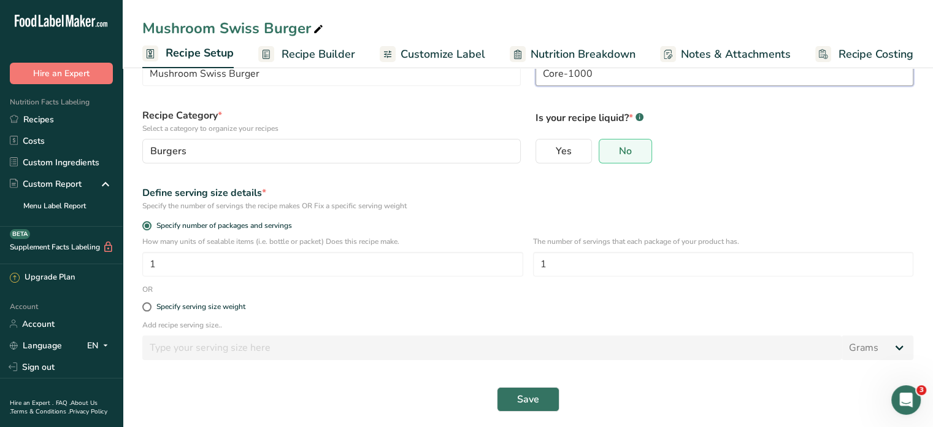
scroll to position [58, 0]
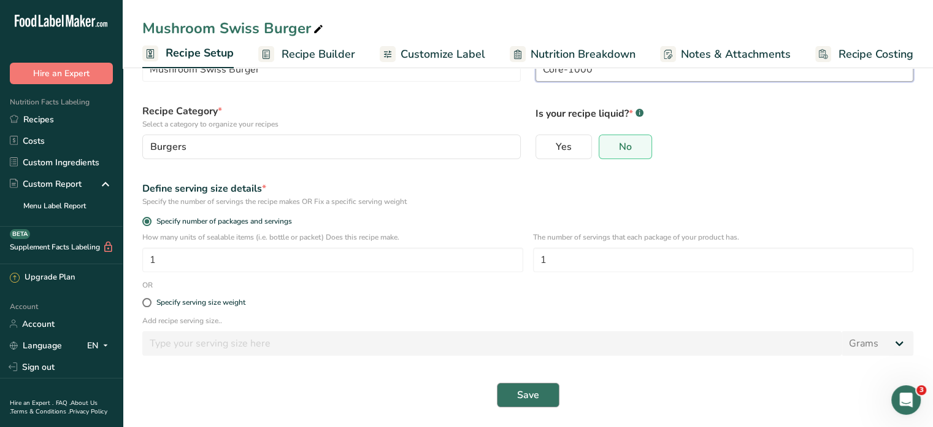
type input "Core-1000"
click at [530, 392] on span "Save" at bounding box center [528, 394] width 22 height 15
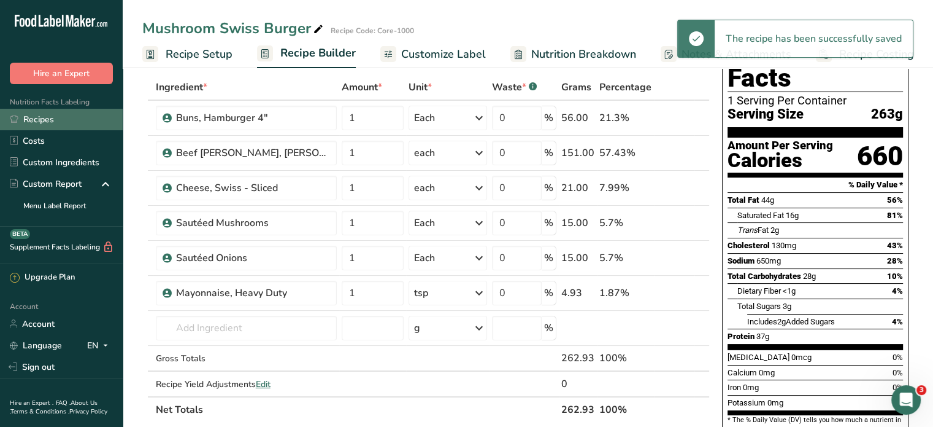
click at [60, 118] on link "Recipes" at bounding box center [61, 119] width 123 height 21
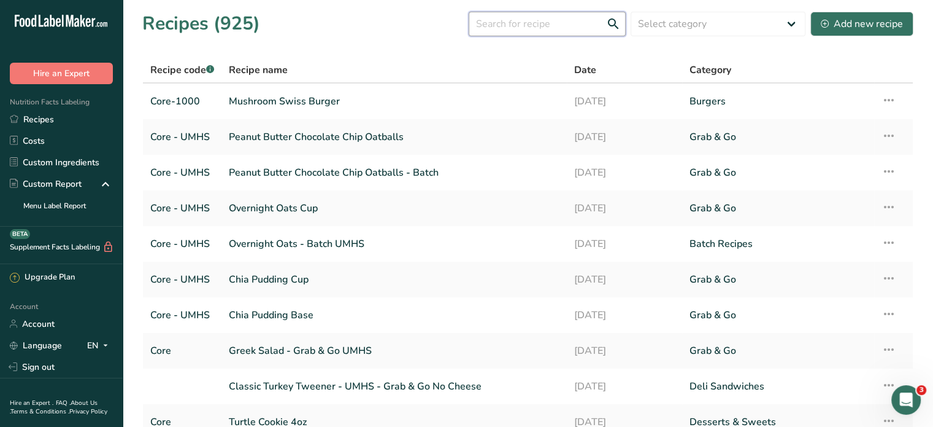
click at [531, 33] on input "text" at bounding box center [547, 24] width 157 height 25
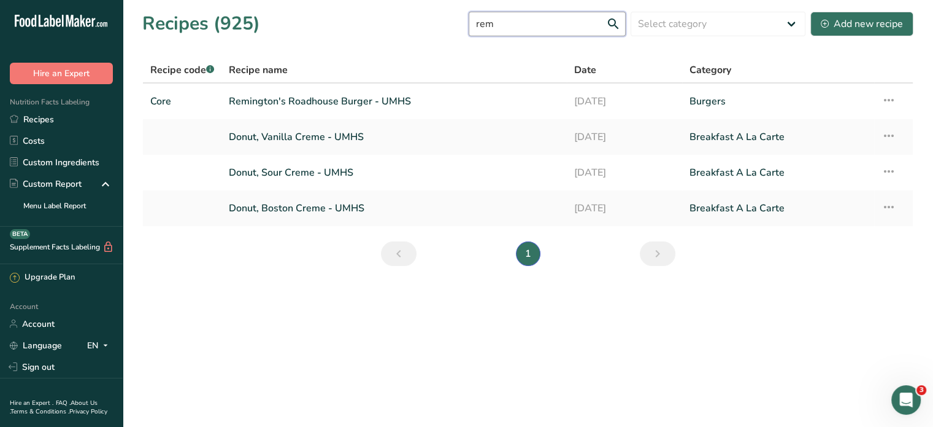
type input "rem"
click at [889, 98] on icon at bounding box center [889, 100] width 15 height 22
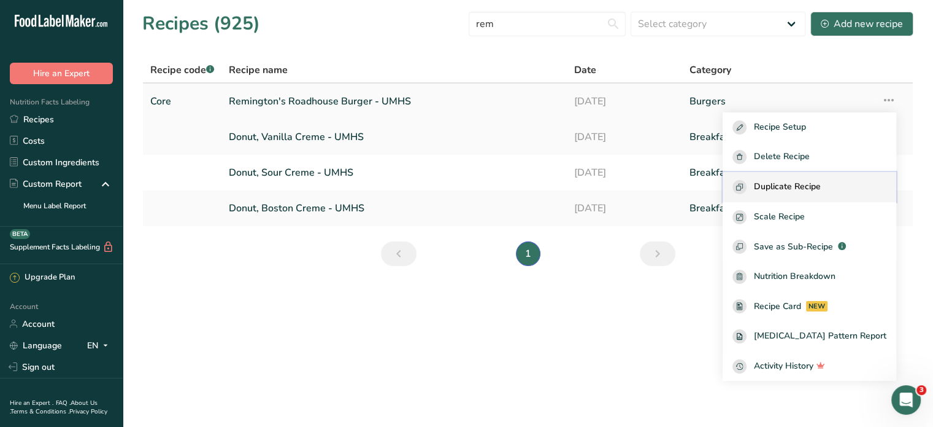
click at [821, 187] on span "Duplicate Recipe" at bounding box center [787, 187] width 67 height 14
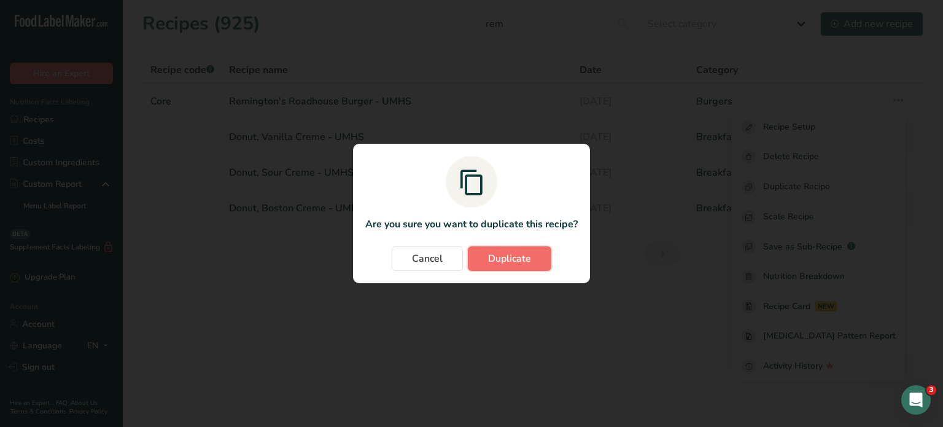
click at [501, 261] on span "Duplicate" at bounding box center [509, 258] width 43 height 15
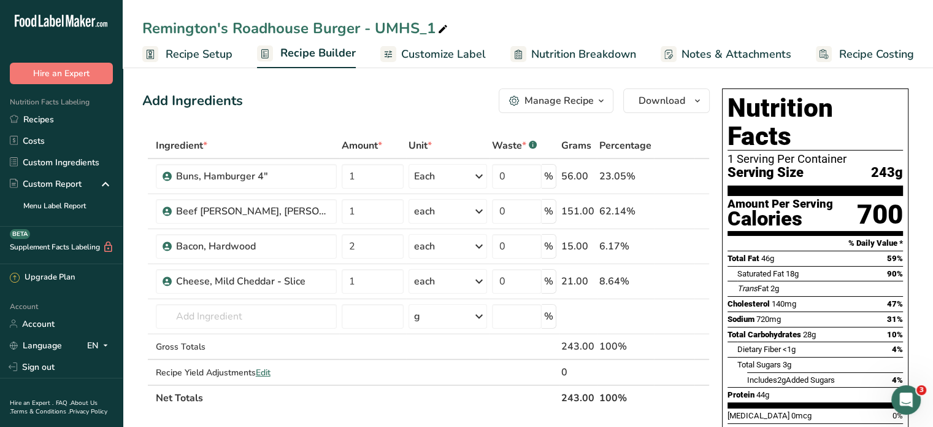
click at [442, 29] on icon at bounding box center [443, 29] width 11 height 17
drag, startPoint x: 436, startPoint y: 25, endPoint x: 361, endPoint y: 34, distance: 75.5
click at [361, 34] on input "Remington's Roadhouse Burger - UMHS_1" at bounding box center [527, 28] width 771 height 22
type input "Remington's Roadhouse Burger"
click at [212, 53] on span "Recipe Setup" at bounding box center [199, 54] width 67 height 17
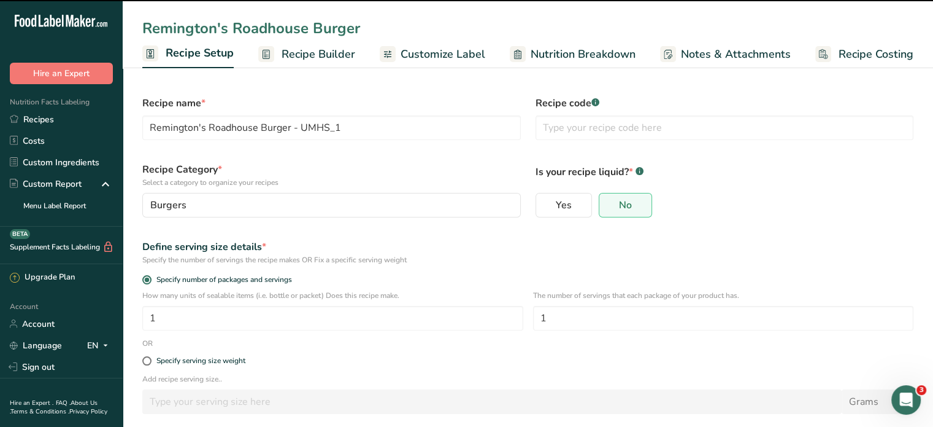
type input "Remington's Roadhouse Burger"
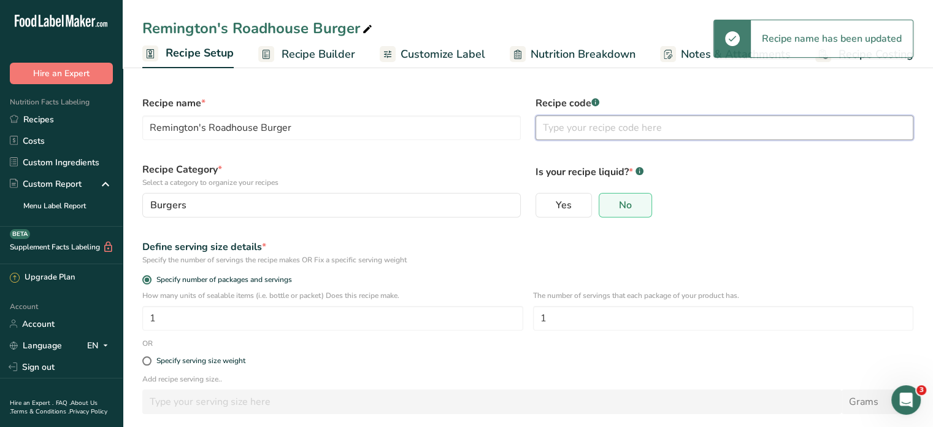
click at [576, 132] on input "text" at bounding box center [725, 127] width 379 height 25
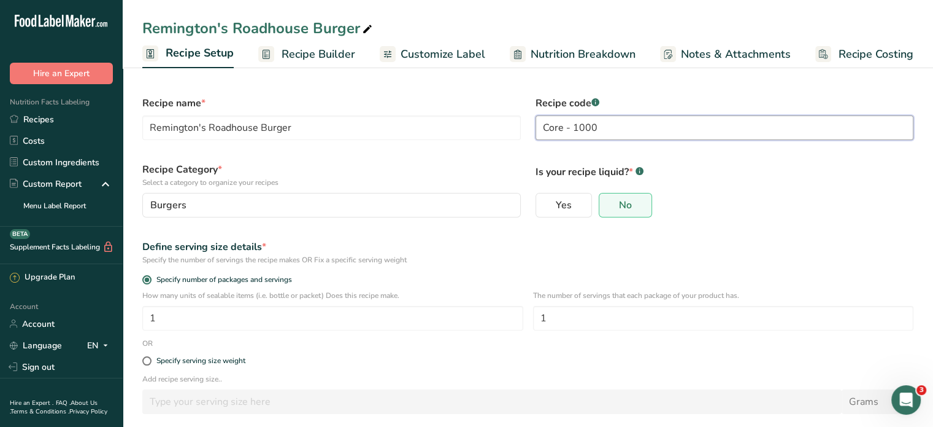
type input "Core - 1000"
click at [666, 237] on div "Define serving size details * Specify the number of servings the recipe makes O…" at bounding box center [528, 252] width 786 height 41
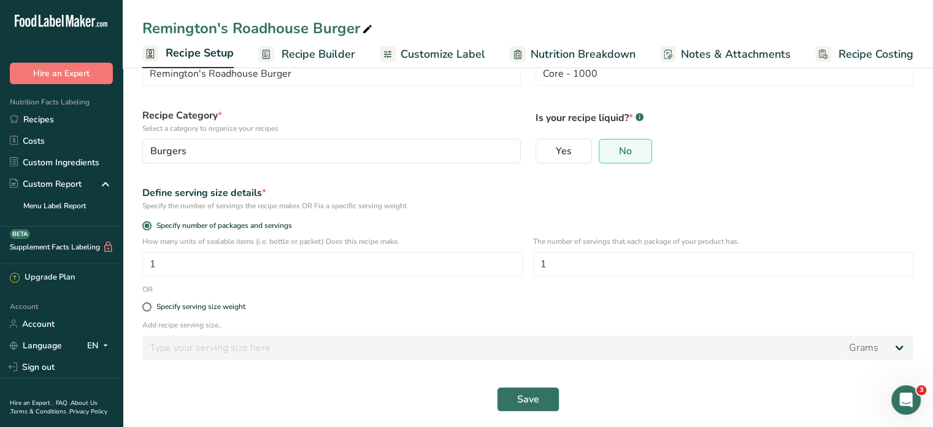
scroll to position [58, 0]
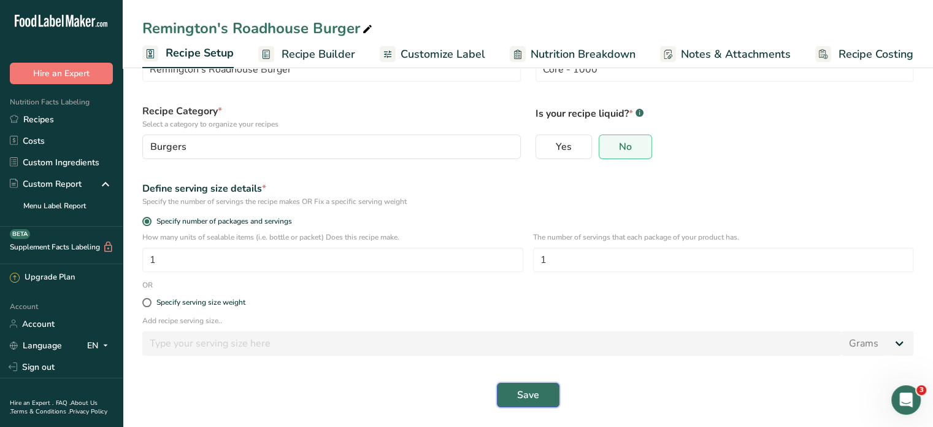
click at [546, 395] on button "Save" at bounding box center [528, 394] width 63 height 25
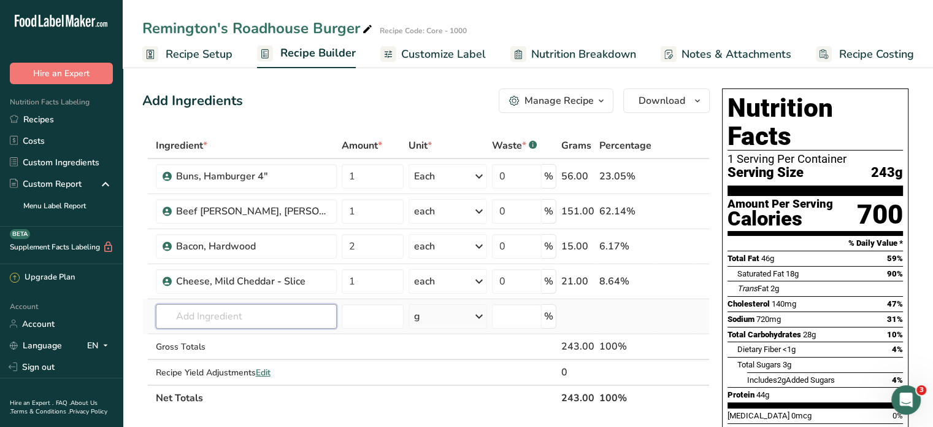
click at [244, 315] on input "text" at bounding box center [246, 316] width 181 height 25
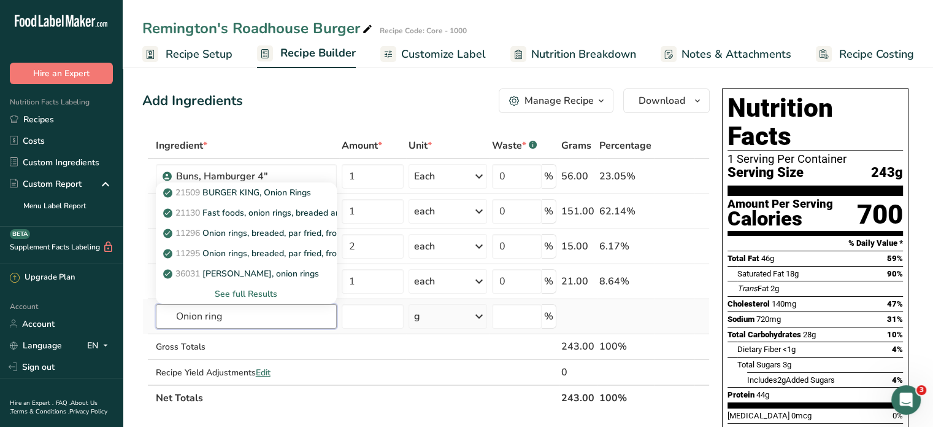
type input "Onion ring"
click at [242, 294] on div "See full Results" at bounding box center [246, 293] width 161 height 13
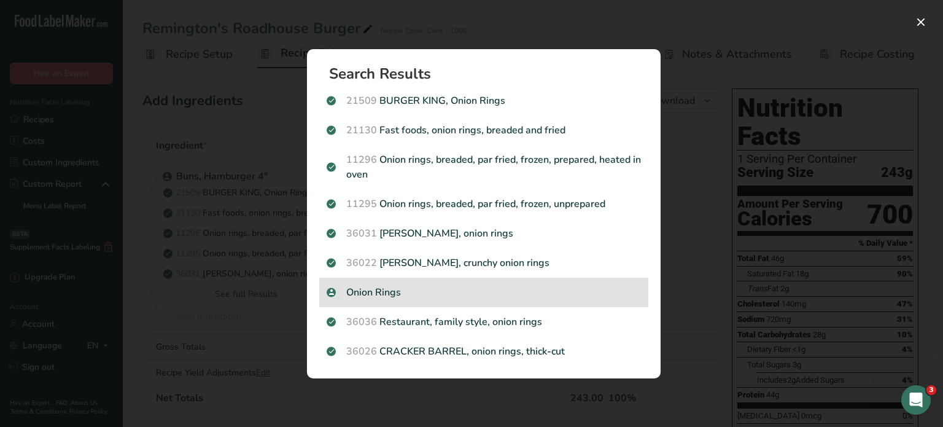
click at [399, 291] on p "Onion Rings" at bounding box center [483, 292] width 314 height 15
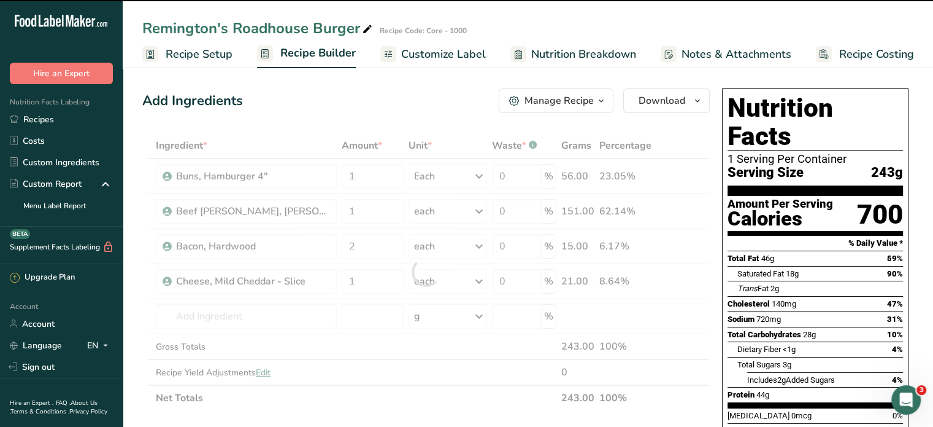
type input "0"
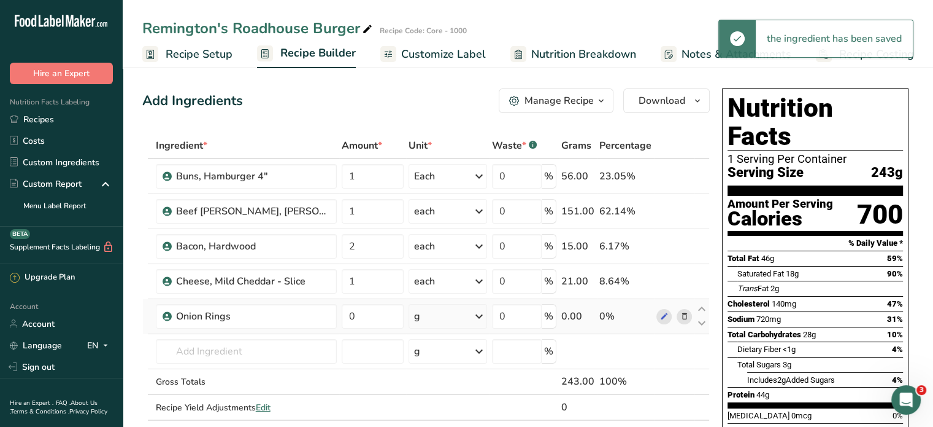
click at [458, 316] on div "g" at bounding box center [448, 316] width 79 height 25
click at [449, 360] on div "1 Each" at bounding box center [467, 358] width 103 height 18
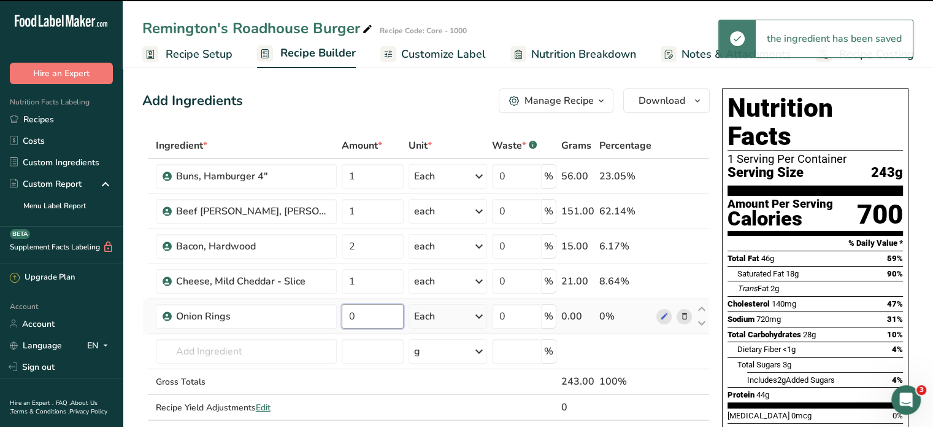
click at [351, 314] on input "0" at bounding box center [373, 316] width 63 height 25
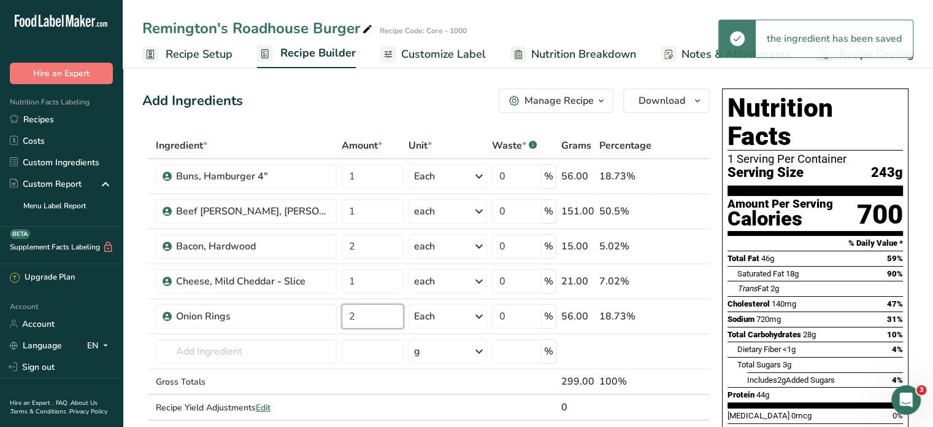
type input "2"
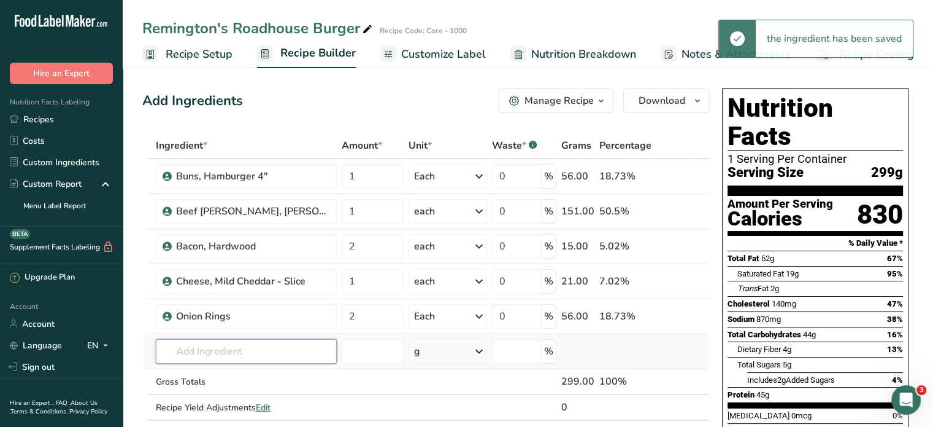
click at [217, 350] on input "text" at bounding box center [246, 351] width 181 height 25
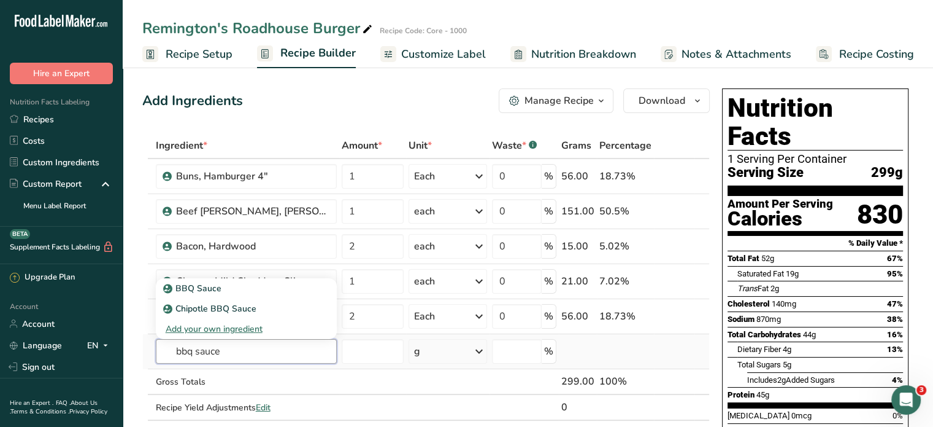
drag, startPoint x: 225, startPoint y: 352, endPoint x: 167, endPoint y: 350, distance: 57.7
click at [167, 350] on input "bbq sauce" at bounding box center [246, 351] width 181 height 25
type input "bbq sauce"
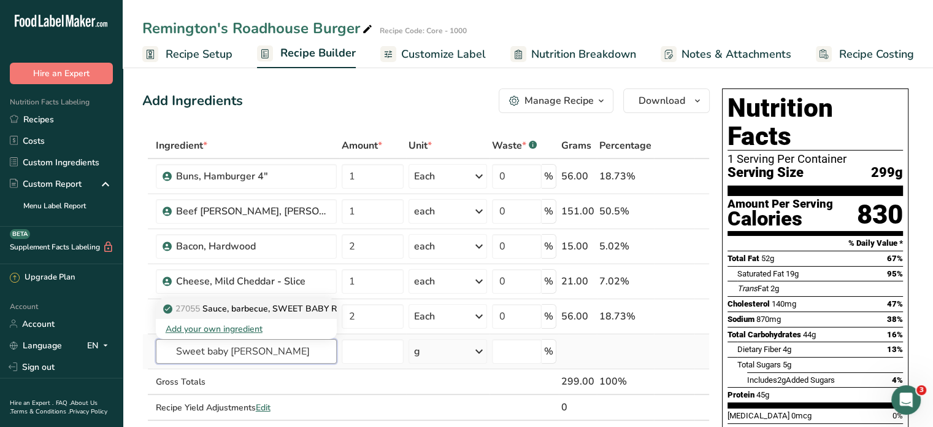
type input "Sweet baby ray"
click at [218, 306] on p "27055 Sauce, barbecue, SWEET BABY RAY'S, original" at bounding box center [277, 308] width 222 height 13
type input "Sauce, barbecue, SWEET BABY RAY'S, original"
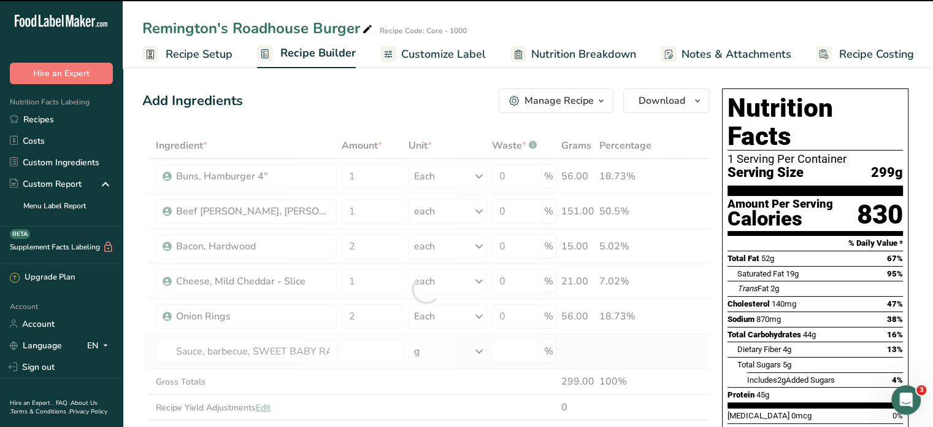
type input "0"
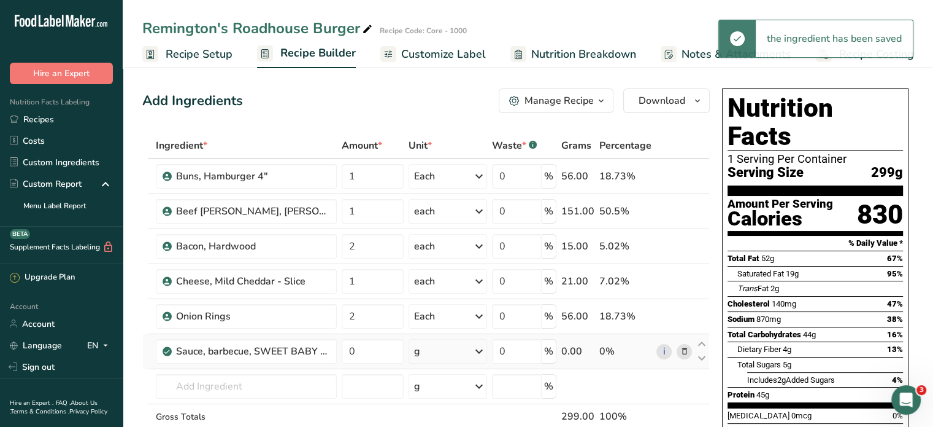
click at [447, 353] on div "g" at bounding box center [448, 351] width 79 height 25
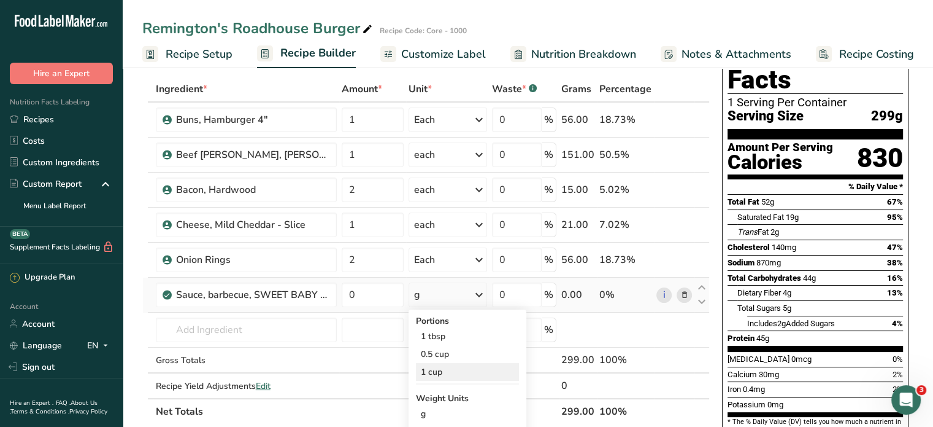
scroll to position [61, 0]
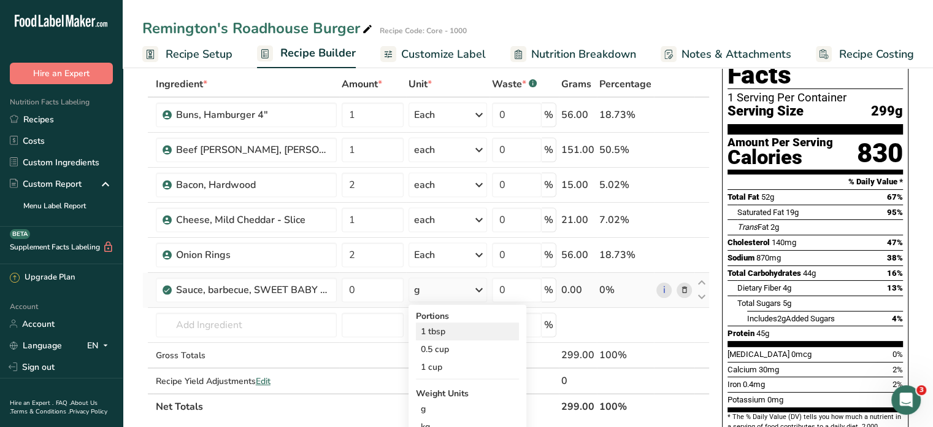
click at [458, 331] on div "1 tbsp" at bounding box center [467, 331] width 103 height 18
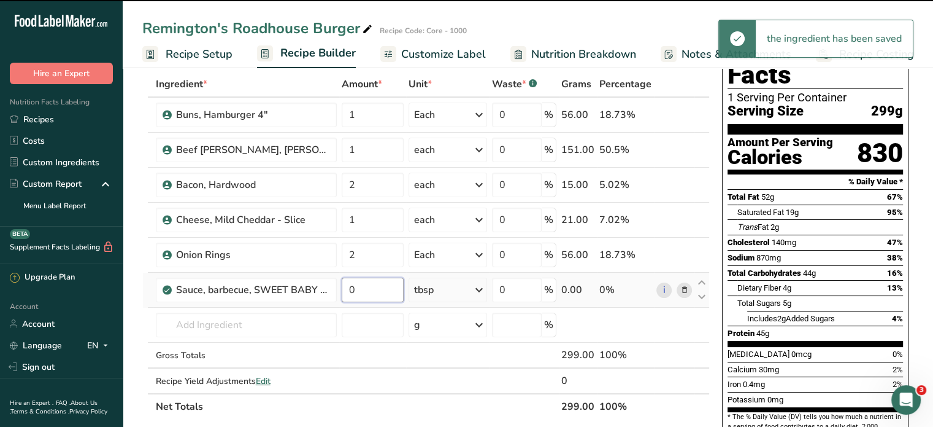
click at [371, 292] on input "0" at bounding box center [373, 289] width 63 height 25
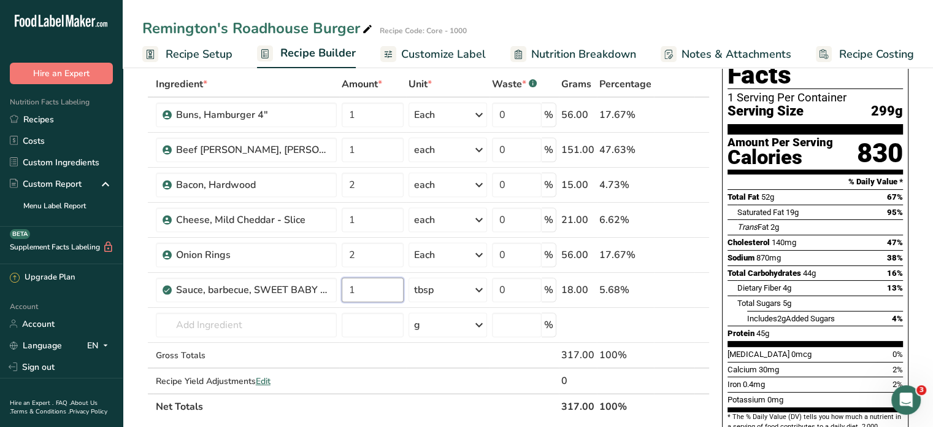
type input "1"
click at [717, 314] on div "Nutrition Facts 1 Serving Per Container Serving Size 299g Amount Per Serving Ca…" at bounding box center [815, 406] width 196 height 768
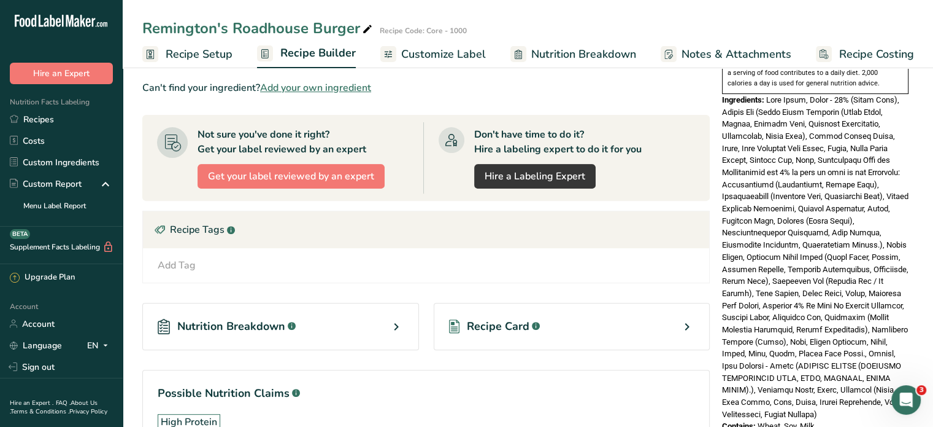
scroll to position [493, 0]
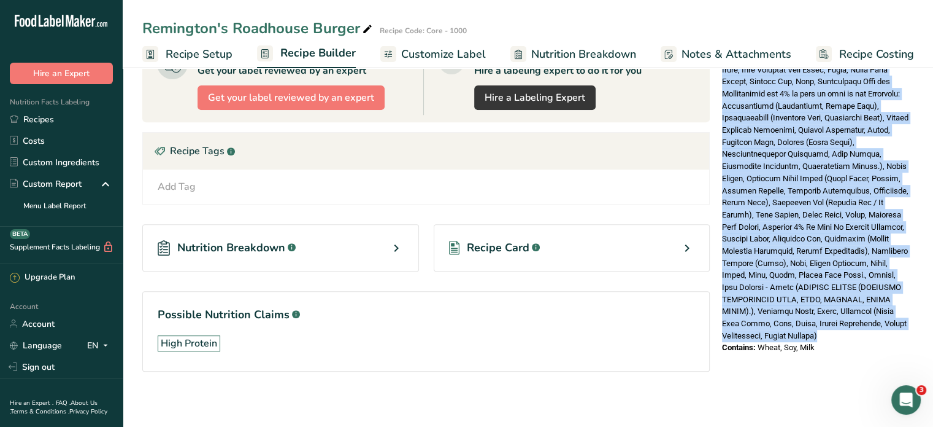
drag, startPoint x: 766, startPoint y: 178, endPoint x: 897, endPoint y: 308, distance: 184.4
click at [897, 308] on div "Ingredients:" at bounding box center [815, 178] width 187 height 326
copy span "Beef Patty, Angus - 80% (Angus Beef), Burger Bun (Wheat Flour Enriched (Wheat F…"
click at [39, 122] on link "Recipes" at bounding box center [61, 119] width 123 height 21
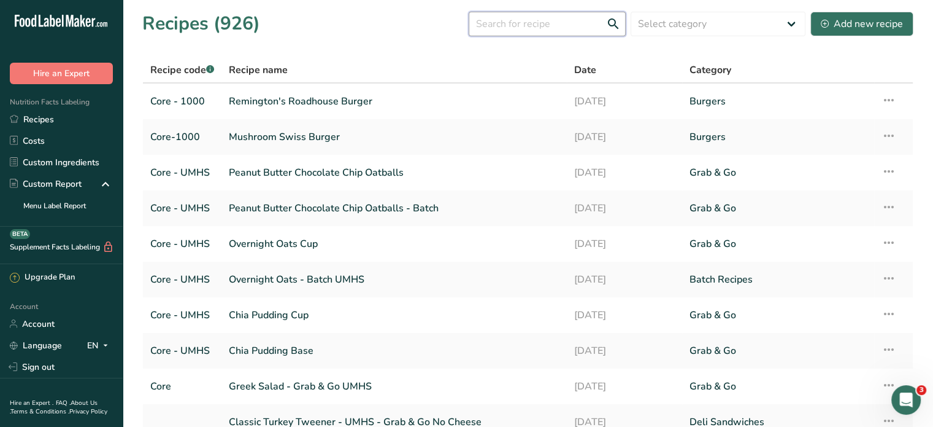
click at [533, 25] on input "text" at bounding box center [547, 24] width 157 height 25
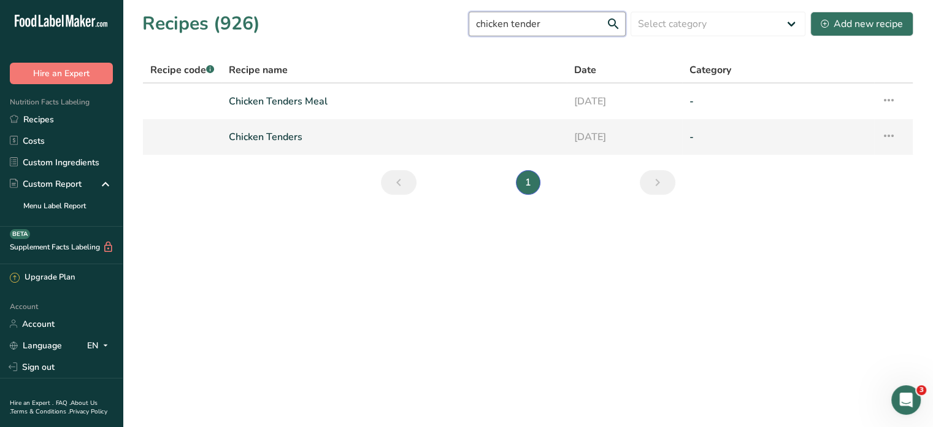
type input "chicken tender"
click at [255, 140] on link "Chicken Tenders" at bounding box center [394, 137] width 331 height 26
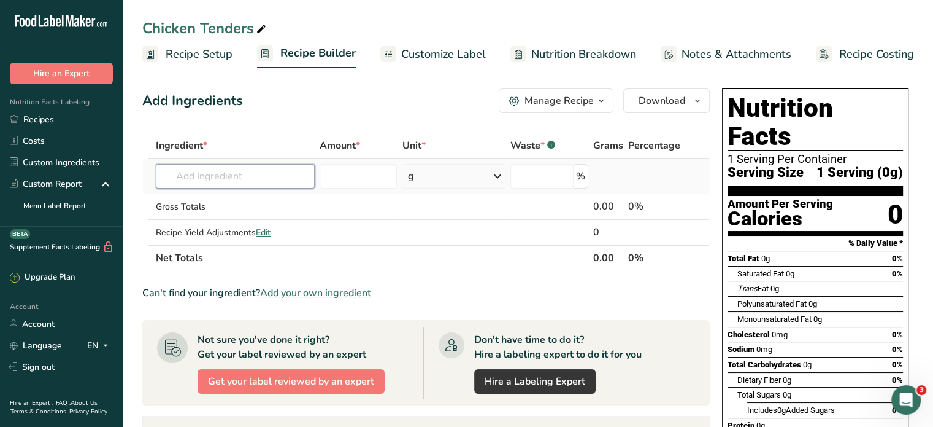
click at [279, 182] on input "text" at bounding box center [235, 176] width 159 height 25
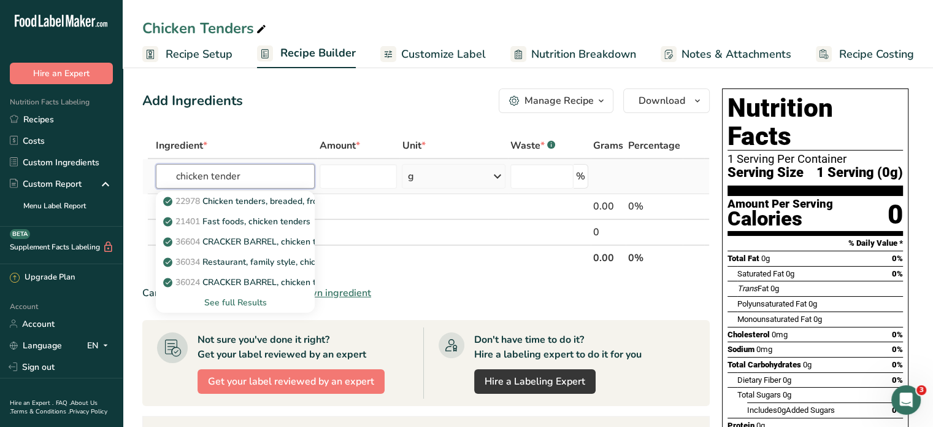
type input "chicken tender"
click at [255, 304] on div "See full Results" at bounding box center [235, 302] width 139 height 13
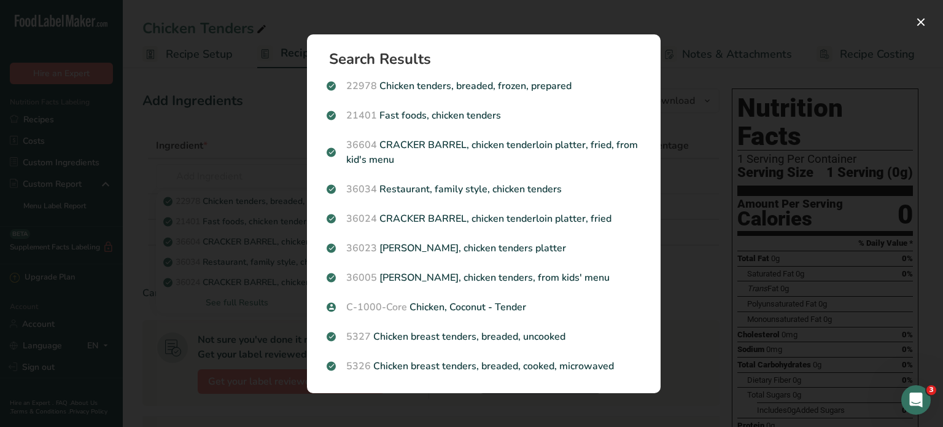
click at [259, 299] on div "Search results modal" at bounding box center [471, 213] width 943 height 427
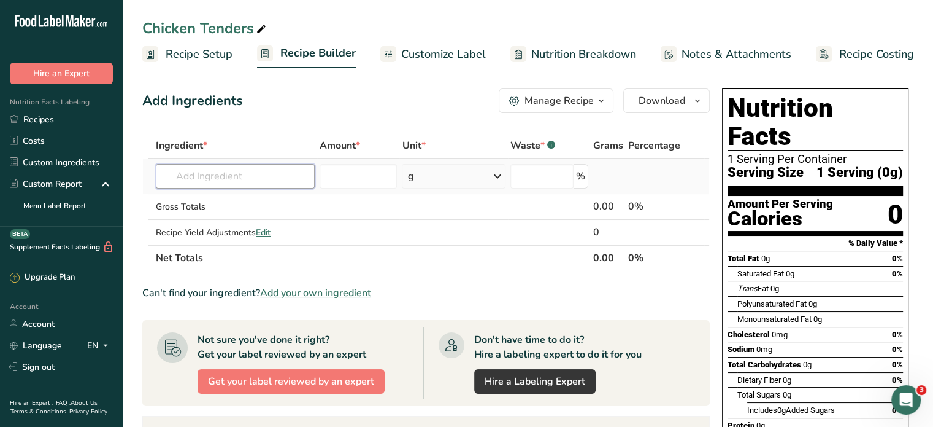
click at [207, 178] on input "text" at bounding box center [235, 176] width 159 height 25
click at [299, 293] on span "Add your own ingredient" at bounding box center [315, 292] width 111 height 15
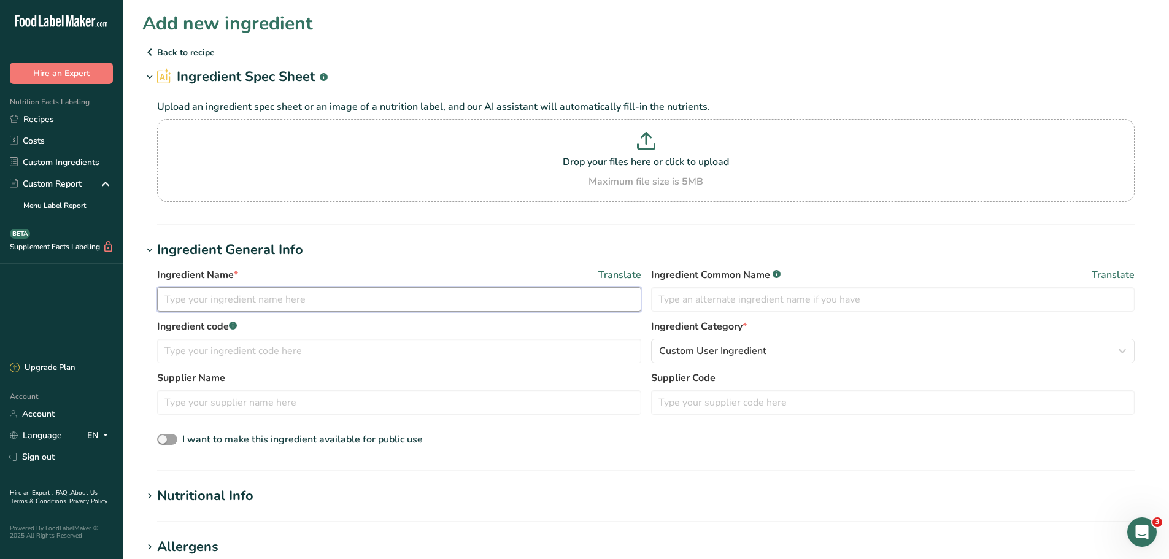
click at [243, 304] on input "text" at bounding box center [399, 299] width 484 height 25
type input "Chicken Tender - Halal"
type input "Chicken Tender"
type input "H"
type input "Core - Halal"
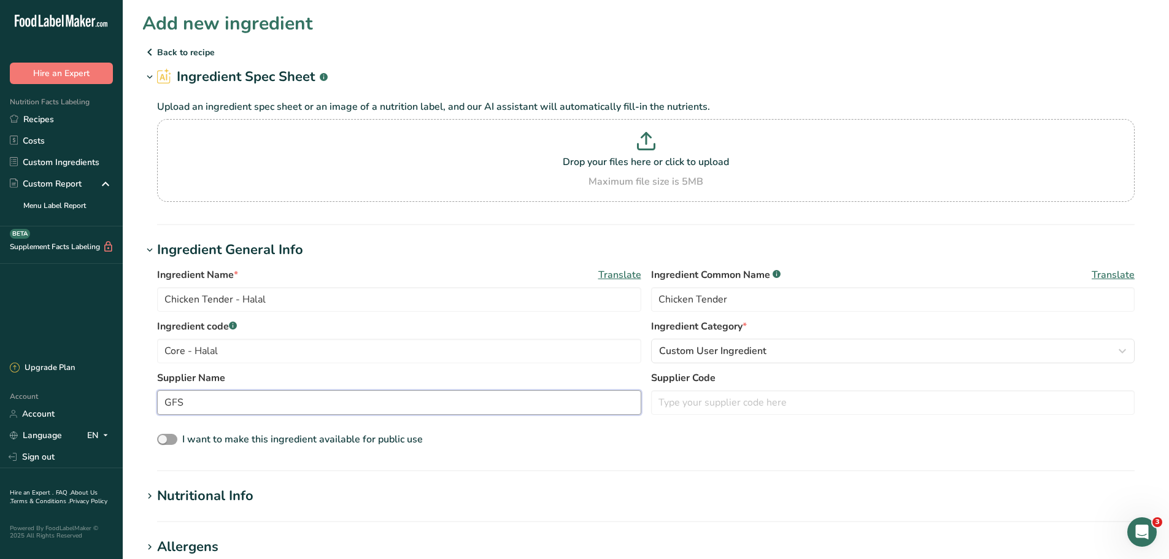
type input "GFS"
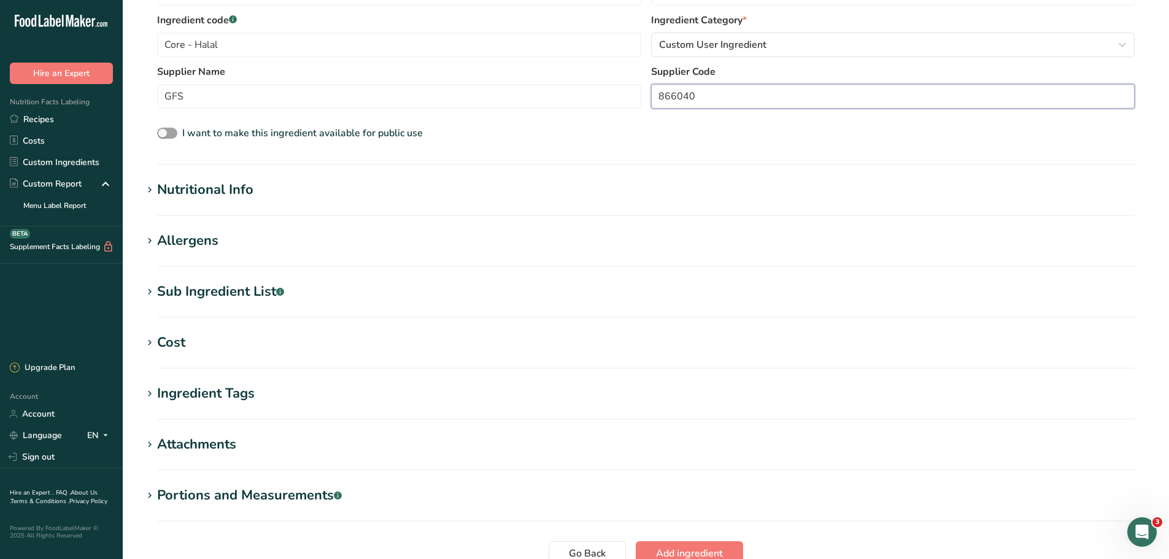
scroll to position [307, 0]
type input "866040"
click at [150, 187] on icon at bounding box center [149, 189] width 11 height 17
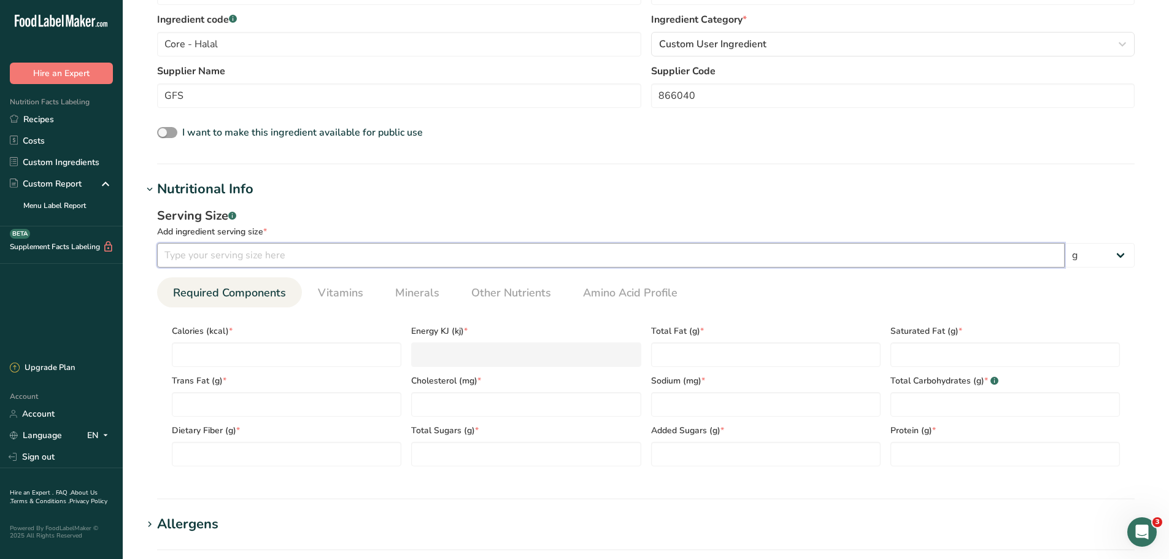
click at [185, 259] on input "number" at bounding box center [611, 255] width 908 height 25
type input "112"
type input "2"
type KJ "8.4"
type input "20"
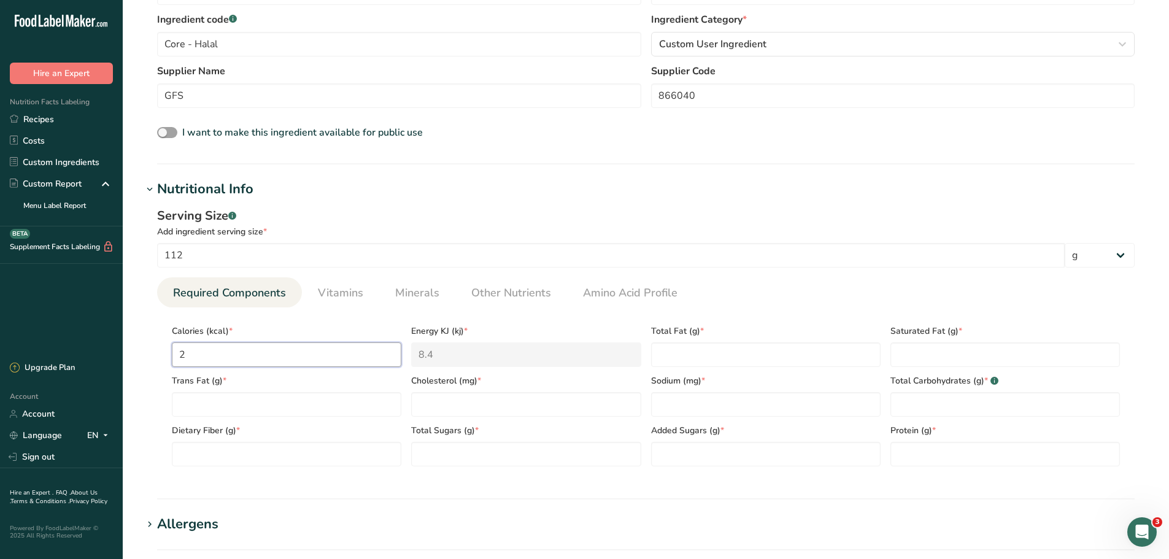
type KJ "83.7"
type input "200"
type KJ "836.8"
type input "200"
type Fat "6"
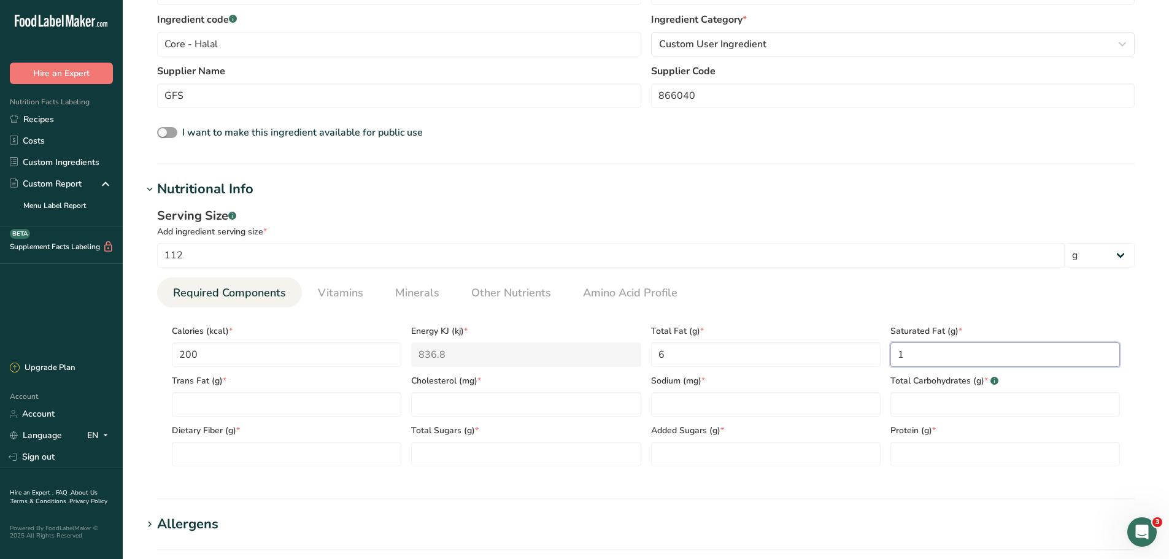
type Fat "1"
type Fat "0"
type input "35"
type input "290"
type Carbohydrates "20"
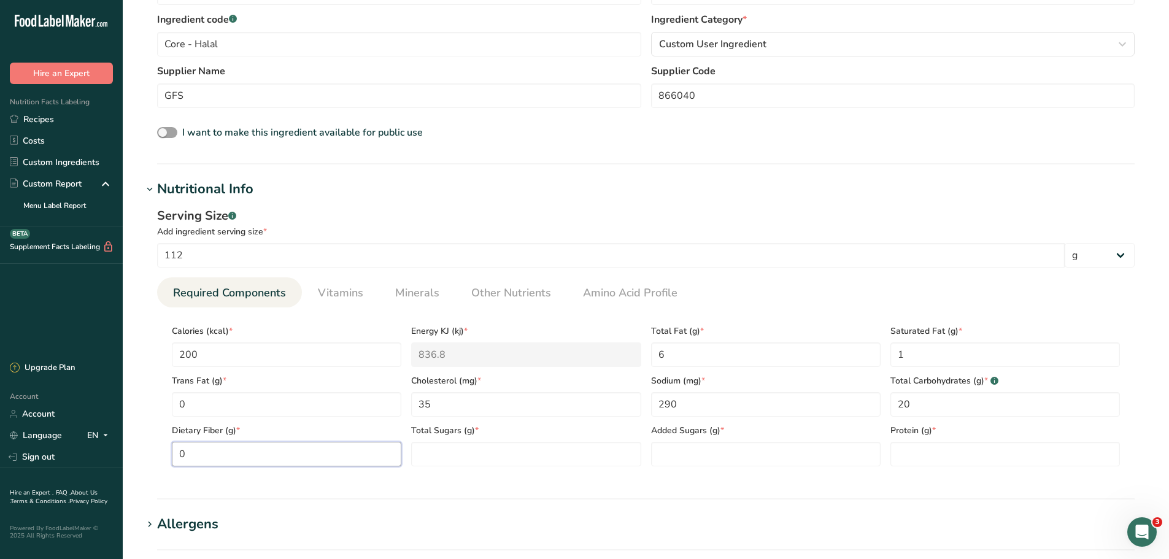
type Fiber "0"
type Sugars "0"
type input "16"
click at [747, 299] on ul "Required Components Vitamins Minerals Other Nutrients Amino Acid Profile" at bounding box center [646, 292] width 978 height 30
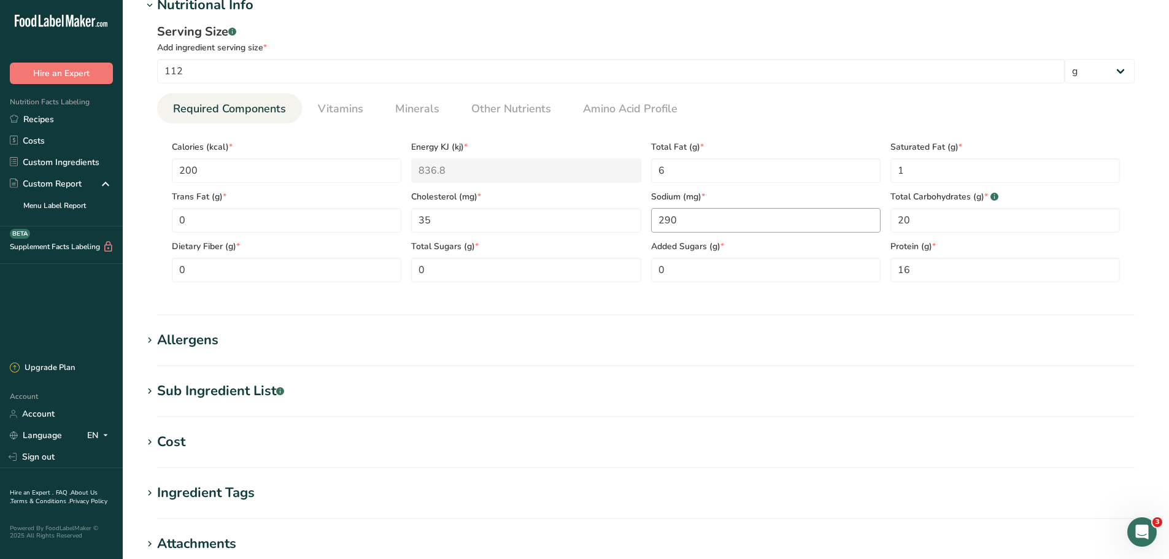
scroll to position [552, 0]
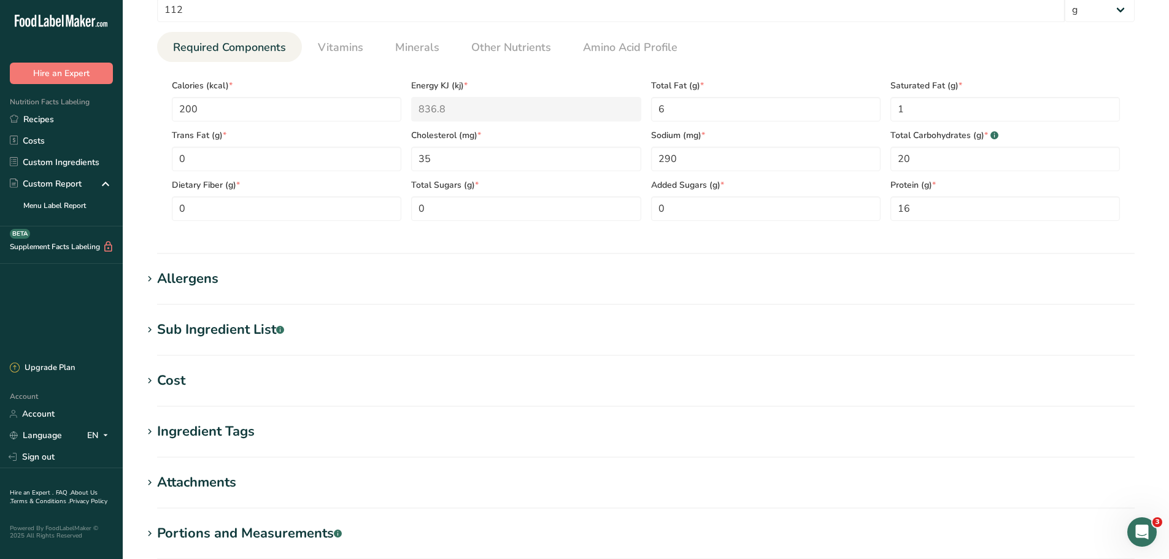
click at [151, 325] on icon at bounding box center [149, 330] width 11 height 17
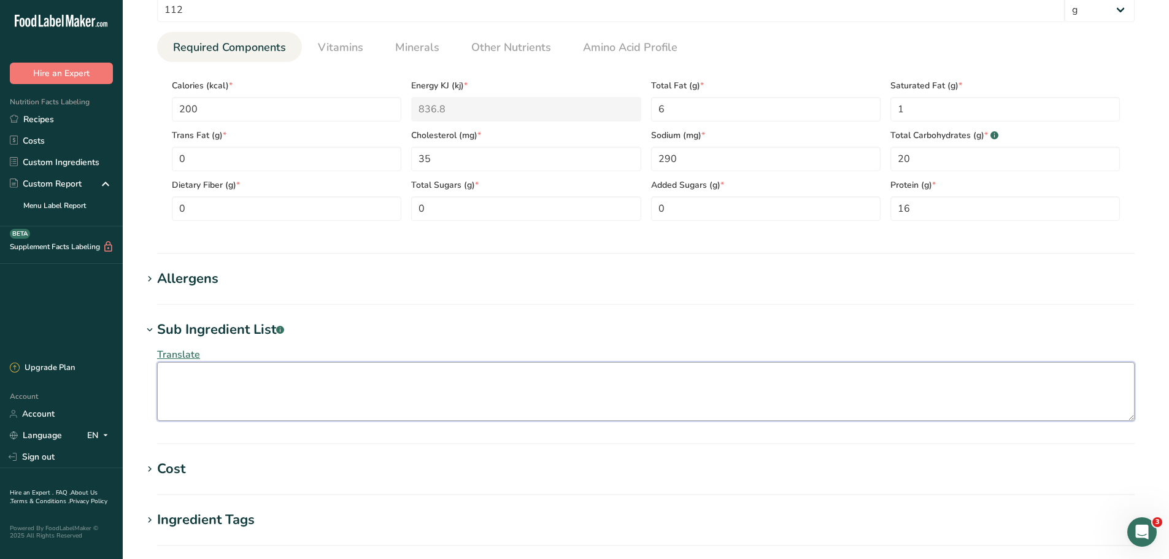
click at [204, 390] on textarea at bounding box center [646, 391] width 978 height 59
paste textarea "CONTAINING UP TO 15% SOLUTION OF WATER, CORN STARCH, SEA SALT. BREADED WITH: RI…"
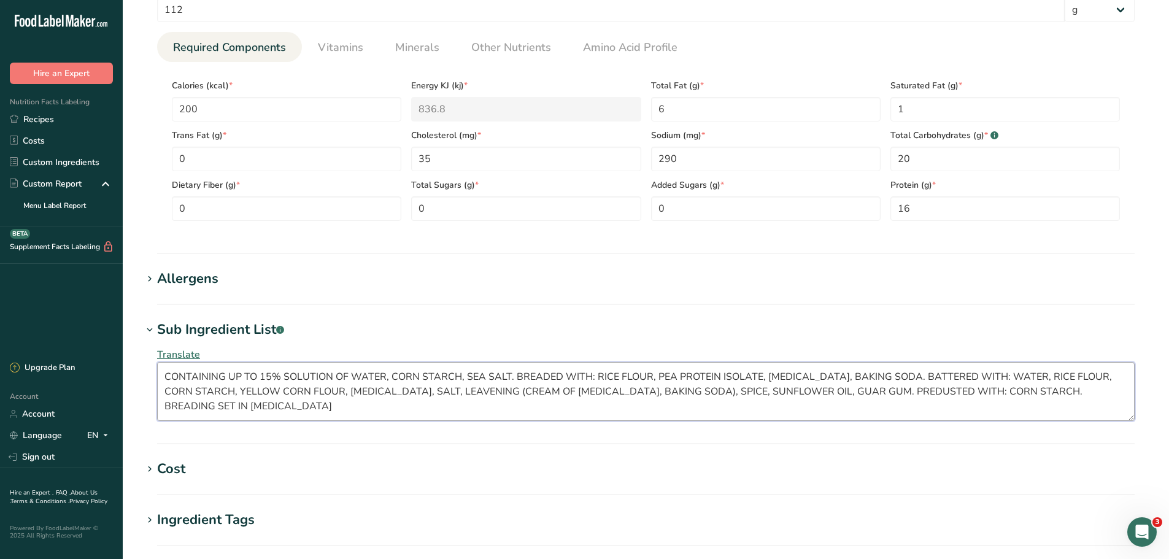
type textarea "CONTAINING UP TO 15% SOLUTION OF WATER, CORN STARCH, SEA SALT. BREADED WITH: RI…"
click at [292, 435] on section "Sub Ingredient List .a-a{fill:#347362;}.b-a{fill:#fff;} Translate CONTAINING UP…" at bounding box center [645, 382] width 1007 height 125
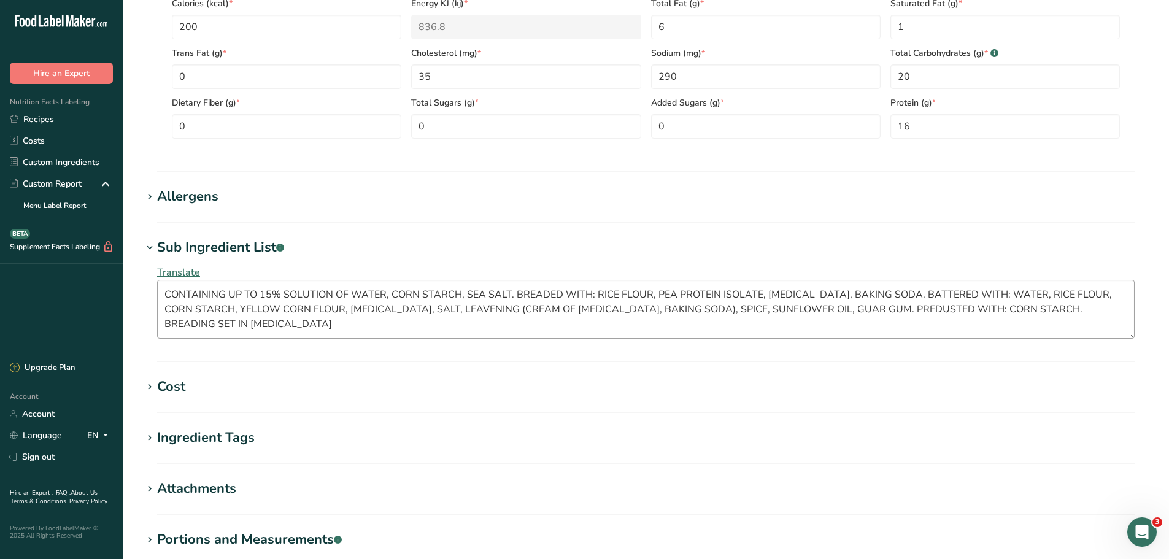
scroll to position [790, 0]
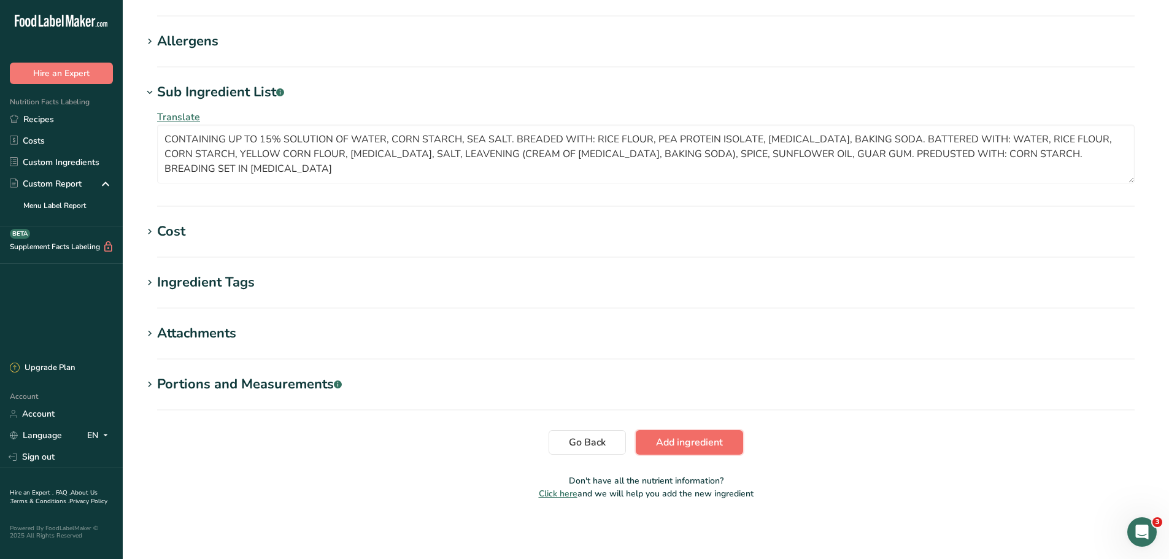
click at [673, 444] on span "Add ingredient" at bounding box center [689, 442] width 67 height 15
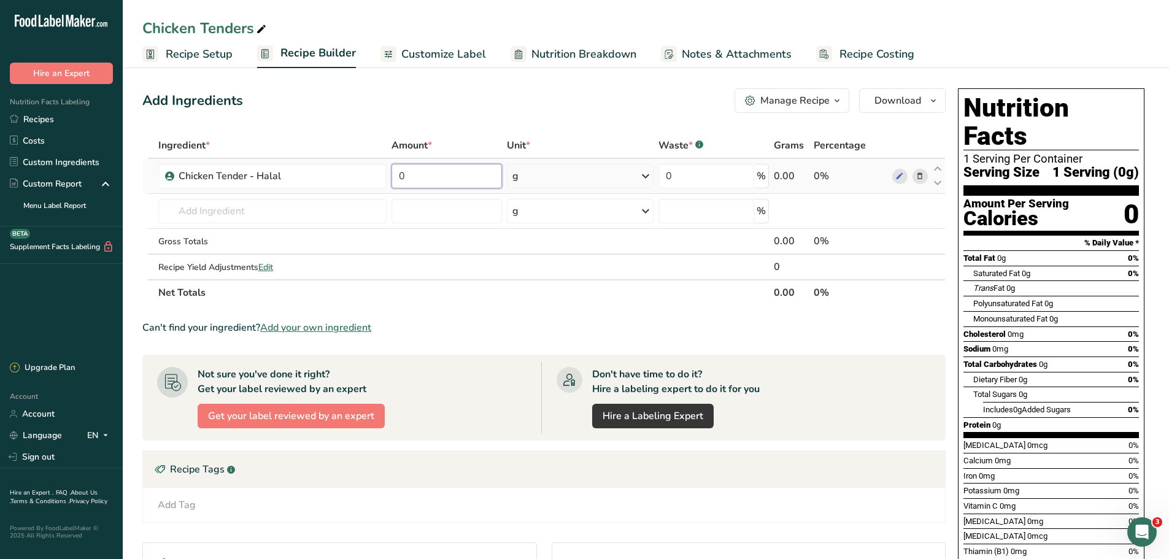
click at [433, 177] on input "0" at bounding box center [447, 176] width 110 height 25
click at [588, 181] on div "Ingredient * Amount * Unit * Waste * .a-a{fill:#347362;}.b-a{fill:#fff;} Grams …" at bounding box center [543, 219] width 803 height 173
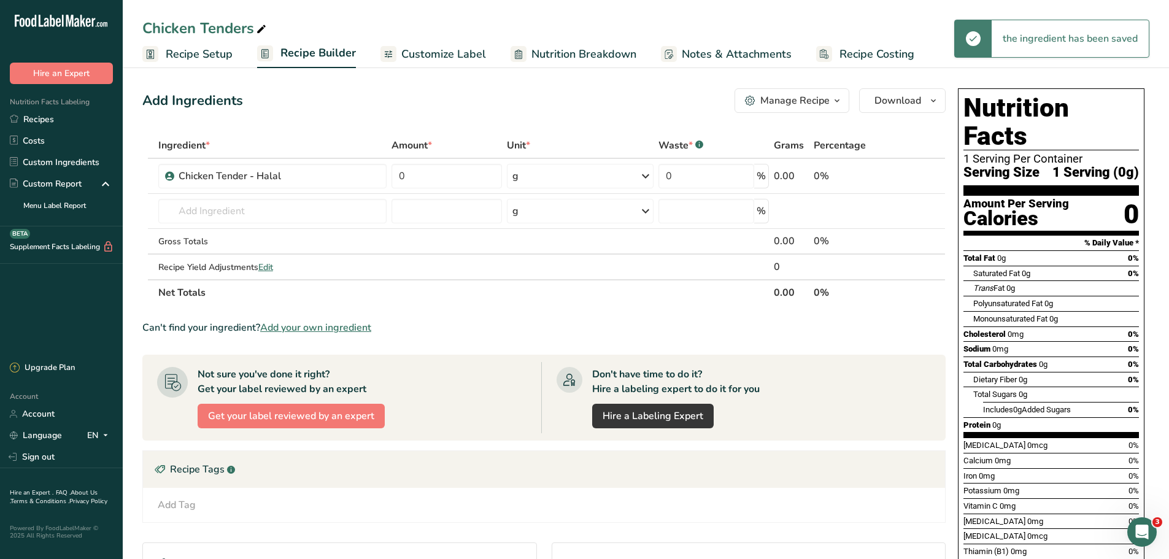
click at [587, 181] on div "g" at bounding box center [580, 176] width 147 height 25
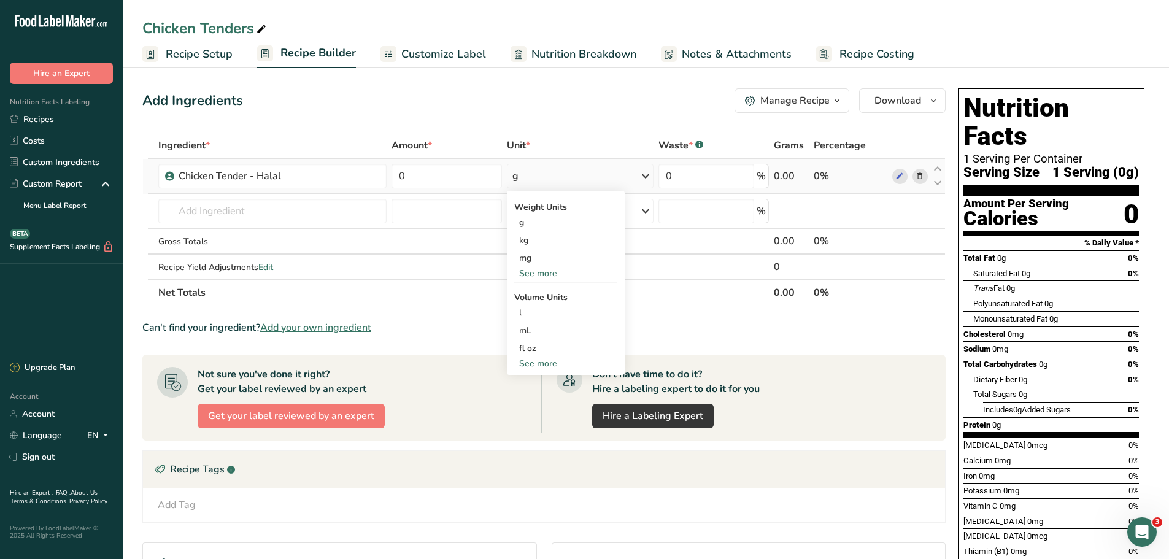
click at [549, 274] on div "See more" at bounding box center [565, 273] width 103 height 13
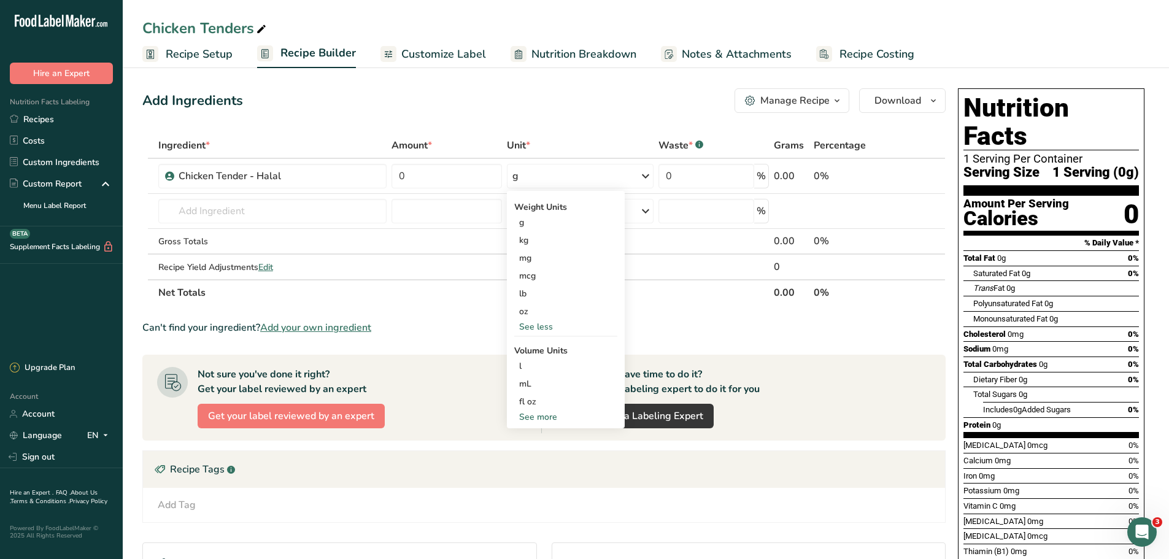
click at [652, 307] on section "Ingredient * Amount * Unit * Waste * .a-a{fill:#347362;}.b-a{fill:#fff;} Grams …" at bounding box center [543, 421] width 803 height 577
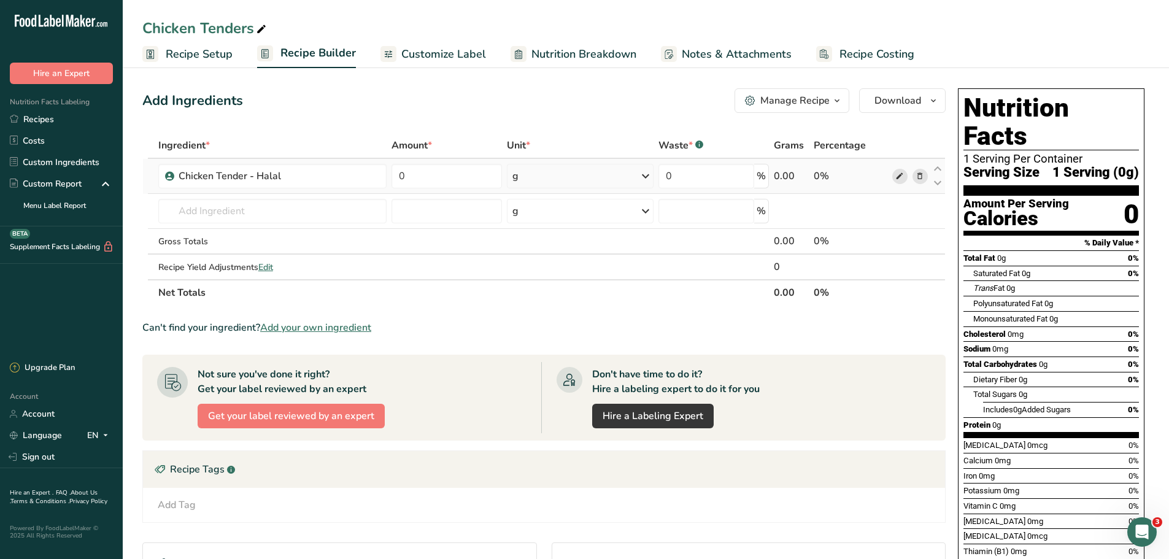
click at [903, 179] on icon at bounding box center [899, 176] width 9 height 13
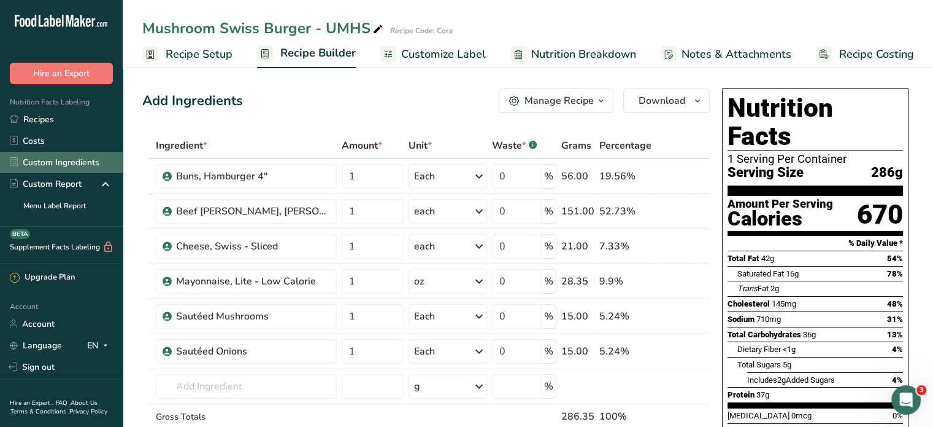
drag, startPoint x: 80, startPoint y: 161, endPoint x: 90, endPoint y: 162, distance: 9.8
click at [80, 161] on link "Custom Ingredients" at bounding box center [61, 162] width 123 height 21
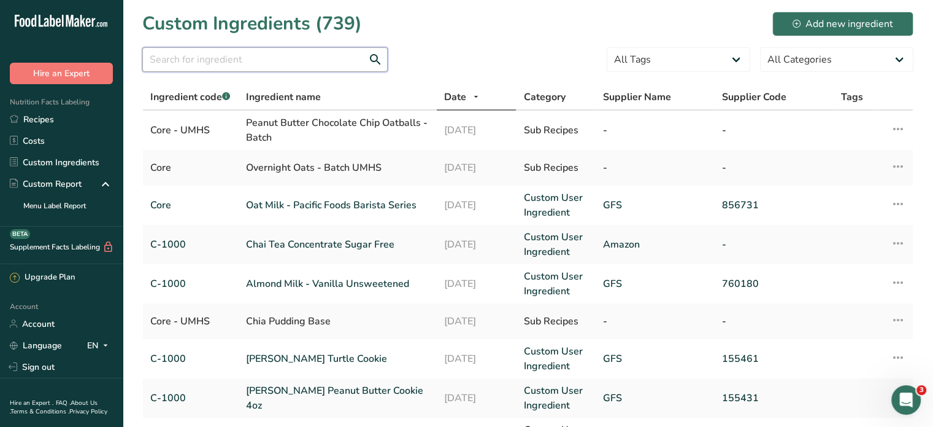
click at [236, 60] on input "text" at bounding box center [264, 59] width 245 height 25
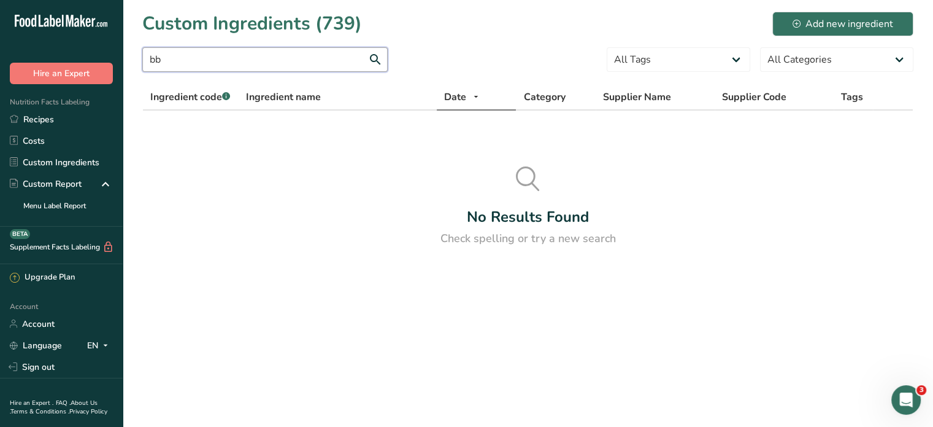
type input "b"
type input "s"
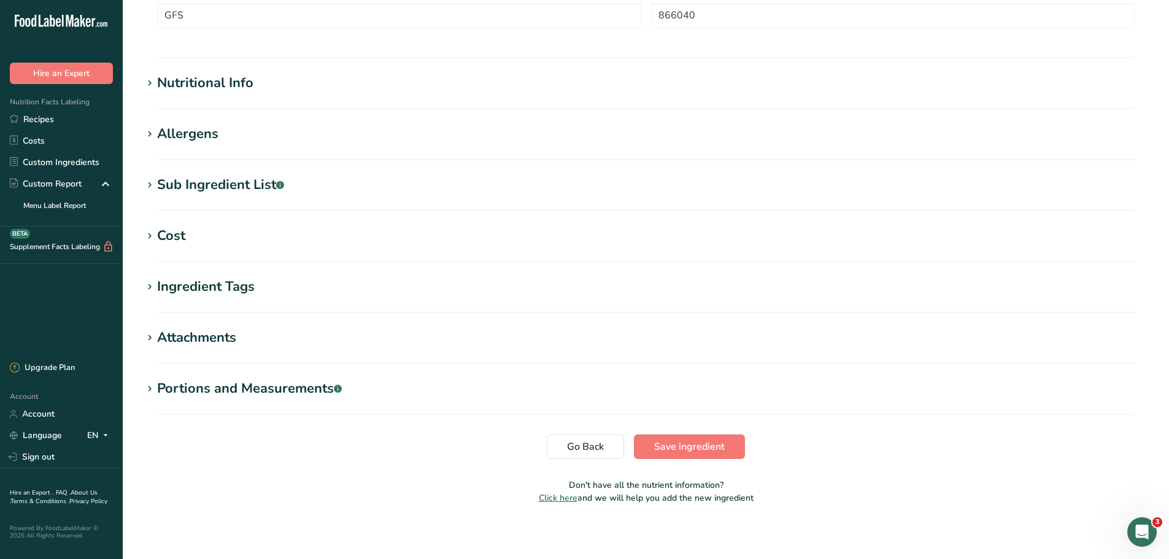
scroll to position [382, 0]
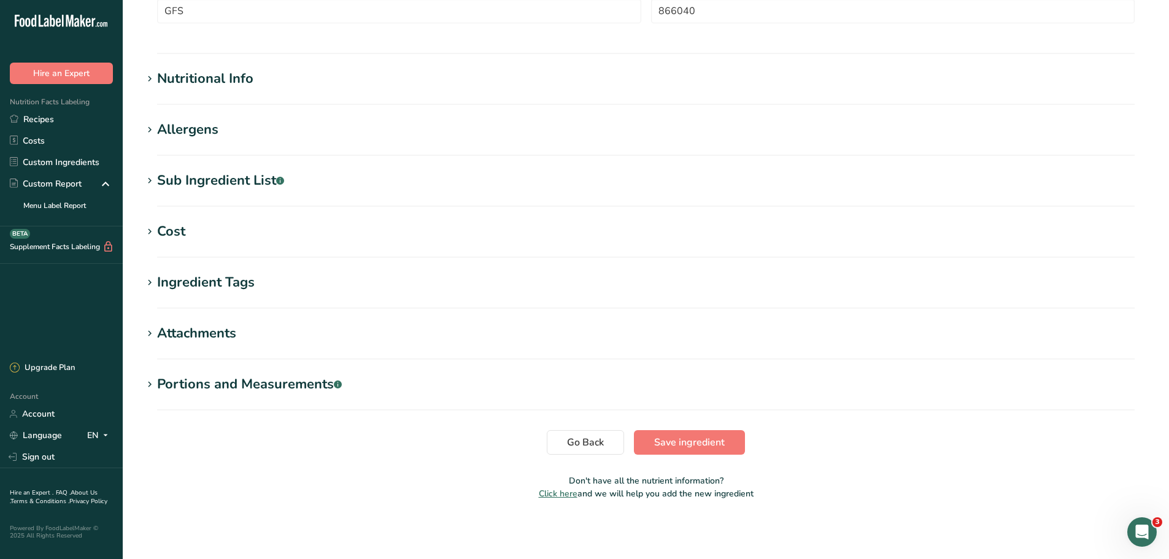
click at [240, 387] on div "Portions and Measurements .a-a{fill:#347362;}.b-a{fill:#fff;}" at bounding box center [249, 384] width 185 height 20
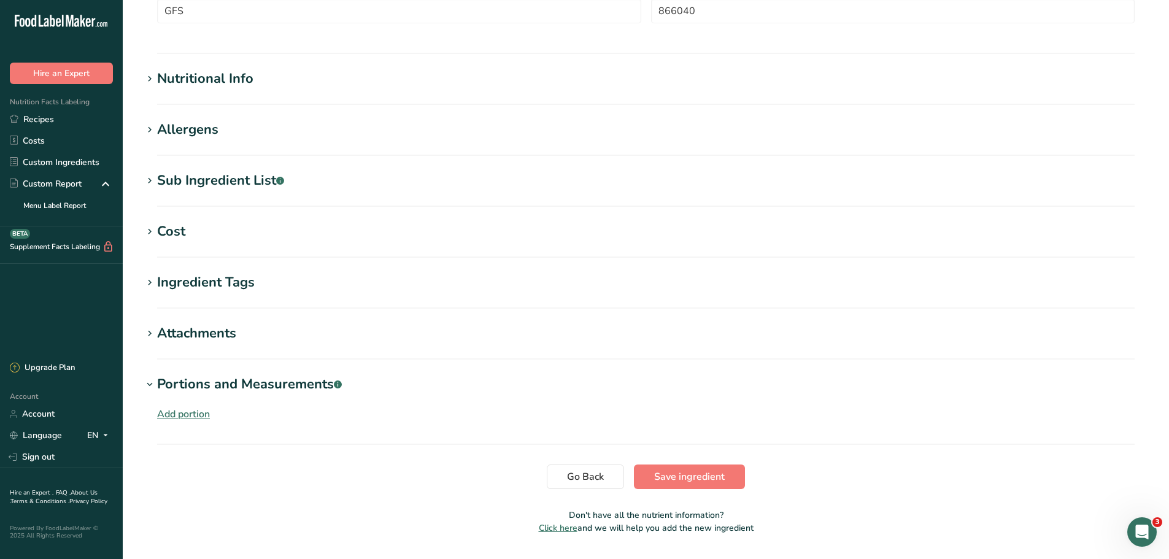
click at [188, 411] on div "Add portion" at bounding box center [183, 414] width 53 height 15
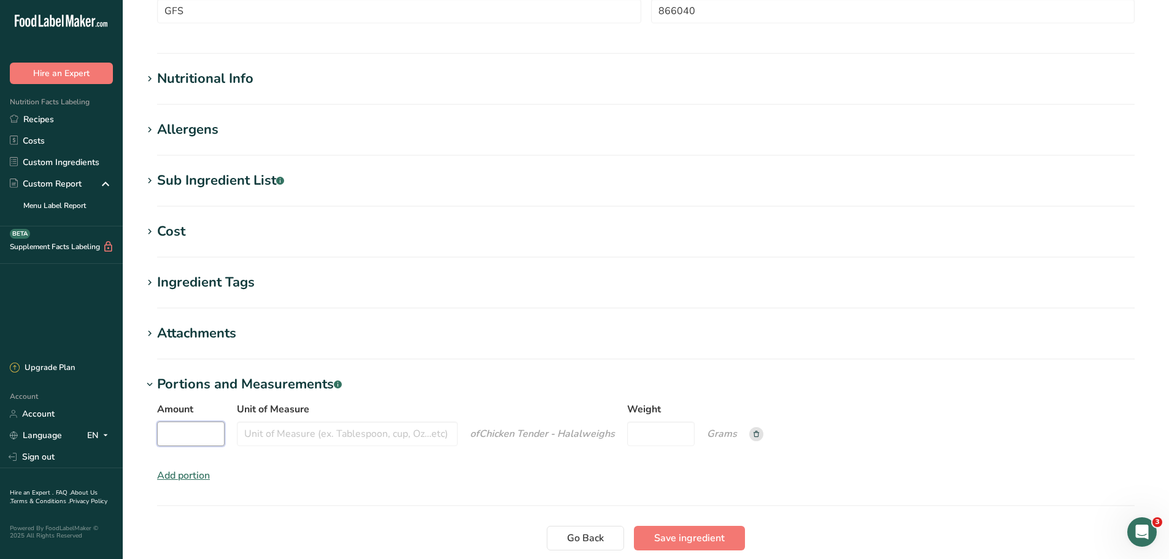
click at [207, 439] on input "Amount" at bounding box center [191, 434] width 68 height 25
type input "1"
type input "Each"
type input "56"
click at [706, 534] on span "Save ingredient" at bounding box center [689, 538] width 71 height 15
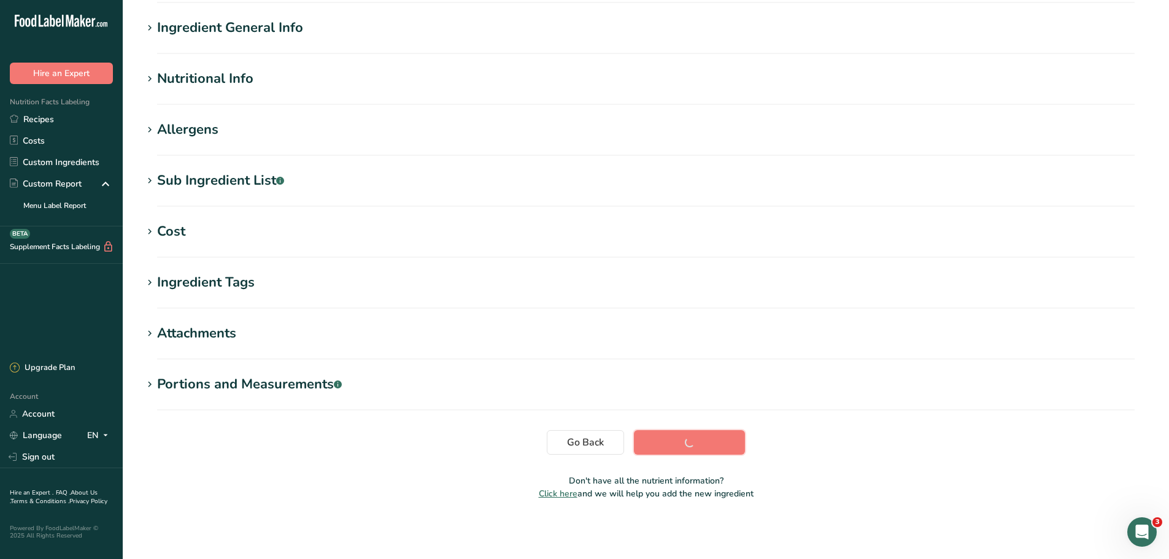
scroll to position [90, 0]
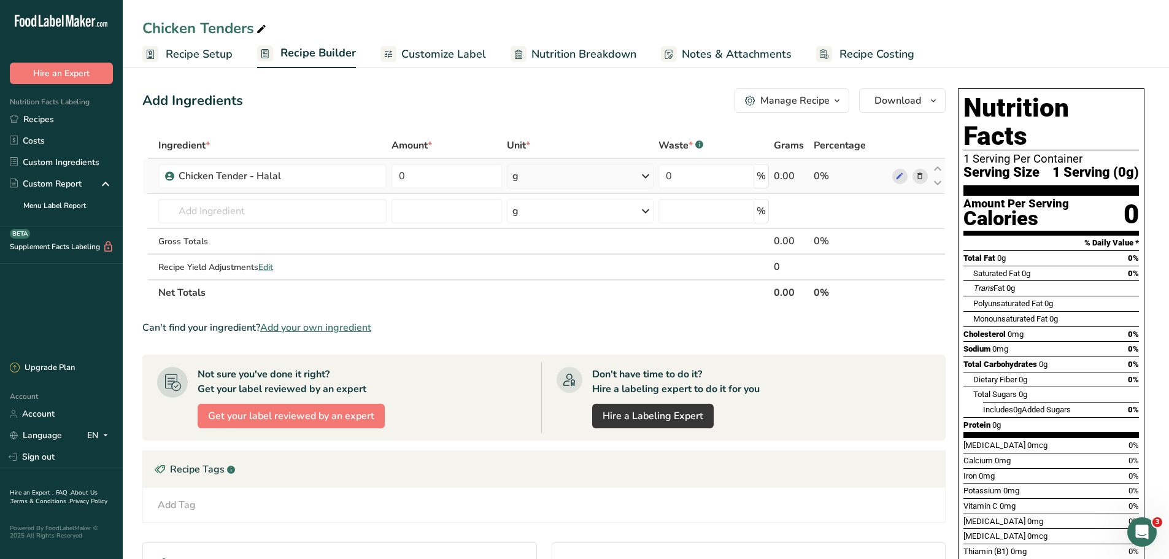
click at [574, 176] on div "g" at bounding box center [580, 176] width 147 height 25
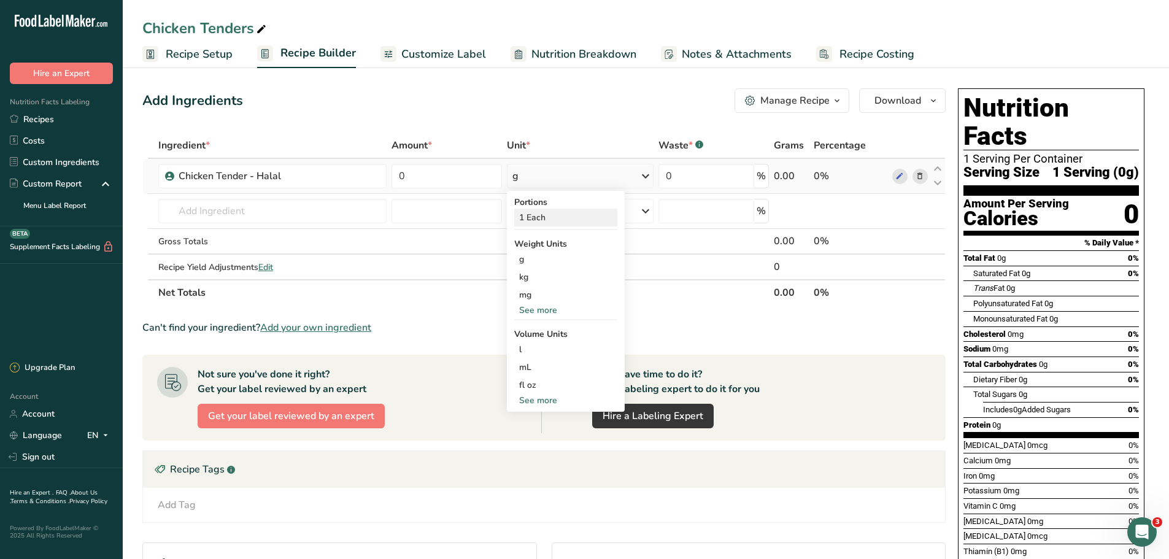
click at [550, 214] on div "1 Each" at bounding box center [565, 218] width 103 height 18
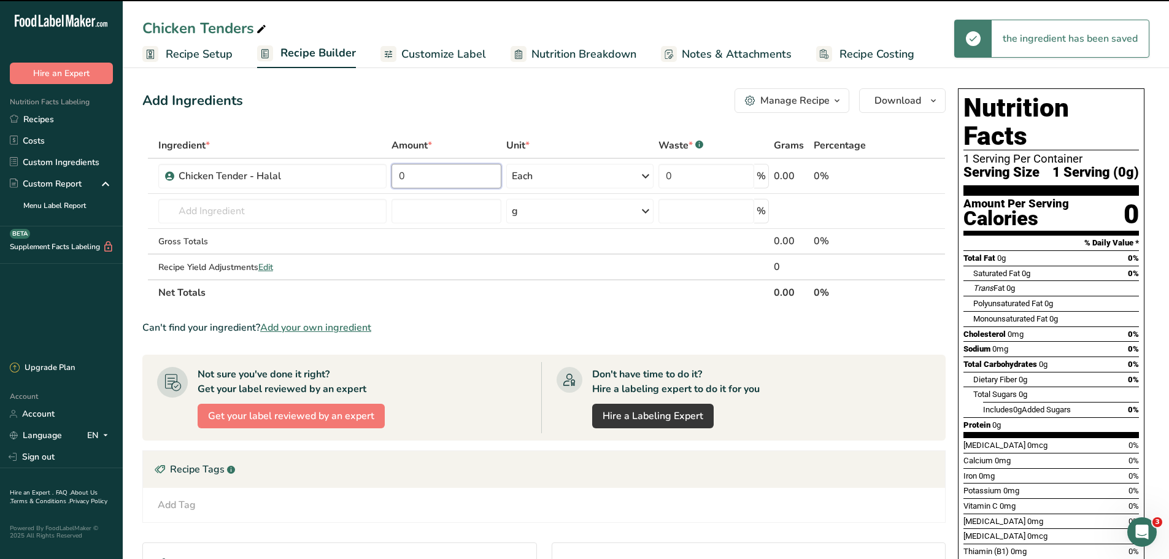
click at [450, 177] on input "0" at bounding box center [447, 176] width 110 height 25
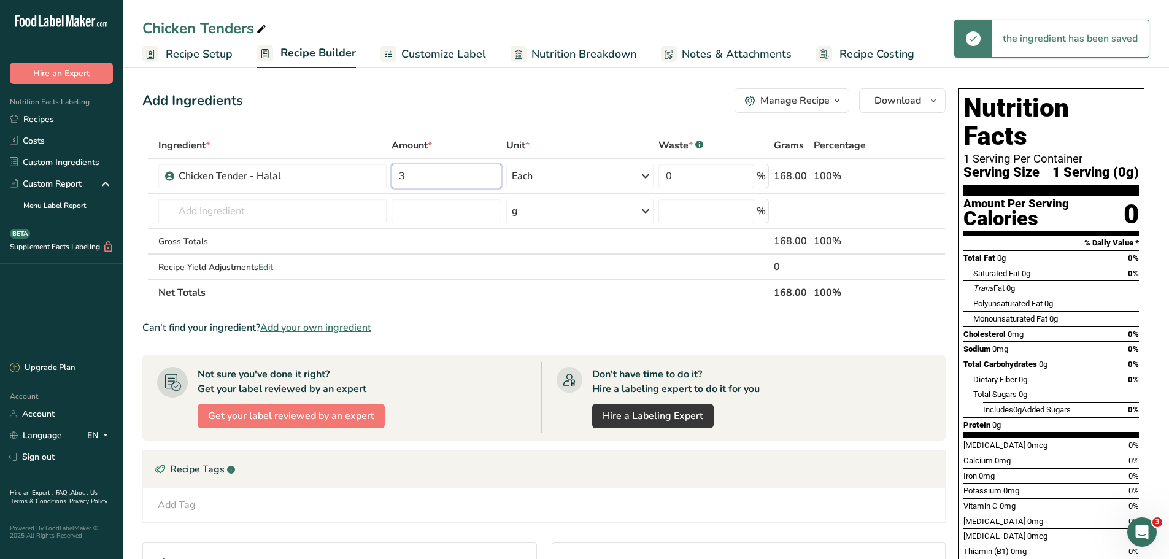
type input "3"
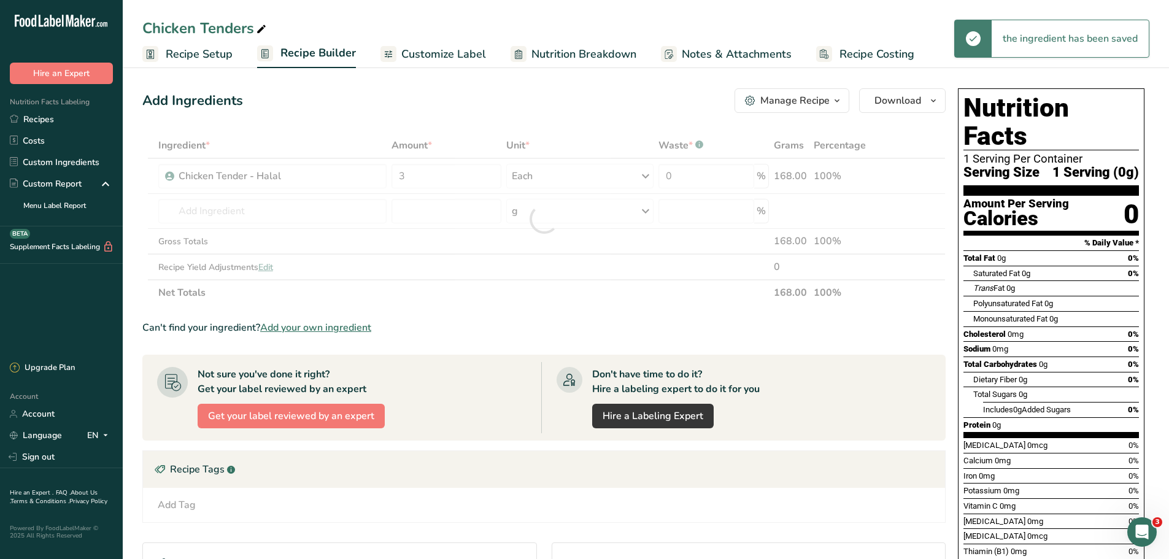
click at [522, 105] on div "Add Ingredients Manage Recipe Delete Recipe Duplicate Recipe Scale Recipe Save …" at bounding box center [543, 100] width 803 height 25
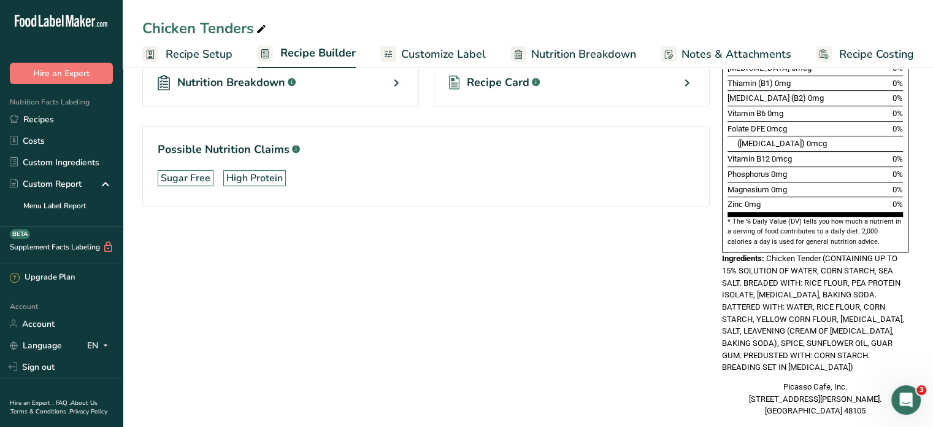
scroll to position [485, 0]
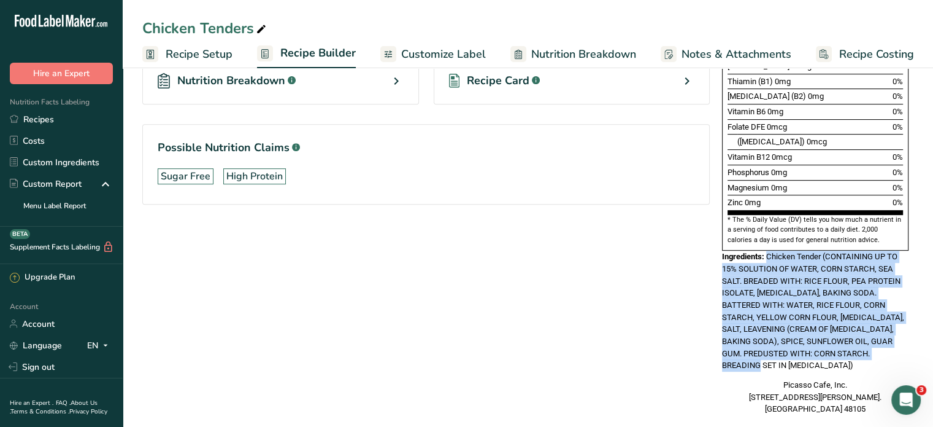
drag, startPoint x: 767, startPoint y: 225, endPoint x: 751, endPoint y: 332, distance: 108.0
click at [751, 332] on div "Ingredients: Chicken Tender (CONTAINING UP TO 15% SOLUTION OF WATER, CORN STARC…" at bounding box center [815, 310] width 187 height 121
copy span "Chicken Tender (CONTAINING UP TO 15% SOLUTION OF WATER, CORN STARCH, SEA SALT. …"
